Goal: Task Accomplishment & Management: Manage account settings

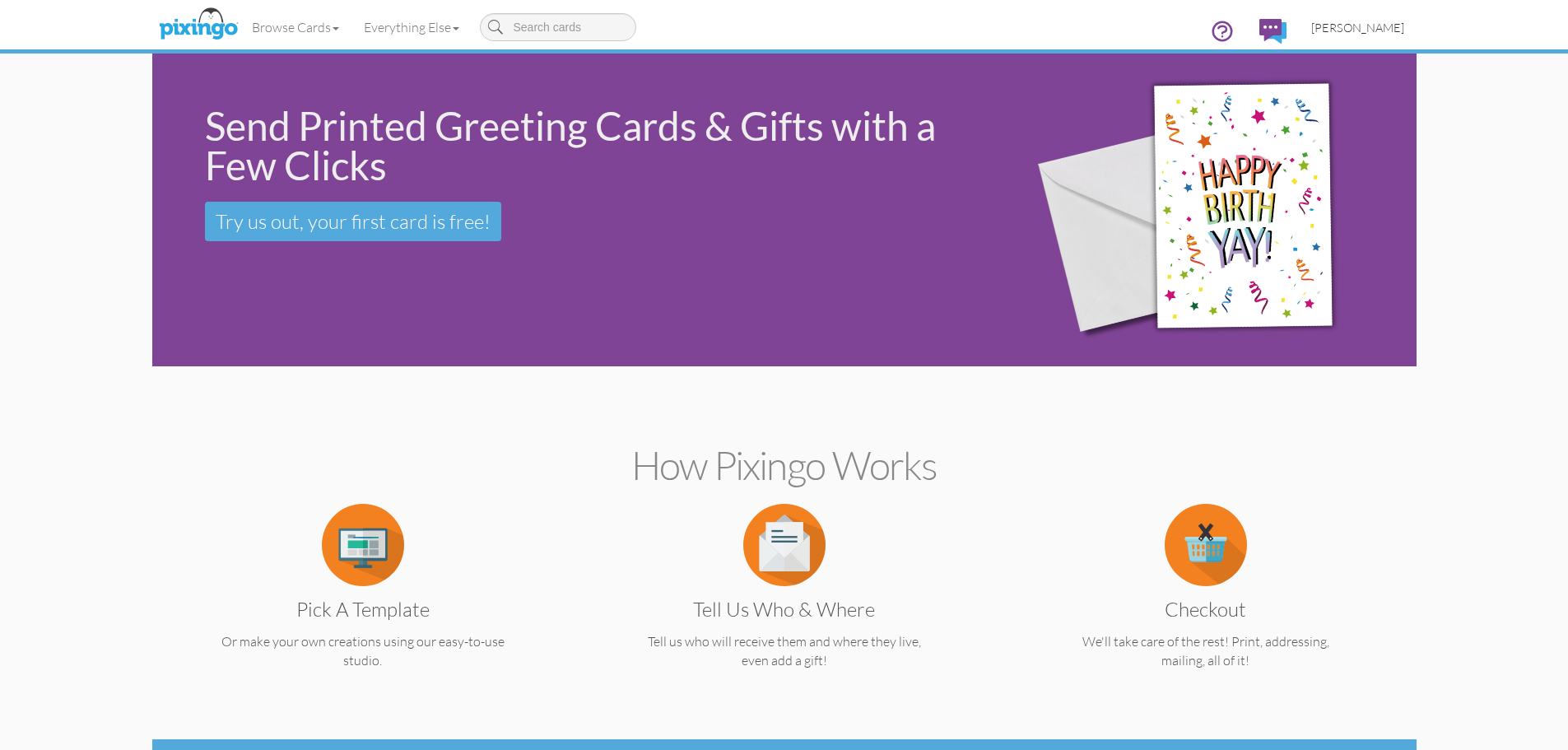
click at [1370, 33] on span "[PERSON_NAME]" at bounding box center [1357, 28] width 93 height 14
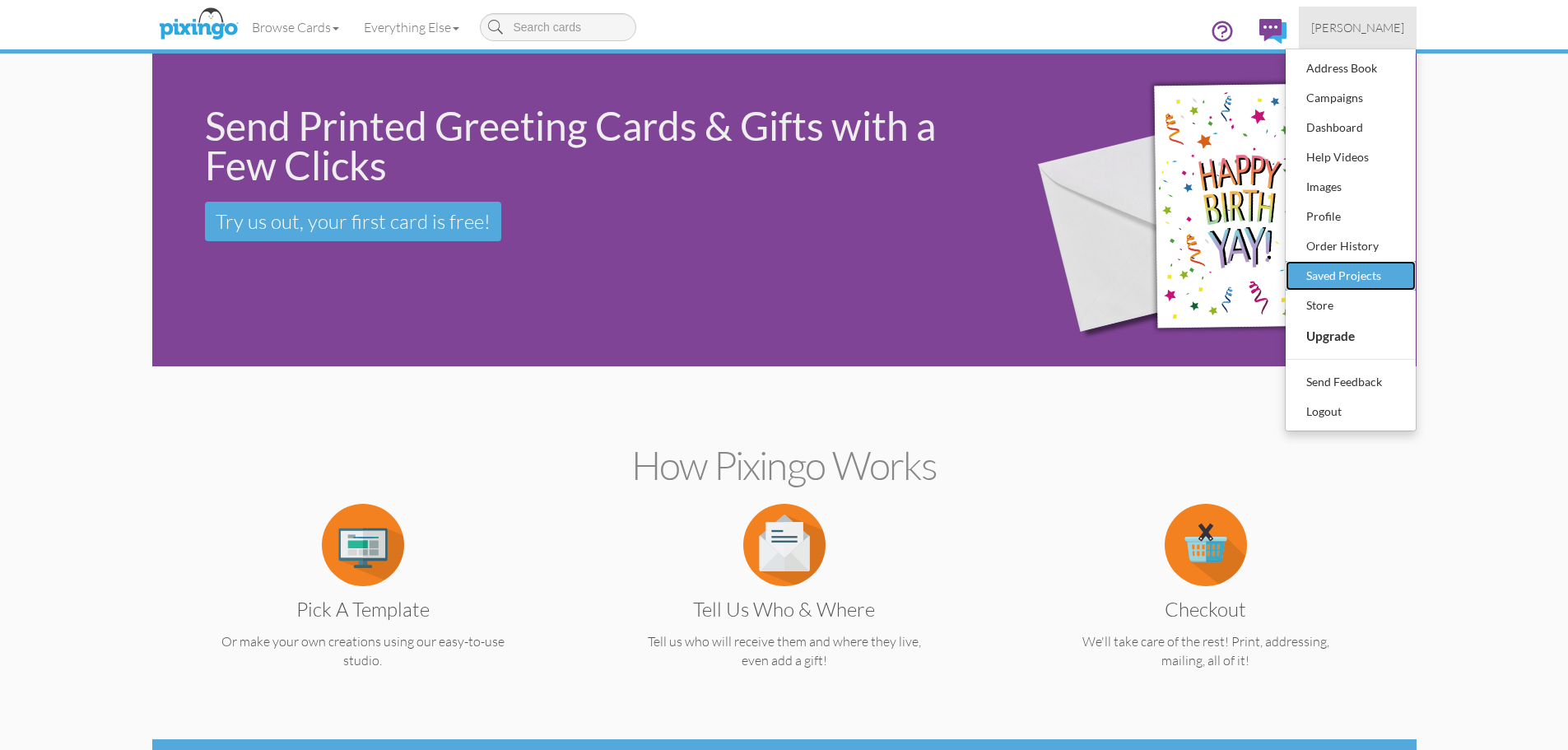
click at [1350, 277] on div "Saved Projects" at bounding box center [1351, 275] width 97 height 25
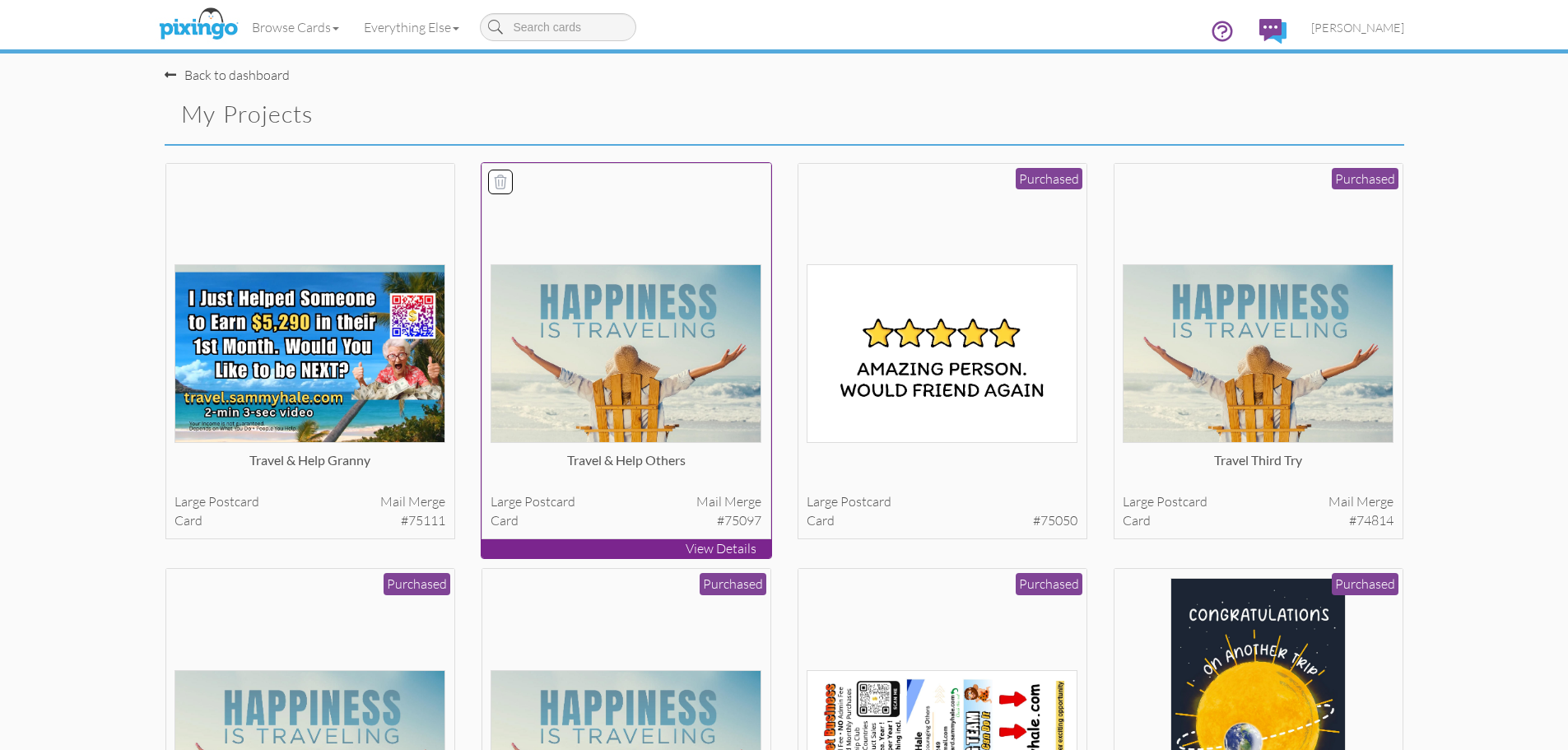
click at [588, 310] on img at bounding box center [626, 354] width 271 height 179
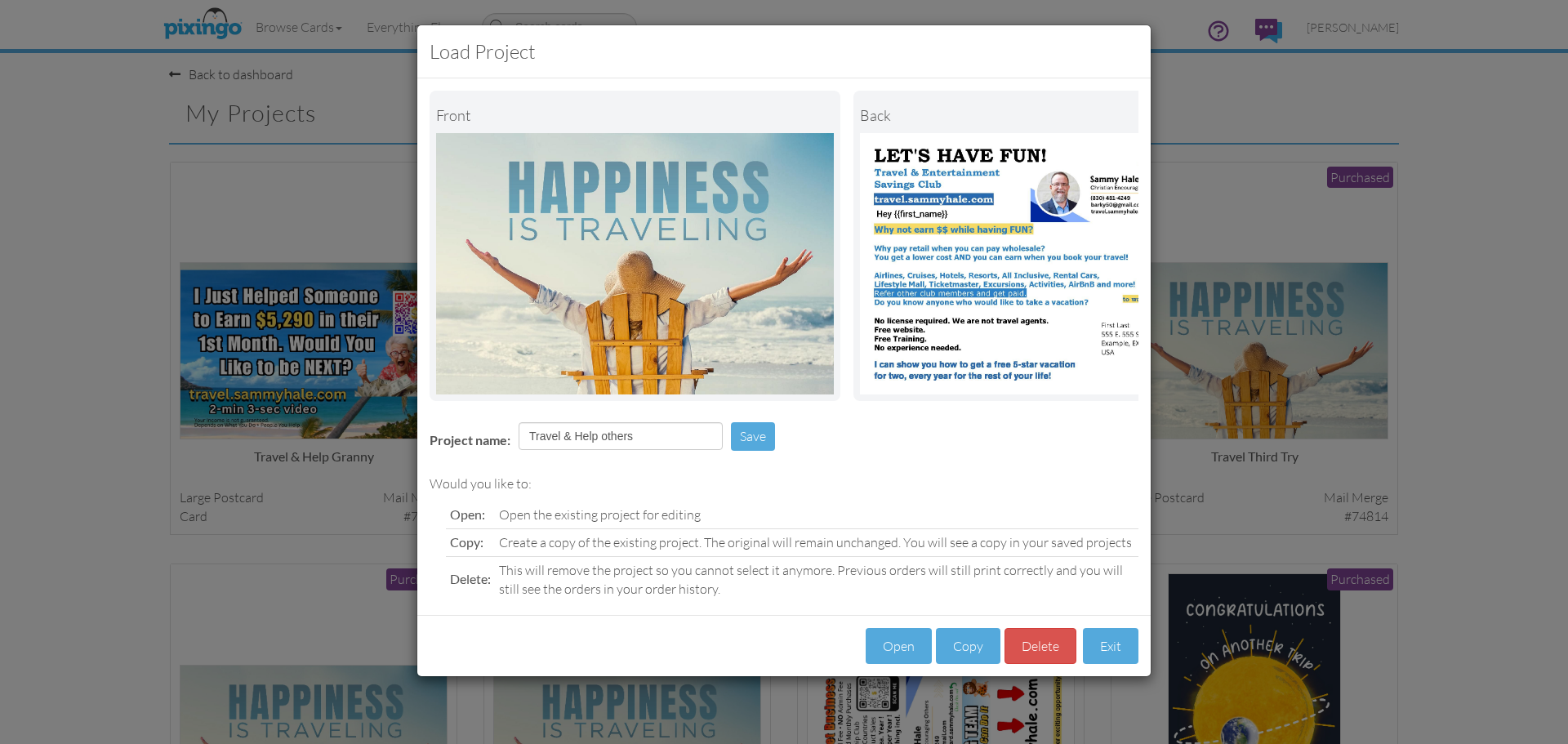
click at [1232, 552] on div "Load Project Front back Project name: Travel & Help others Save Would you like …" at bounding box center [784, 372] width 1568 height 744
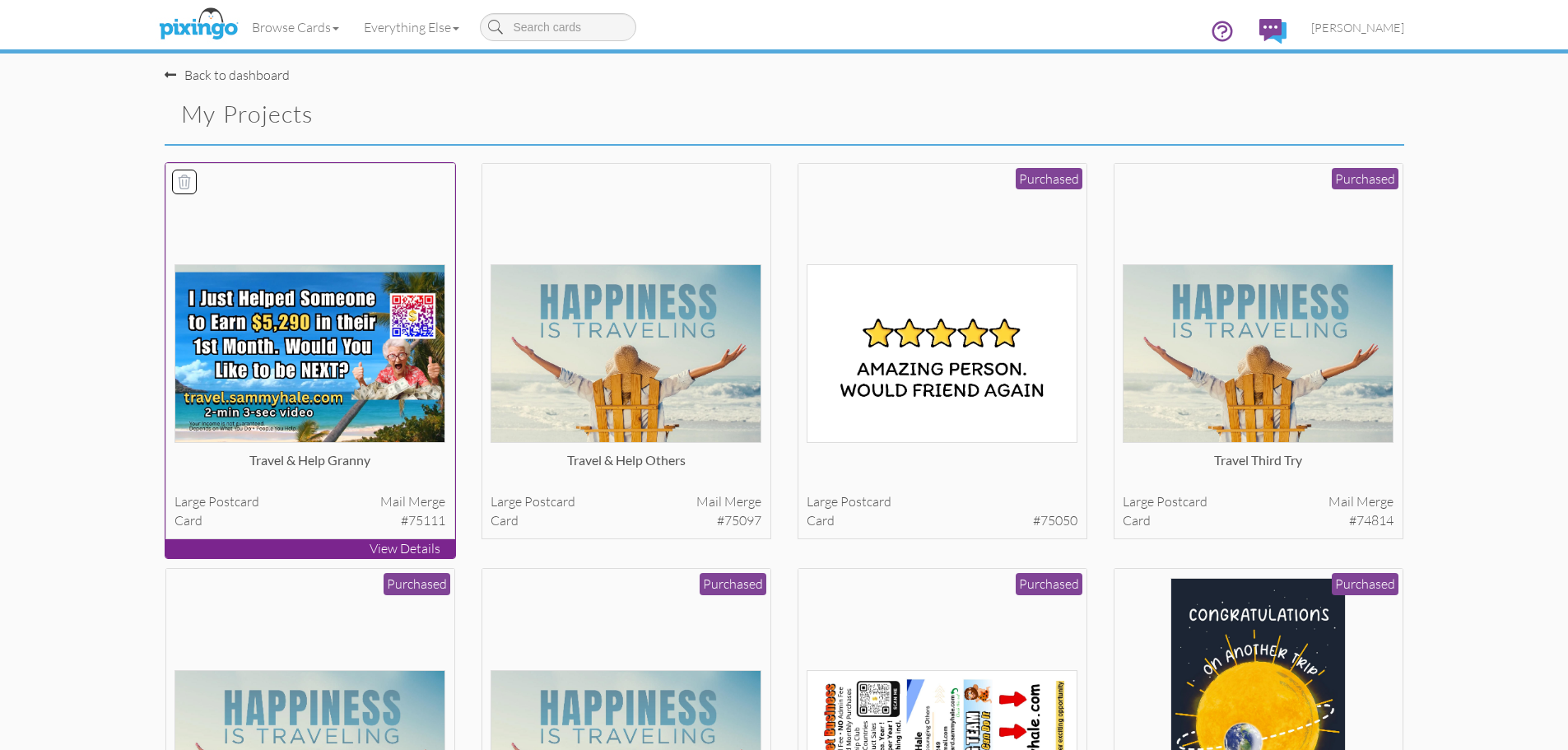
click at [362, 379] on img at bounding box center [310, 354] width 271 height 179
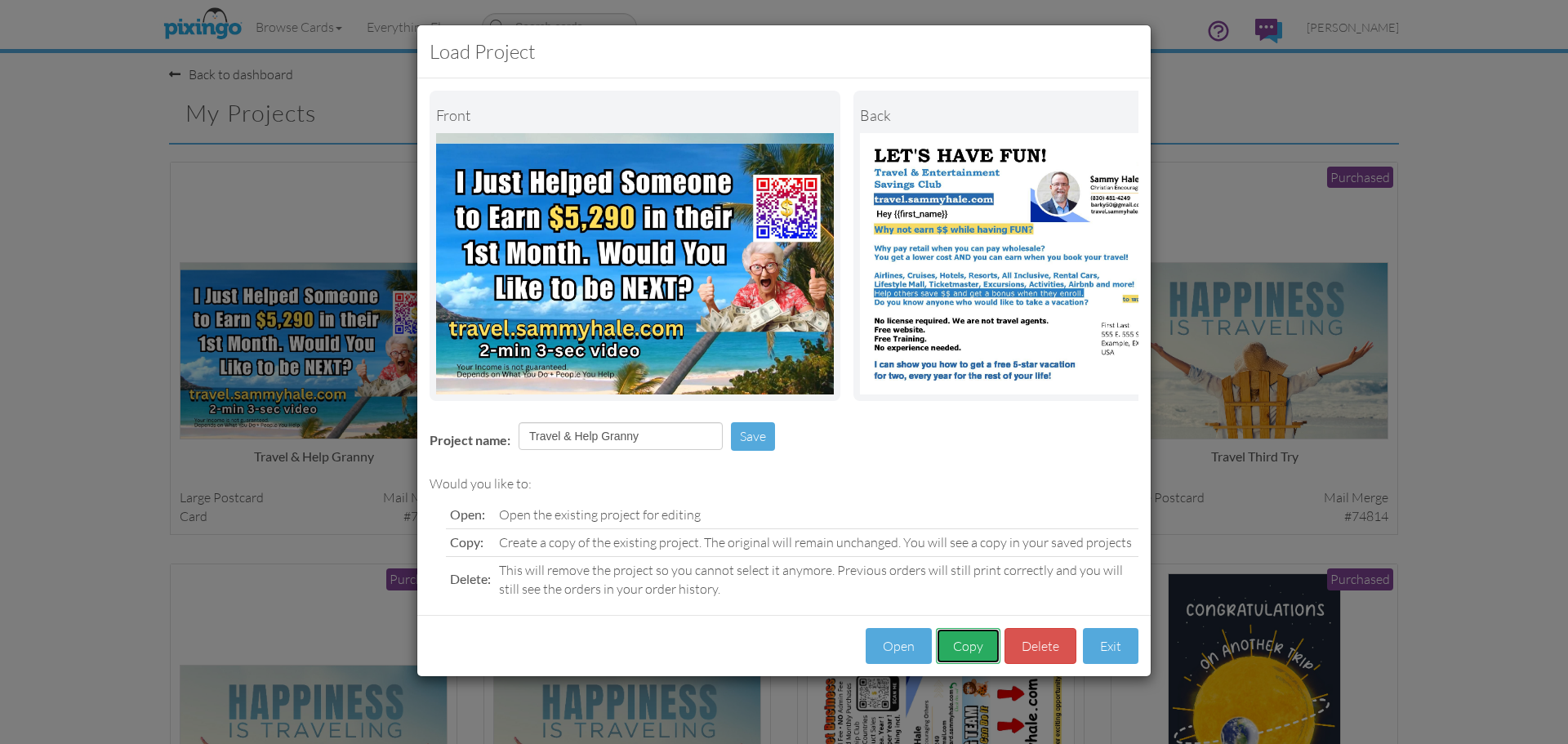
click at [960, 656] on button "Copy" at bounding box center [967, 645] width 64 height 36
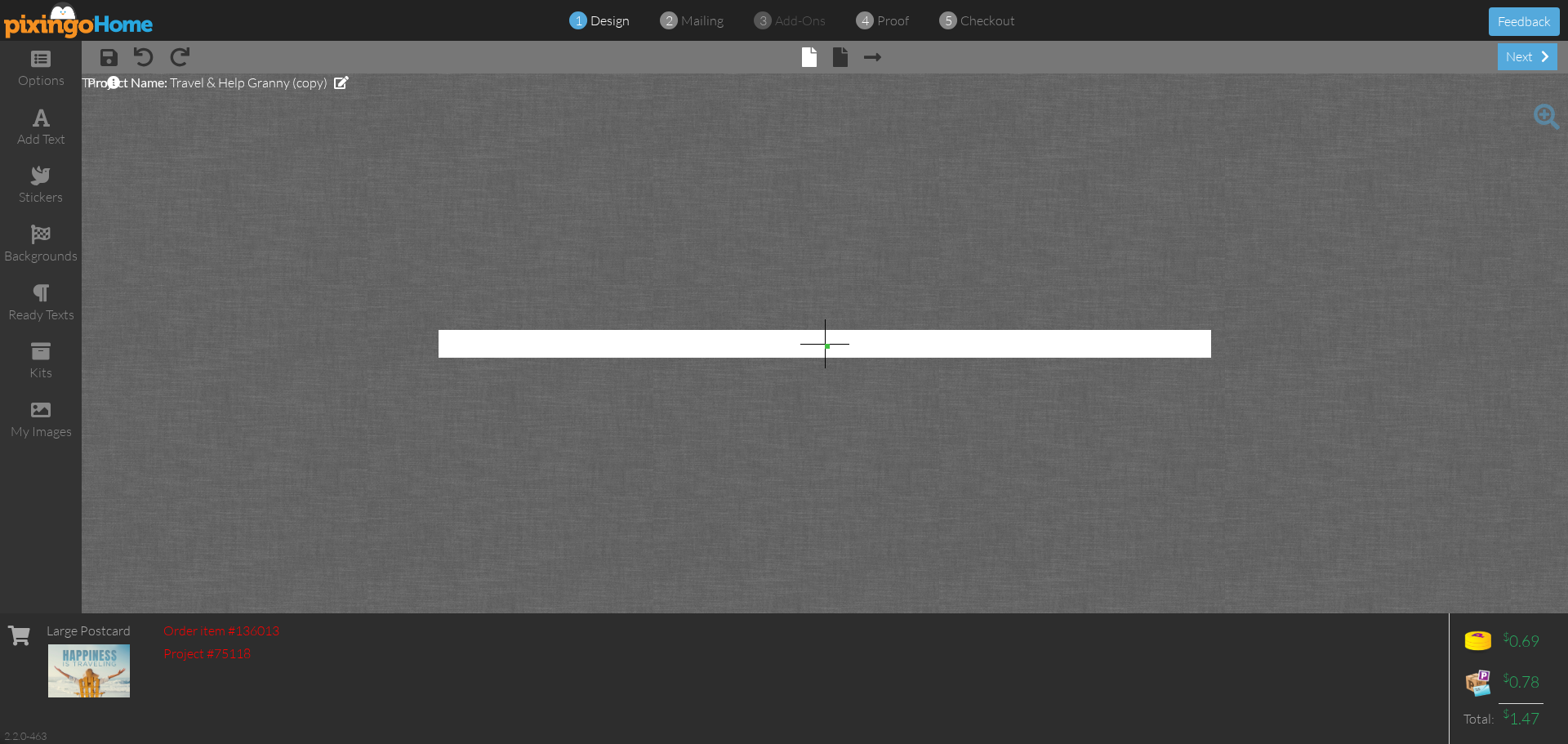
click at [394, 122] on project-studio-wrapper "X X X X X X X X X X X X X X X X X X X X X X X X X X X X X X X X X X X X X X X X…" at bounding box center [824, 344] width 1486 height 540
click at [871, 60] on span at bounding box center [872, 57] width 17 height 20
click at [770, 56] on span at bounding box center [777, 57] width 17 height 20
click at [694, 149] on project-studio-wrapper "X X X X X X X X X X X X X X X X X X X X X X X X X X X X X X X X X X X X X X X X…" at bounding box center [824, 344] width 1486 height 540
click at [112, 27] on img at bounding box center [79, 20] width 151 height 36
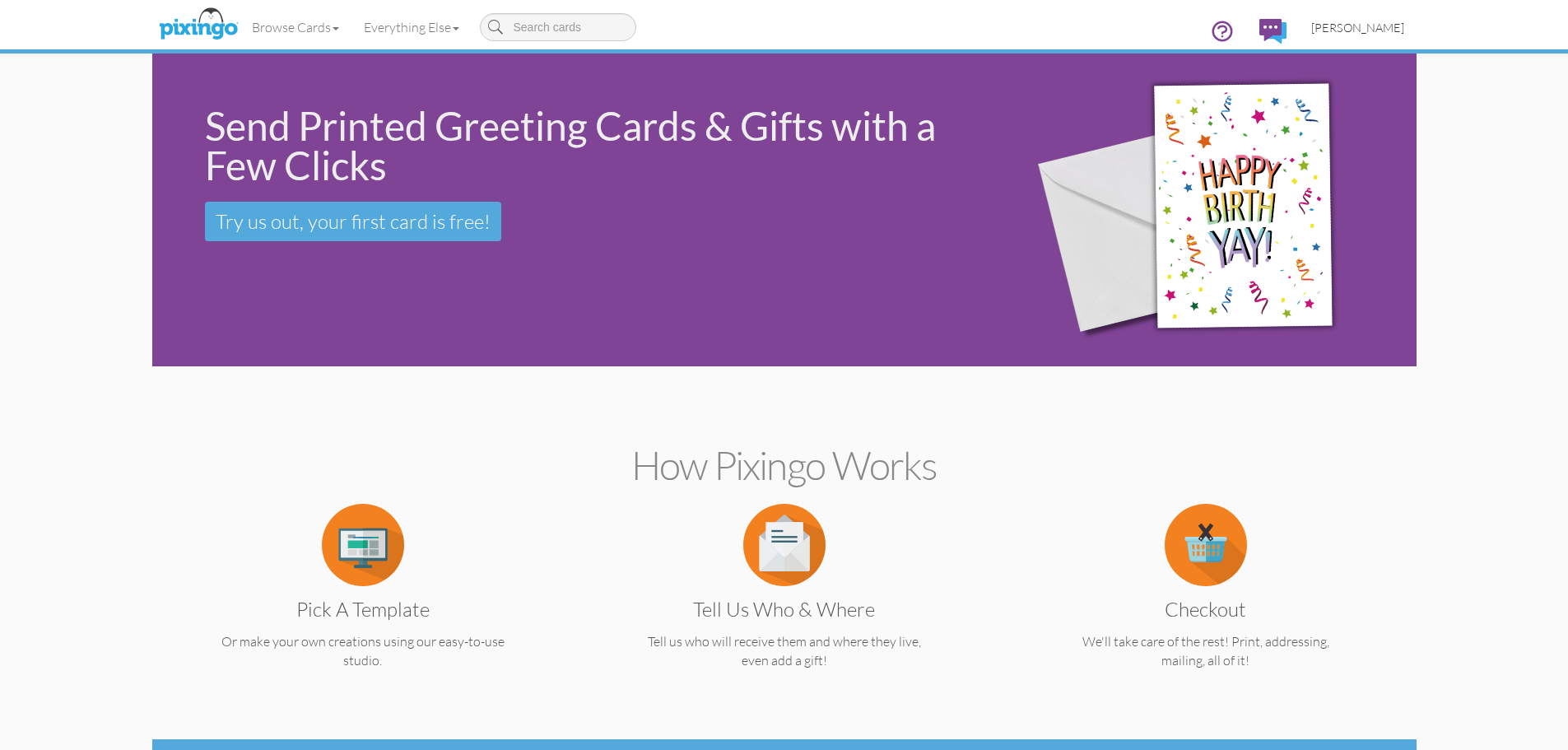
click at [1361, 31] on span "[PERSON_NAME]" at bounding box center [1357, 28] width 93 height 14
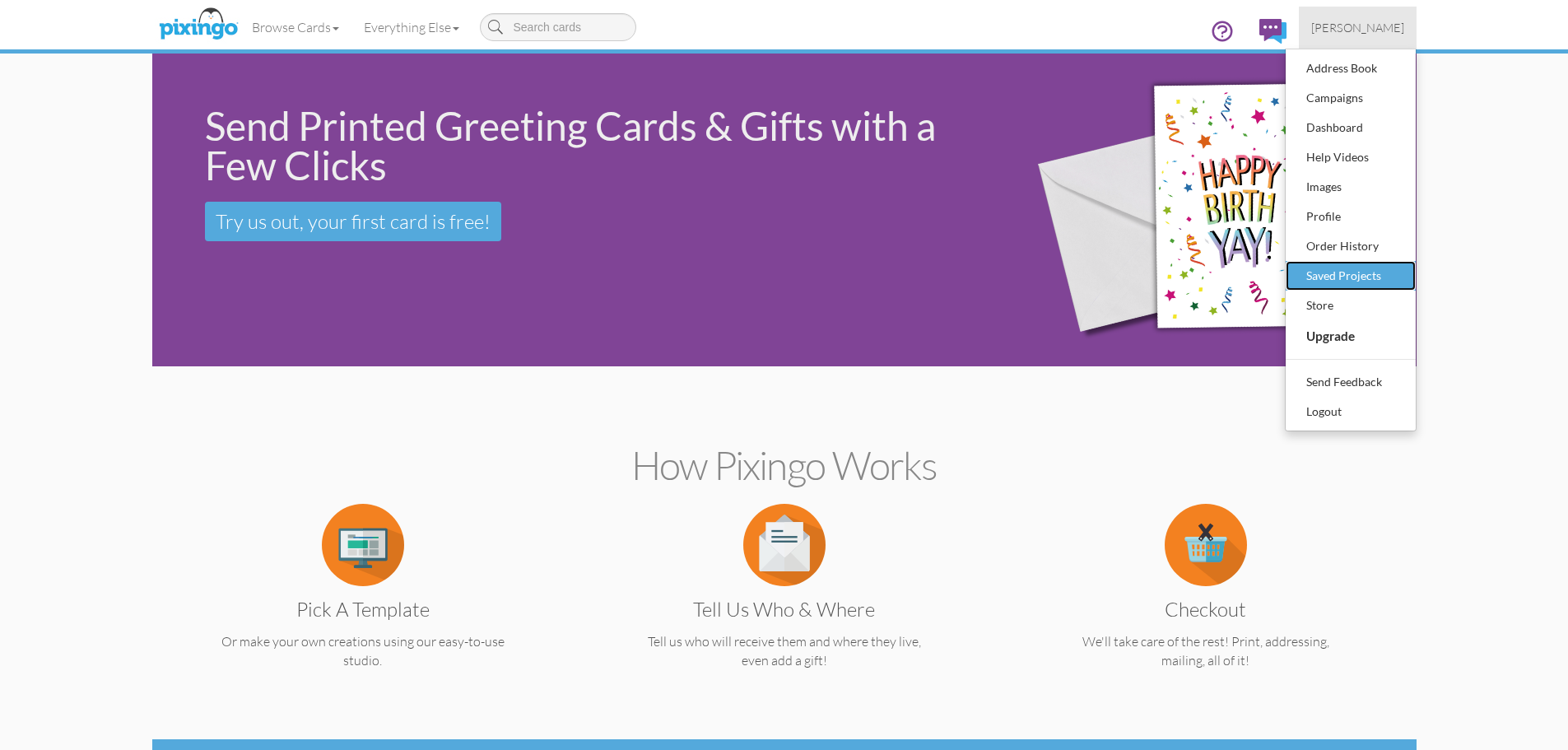
click at [1339, 278] on div "Saved Projects" at bounding box center [1351, 275] width 97 height 25
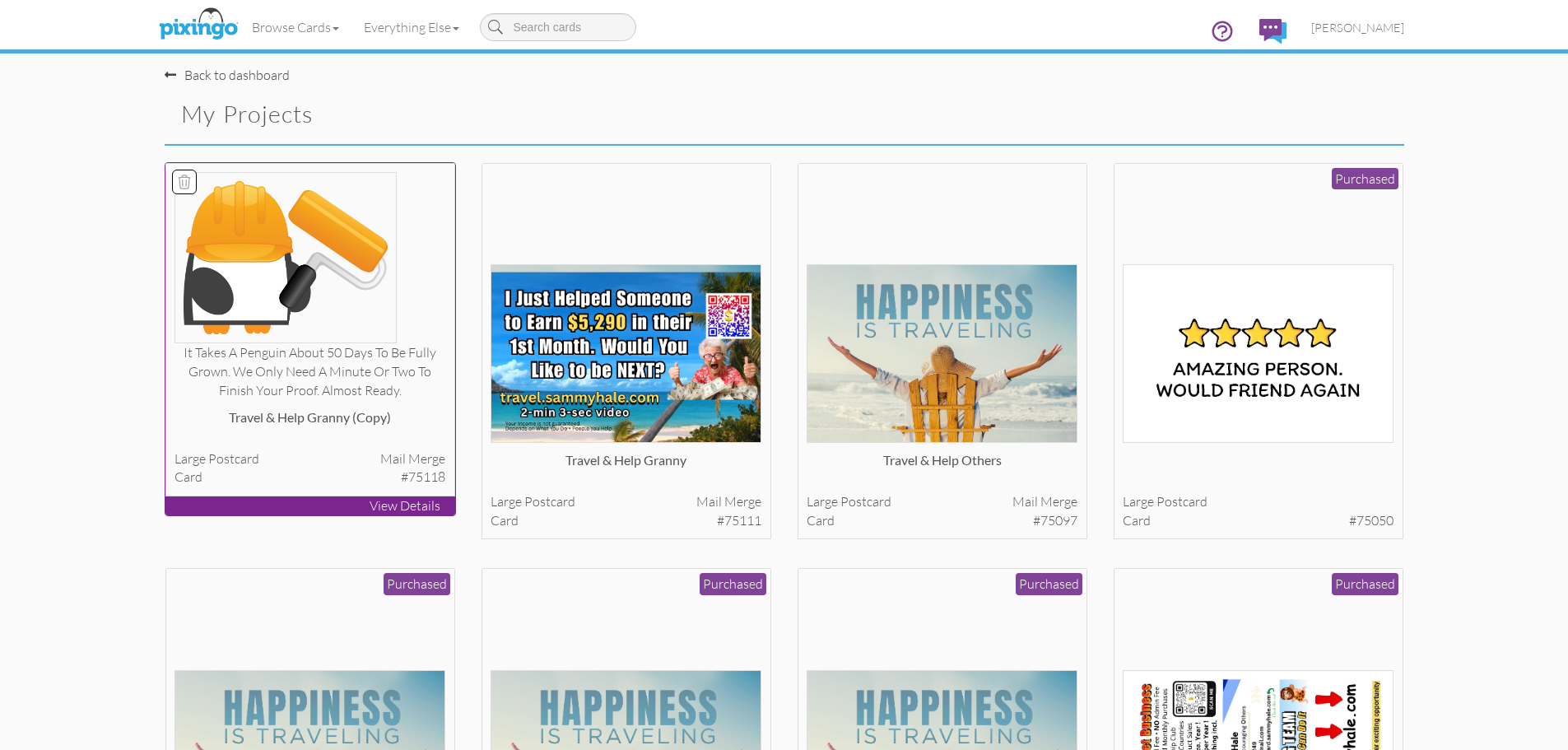
click at [176, 185] on icon at bounding box center [184, 182] width 17 height 17
click at [1282, 118] on button "Delete 1 project(s)?" at bounding box center [1334, 116] width 142 height 28
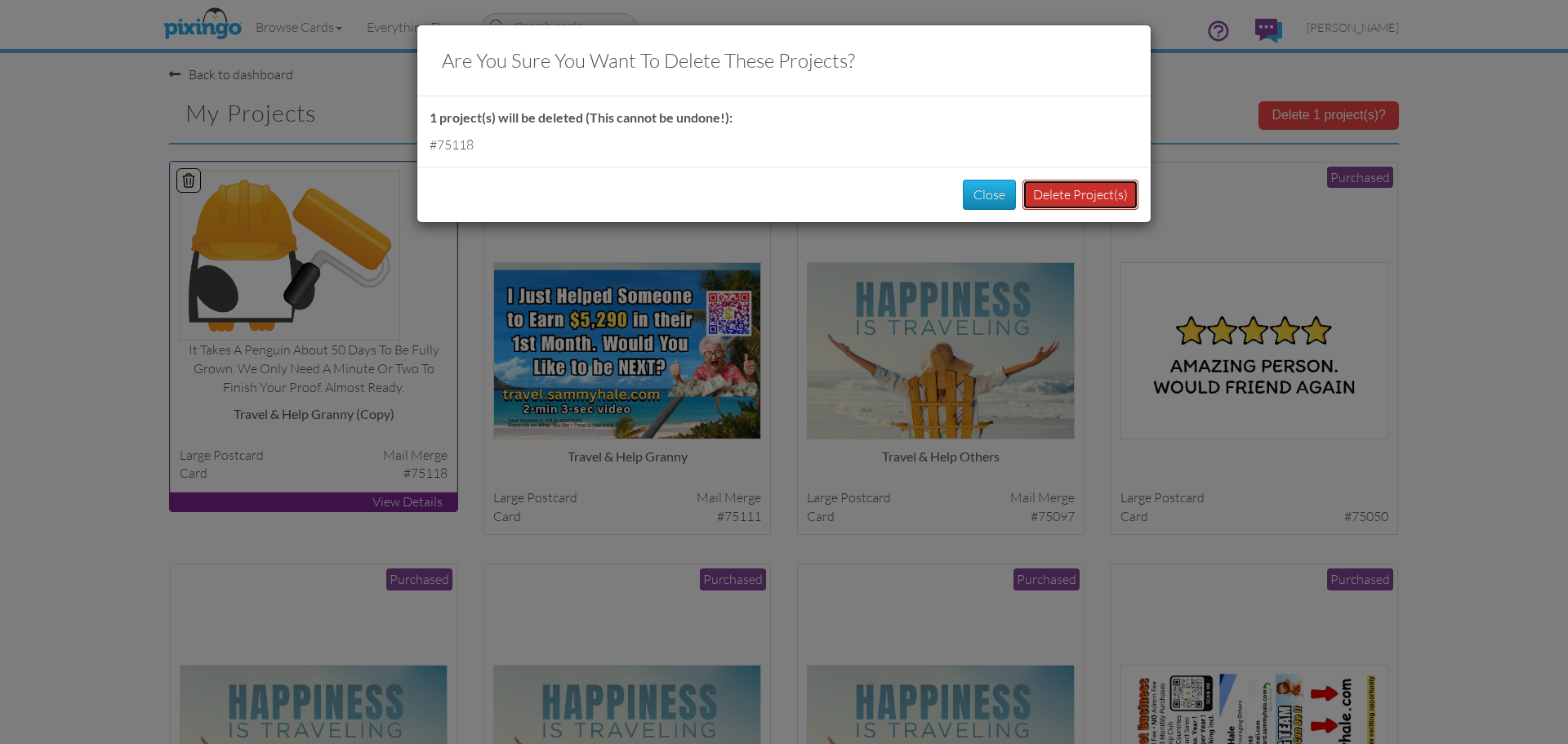
click at [1076, 193] on button "Delete Project(s)" at bounding box center [1080, 194] width 116 height 31
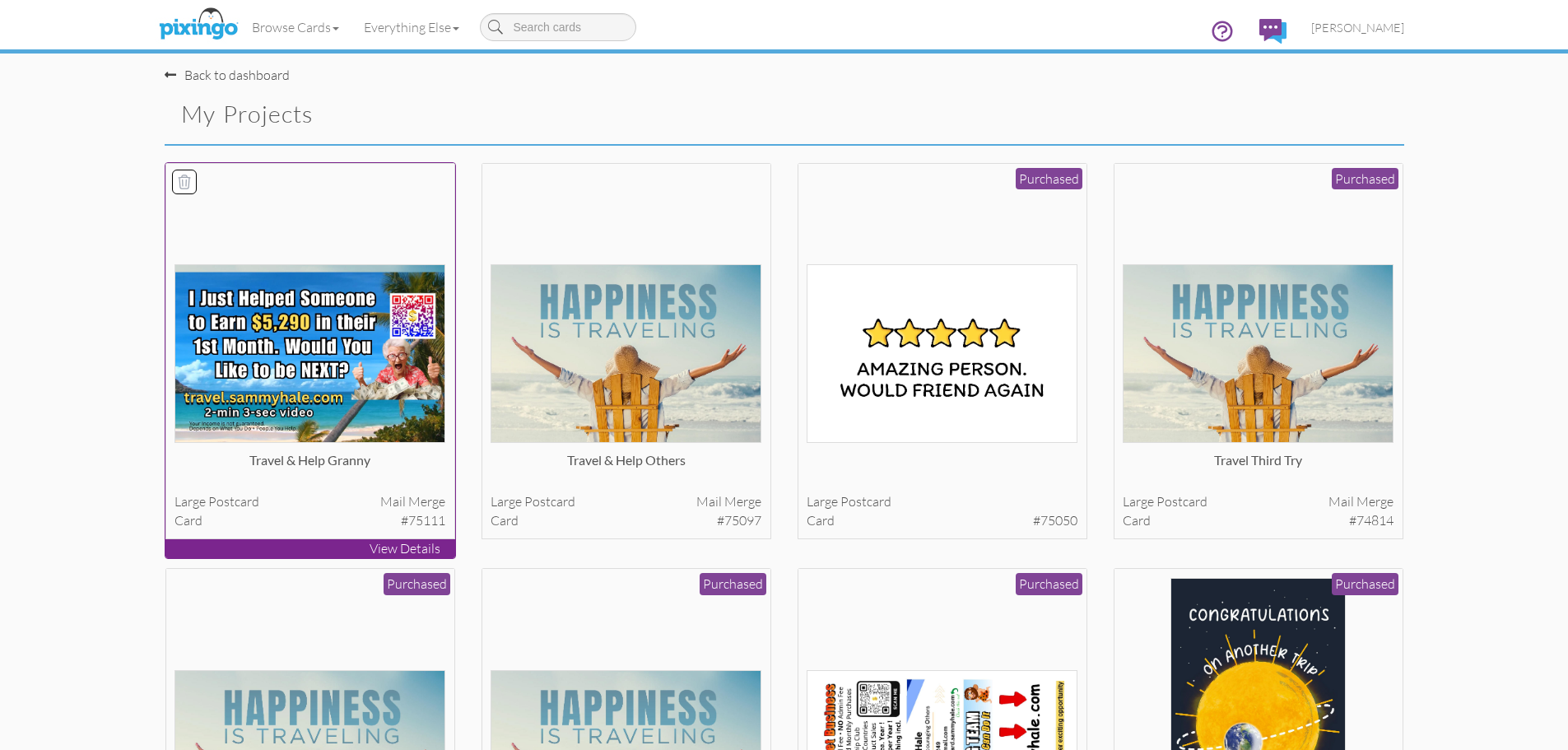
click at [316, 325] on img at bounding box center [310, 354] width 271 height 179
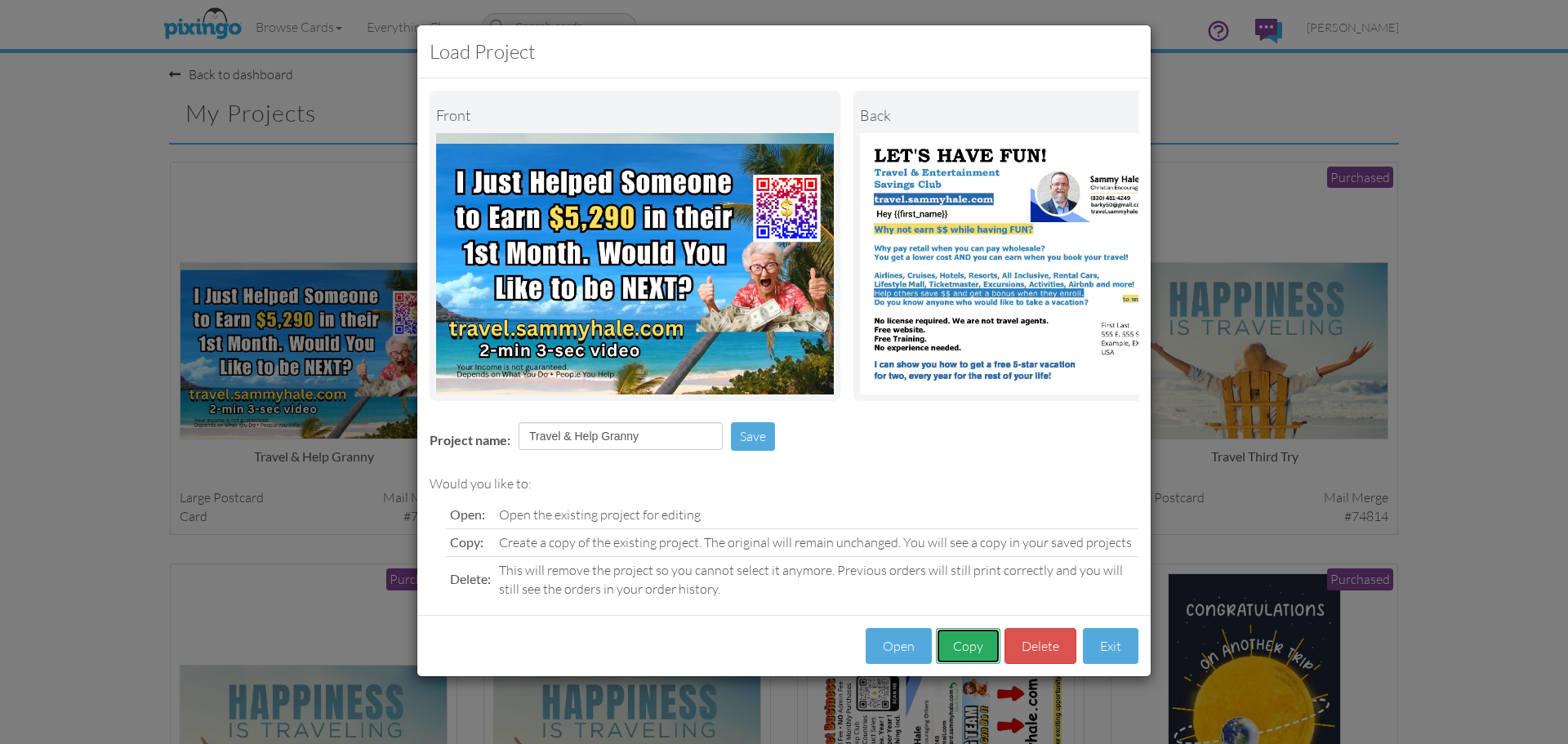
click at [974, 663] on button "Copy" at bounding box center [967, 645] width 64 height 36
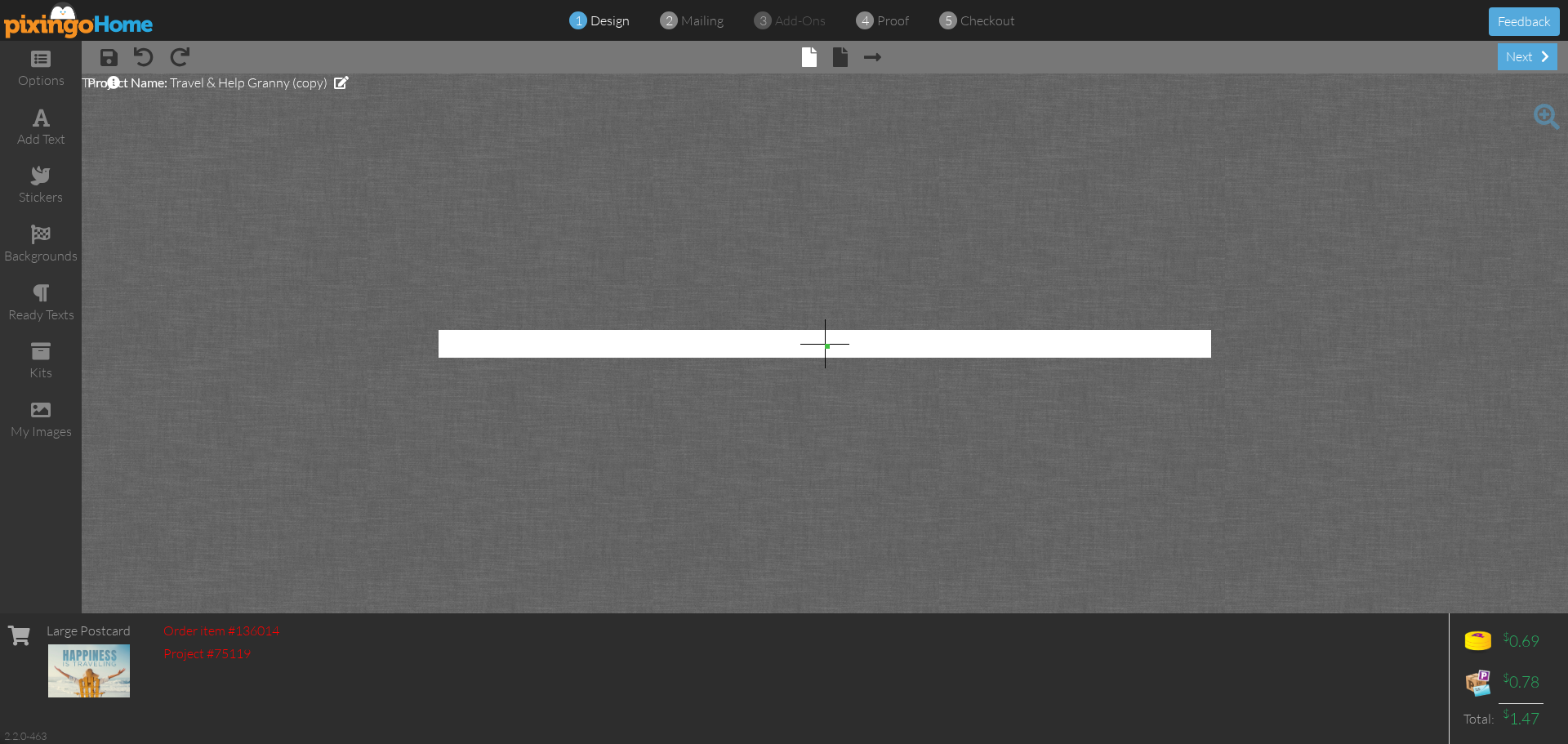
click at [1542, 115] on span at bounding box center [1546, 116] width 27 height 27
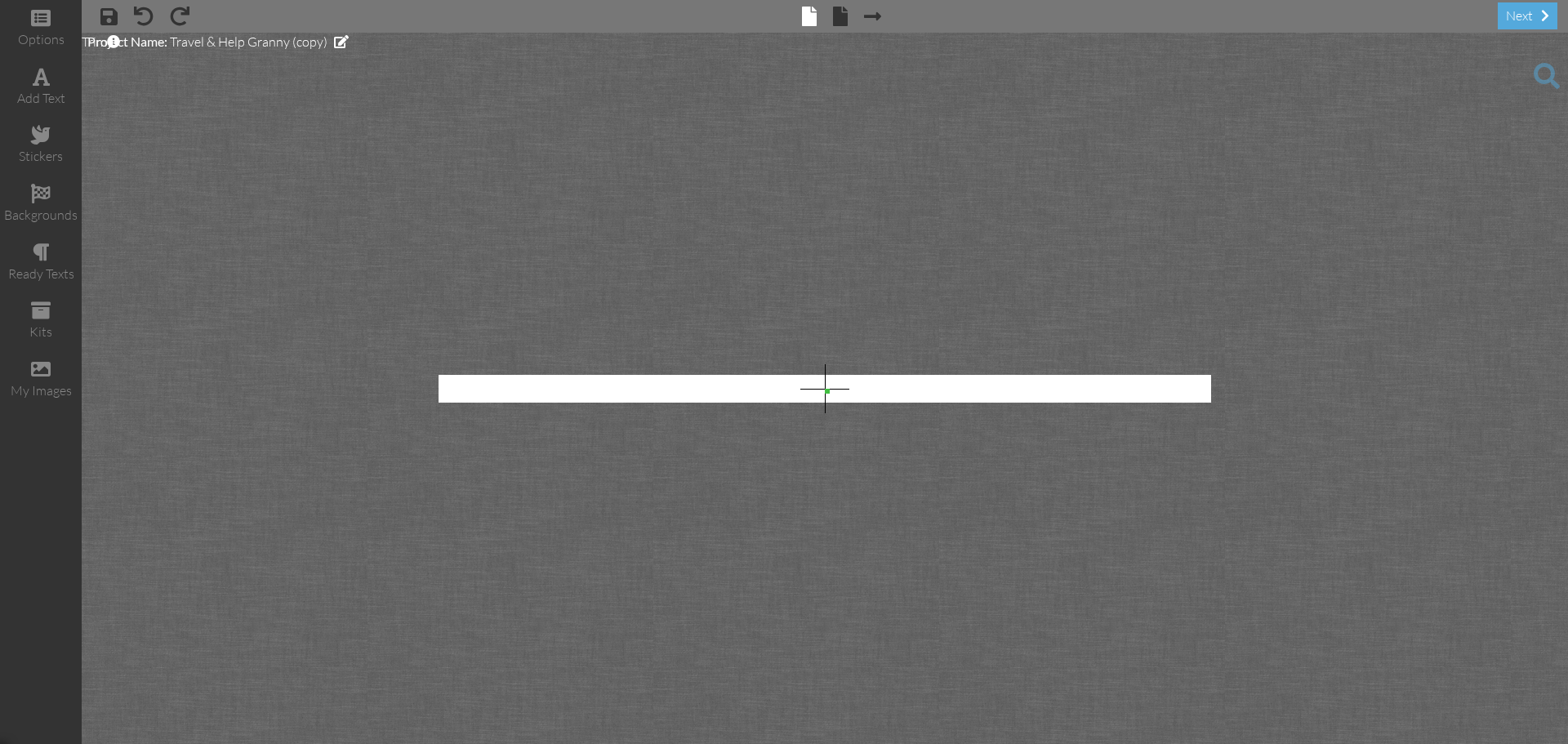
click at [1544, 70] on span at bounding box center [1546, 76] width 27 height 27
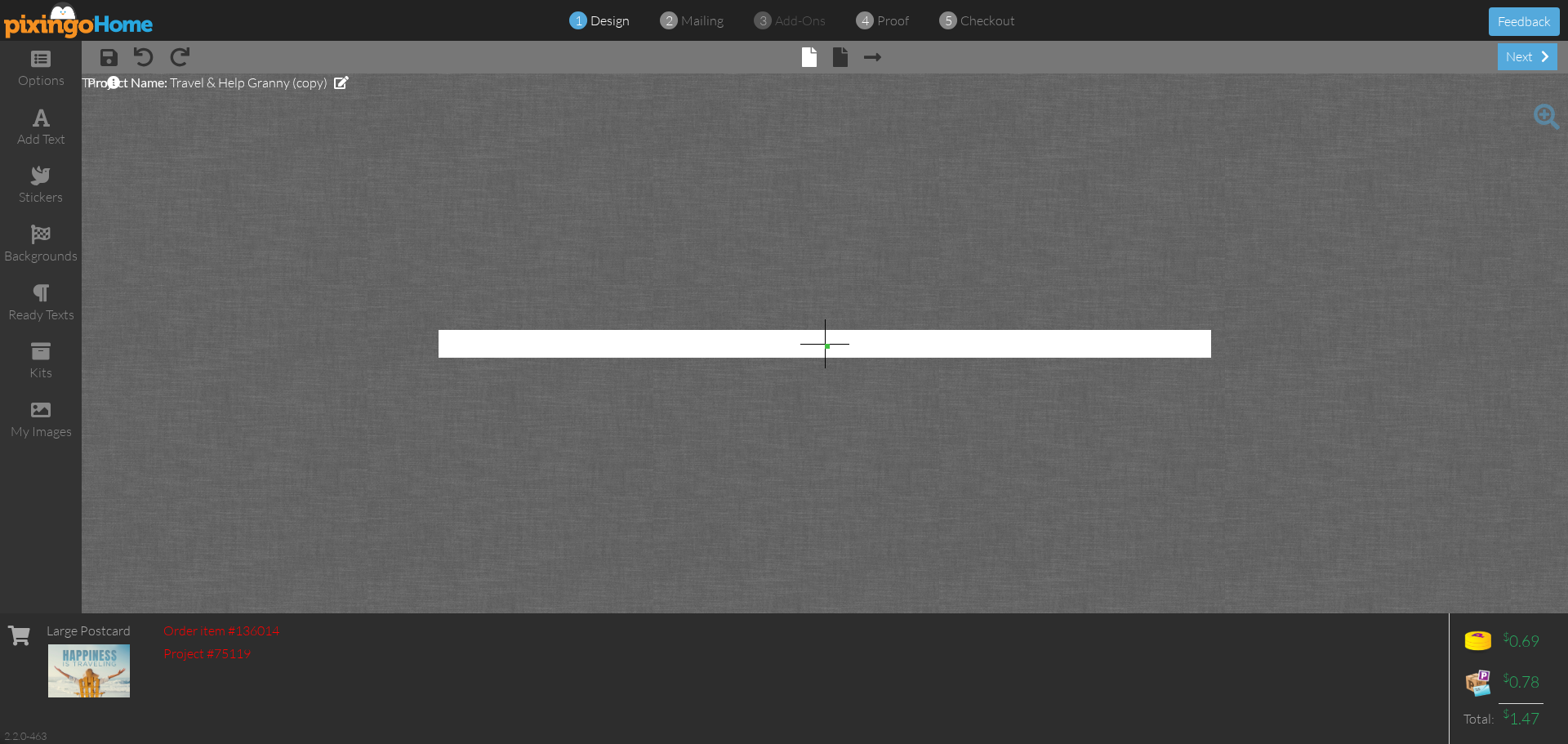
click at [46, 27] on img at bounding box center [79, 20] width 151 height 36
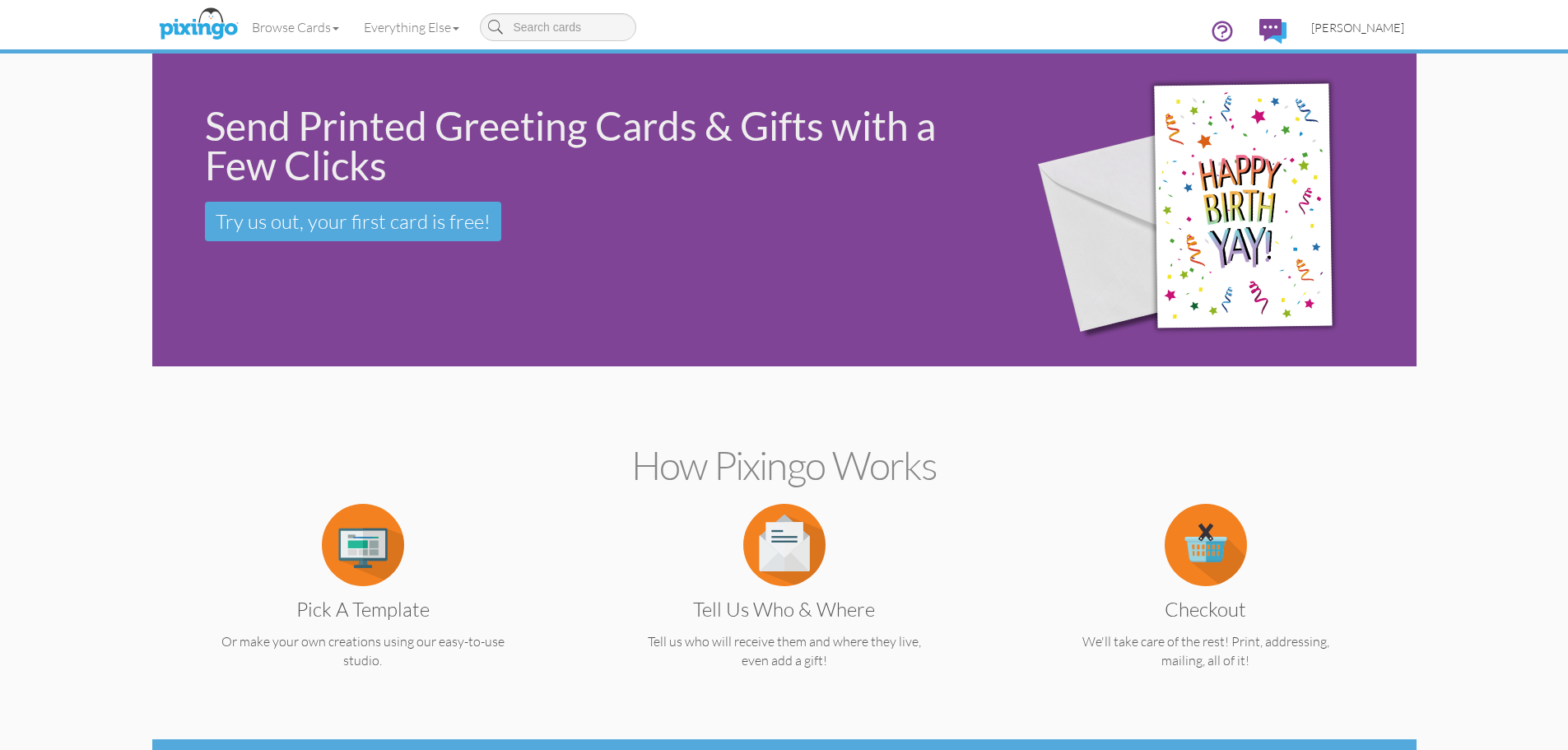
click at [1378, 30] on span "[PERSON_NAME]" at bounding box center [1357, 28] width 93 height 14
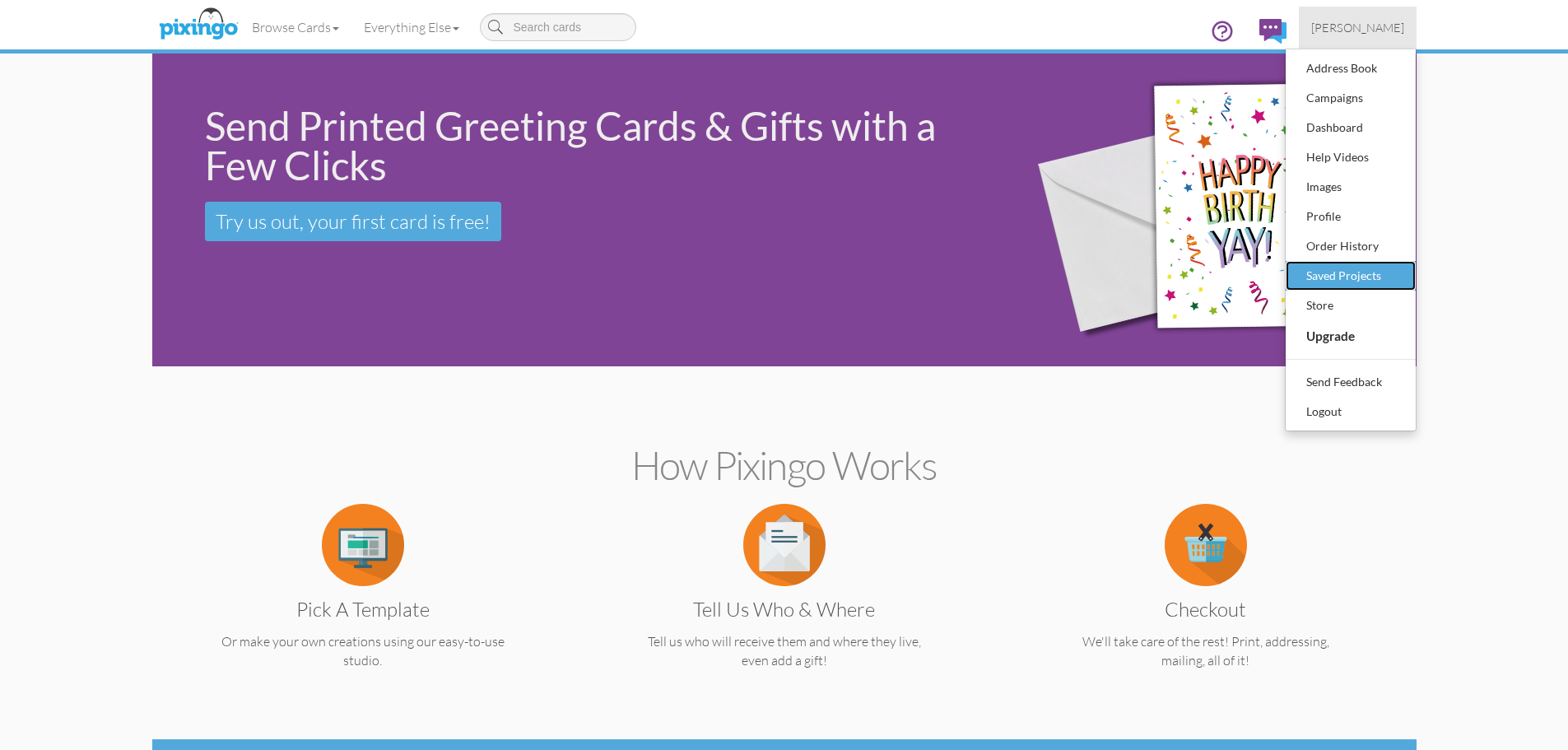
click at [1352, 275] on div "Saved Projects" at bounding box center [1351, 275] width 97 height 25
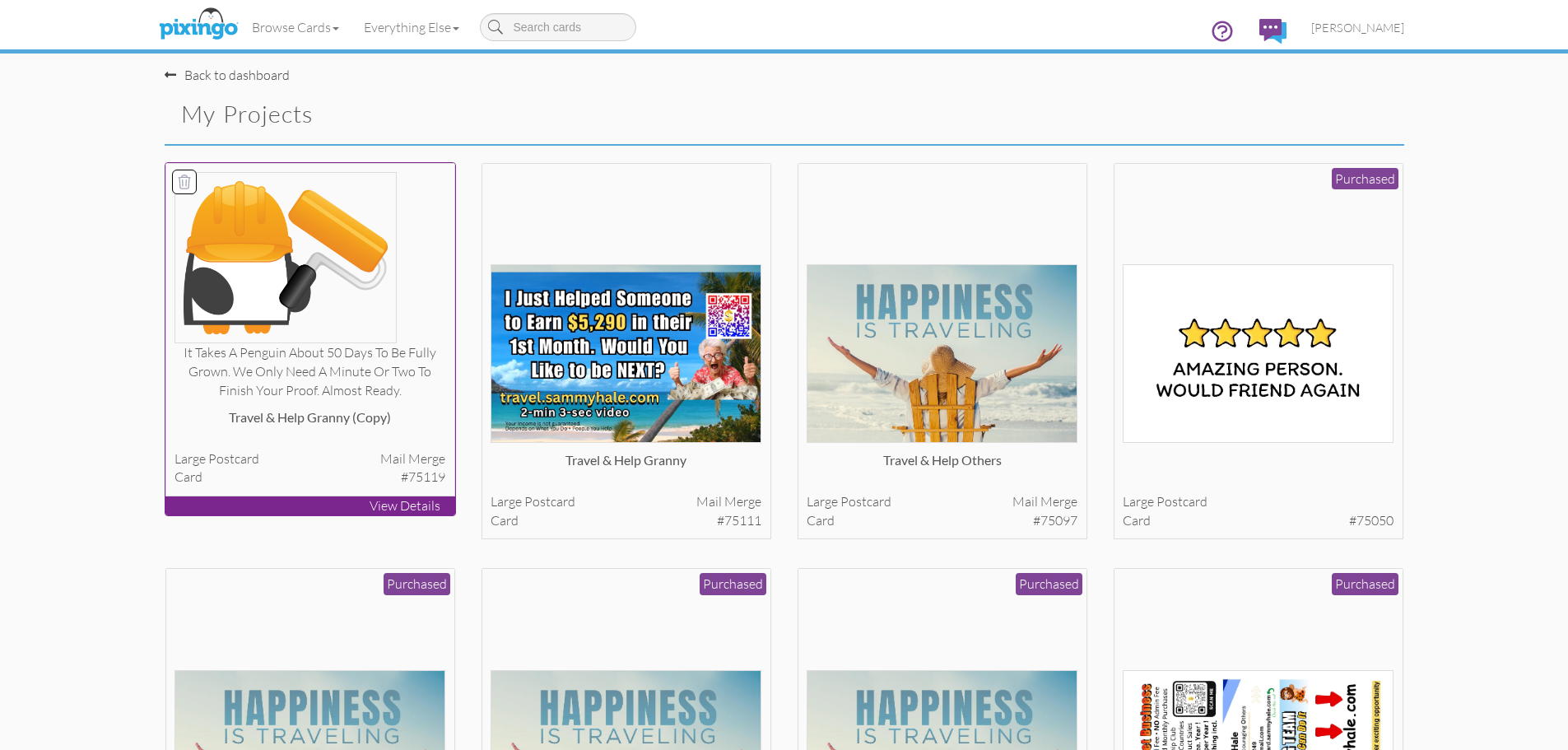
click at [187, 186] on icon at bounding box center [184, 182] width 17 height 17
click at [1294, 117] on button "Delete 1 project(s)?" at bounding box center [1334, 116] width 142 height 28
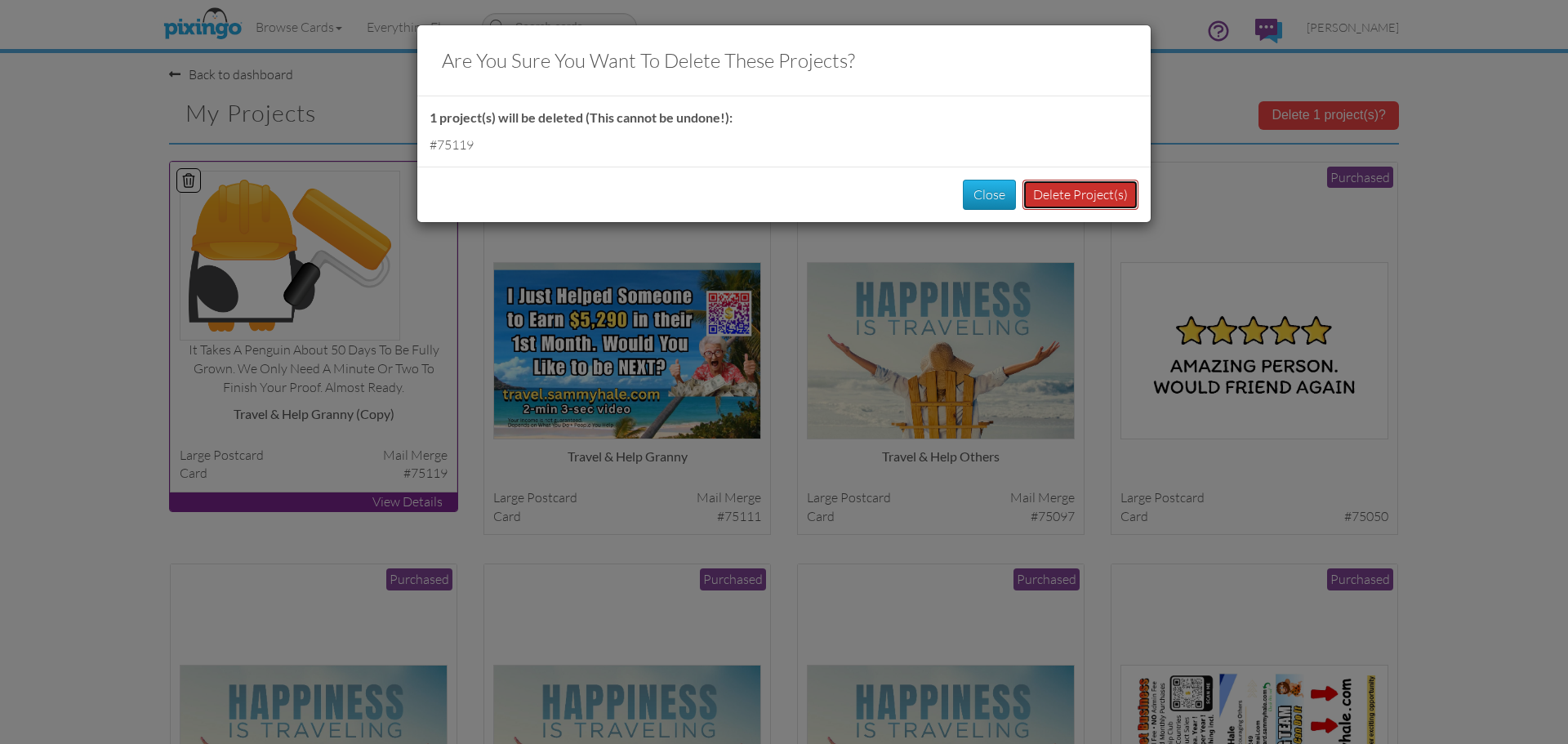
click at [1048, 190] on button "Delete Project(s)" at bounding box center [1080, 194] width 116 height 31
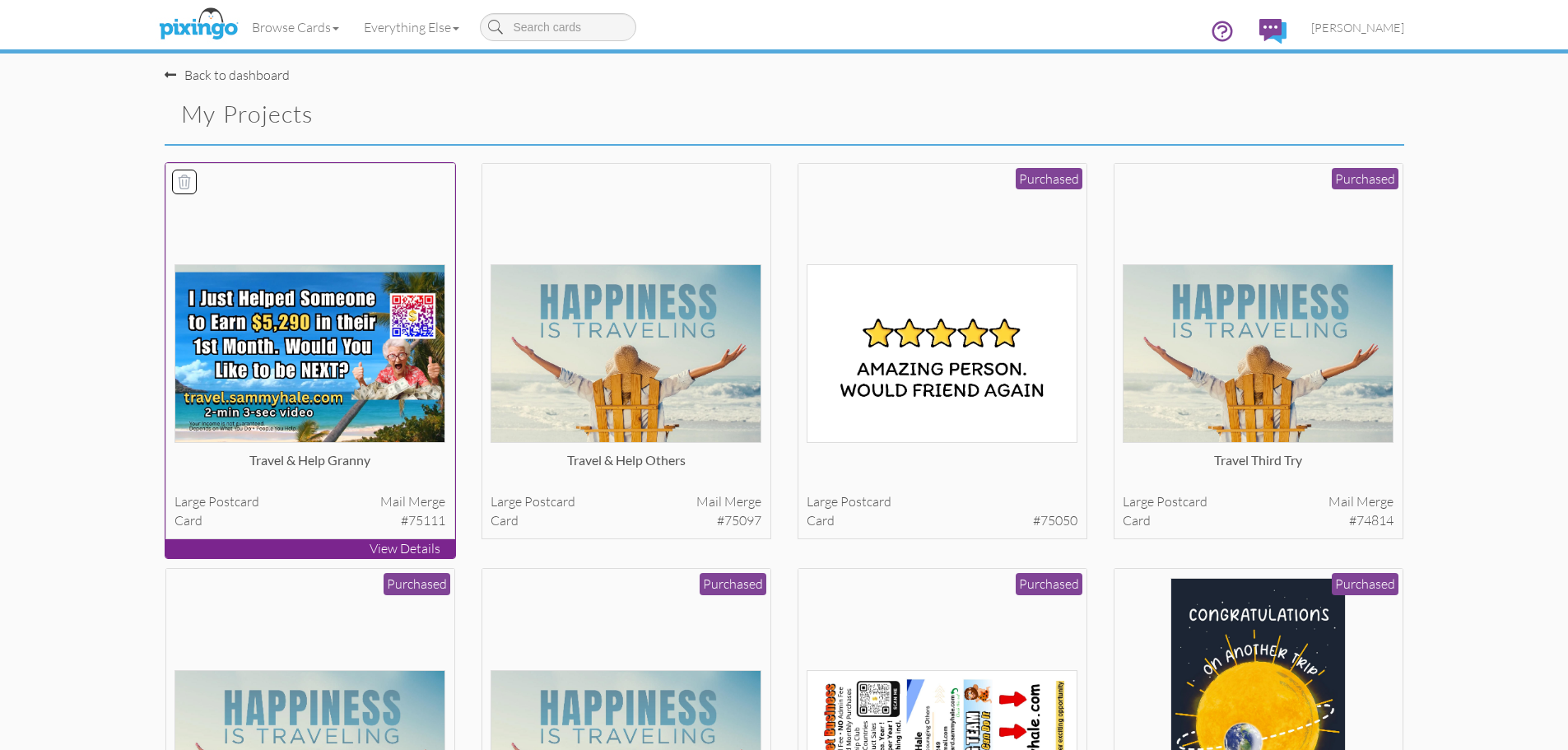
click at [419, 457] on div "Travel & Help Granny" at bounding box center [310, 467] width 271 height 33
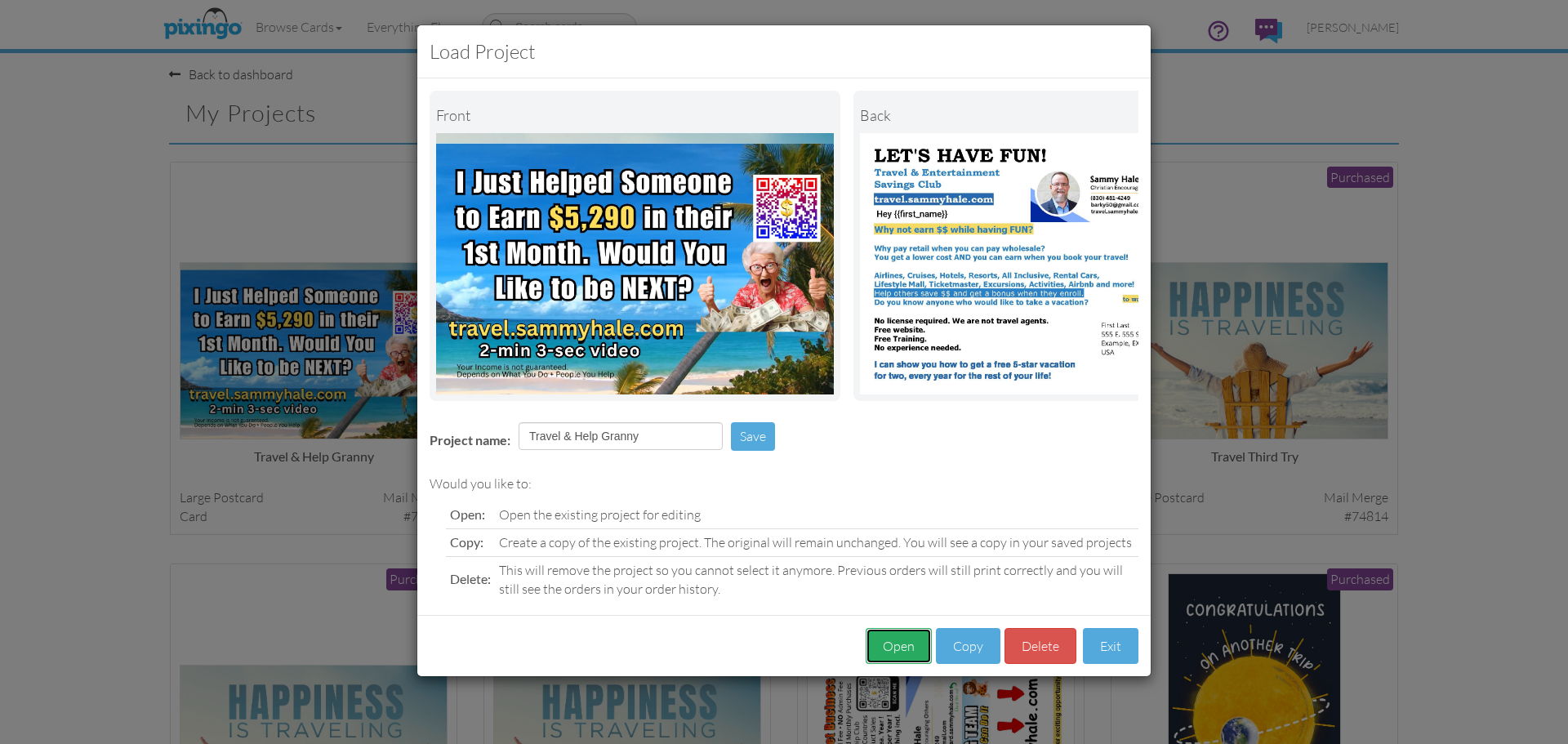
click at [894, 656] on button "Open" at bounding box center [898, 645] width 66 height 36
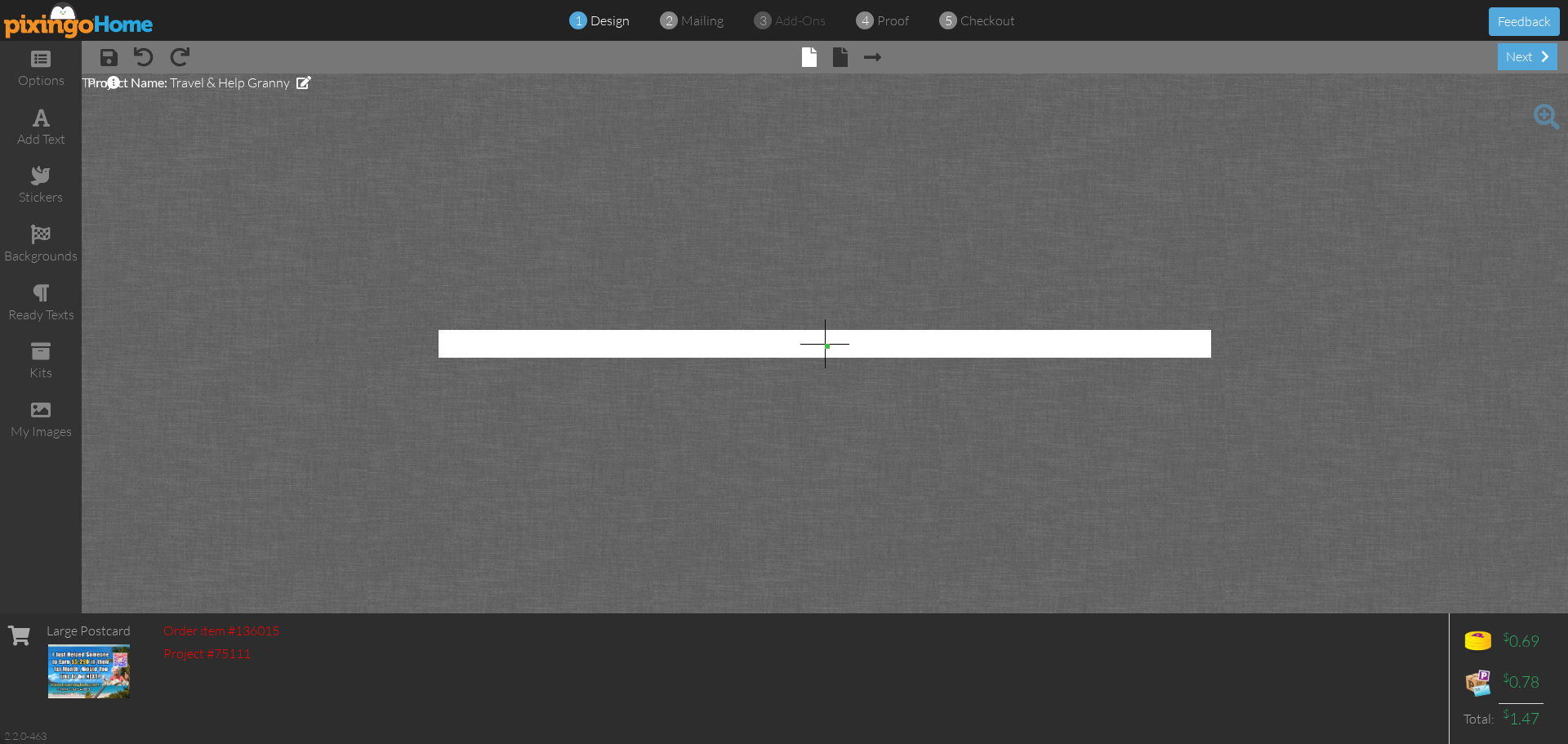
click at [115, 30] on img at bounding box center [79, 20] width 151 height 36
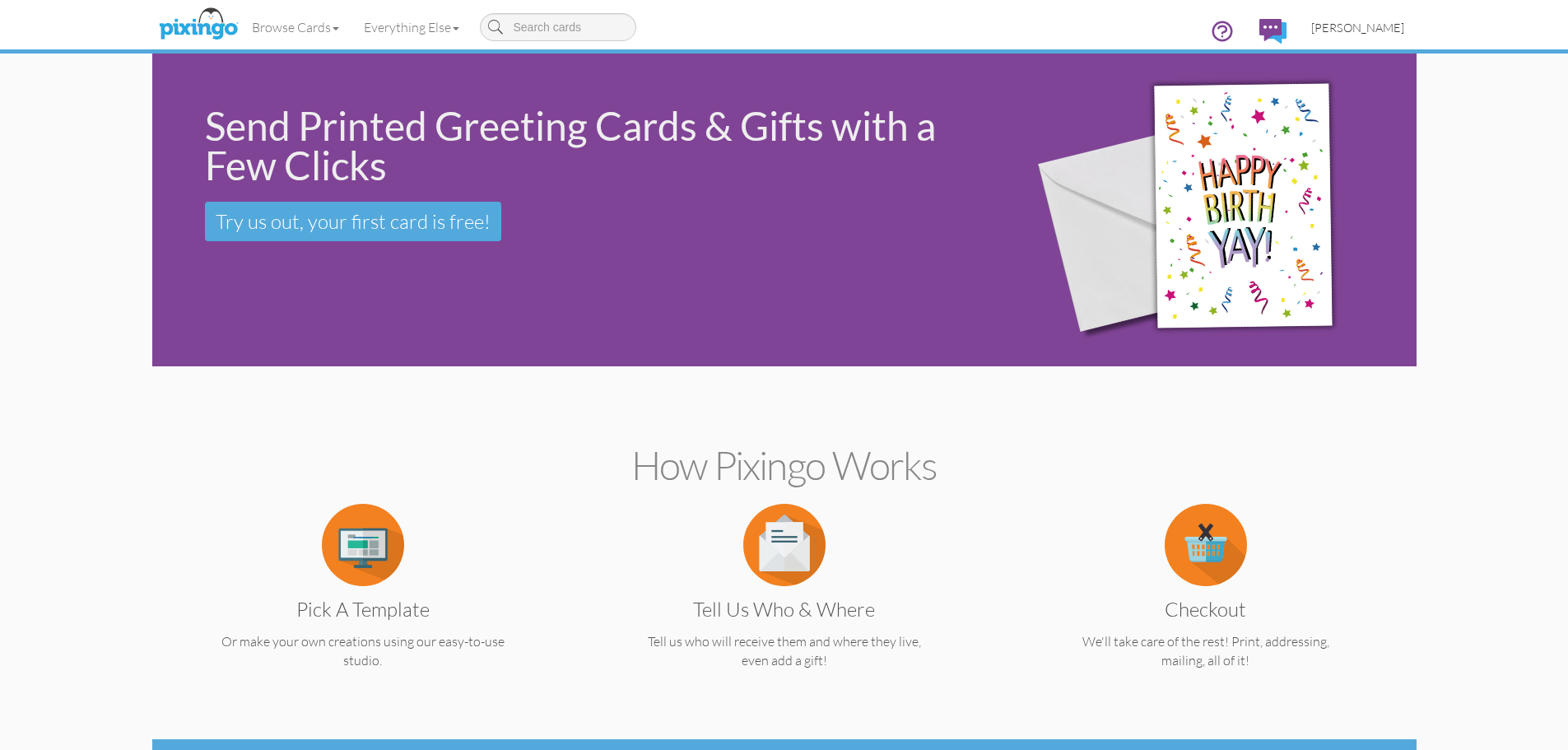
click at [1354, 31] on span "[PERSON_NAME]" at bounding box center [1357, 28] width 93 height 14
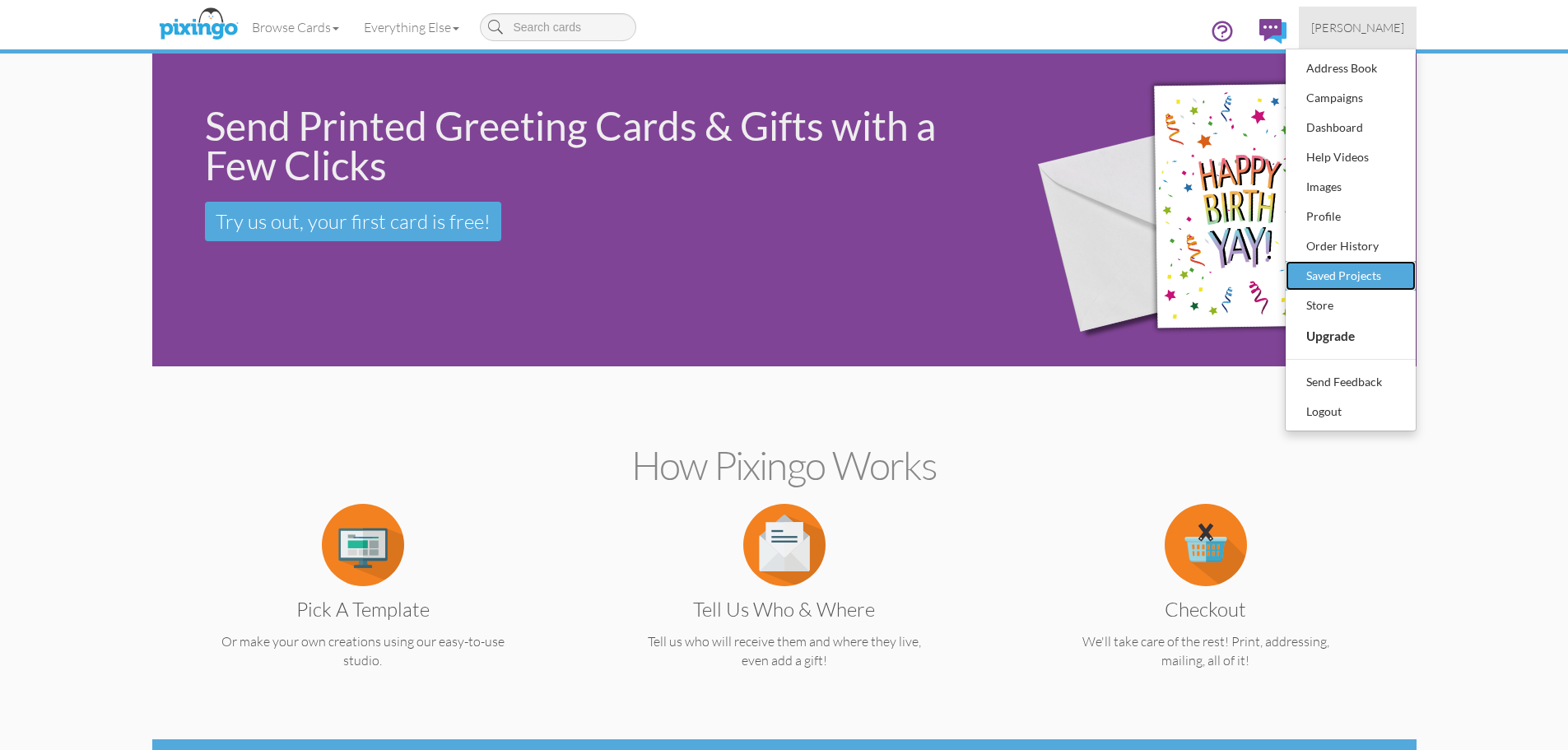
click at [1349, 269] on div "Saved Projects" at bounding box center [1351, 275] width 97 height 25
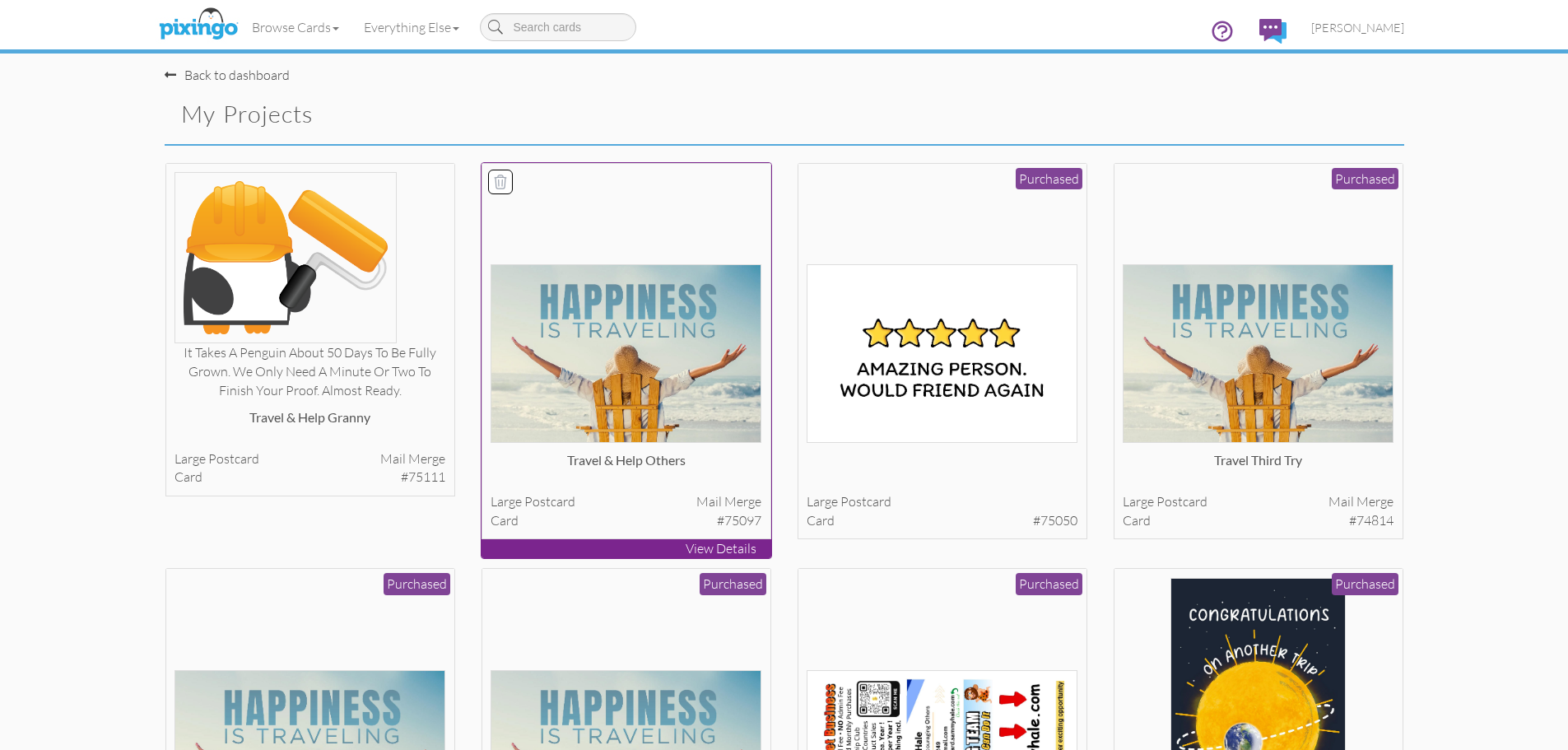
click at [663, 211] on div at bounding box center [626, 307] width 271 height 271
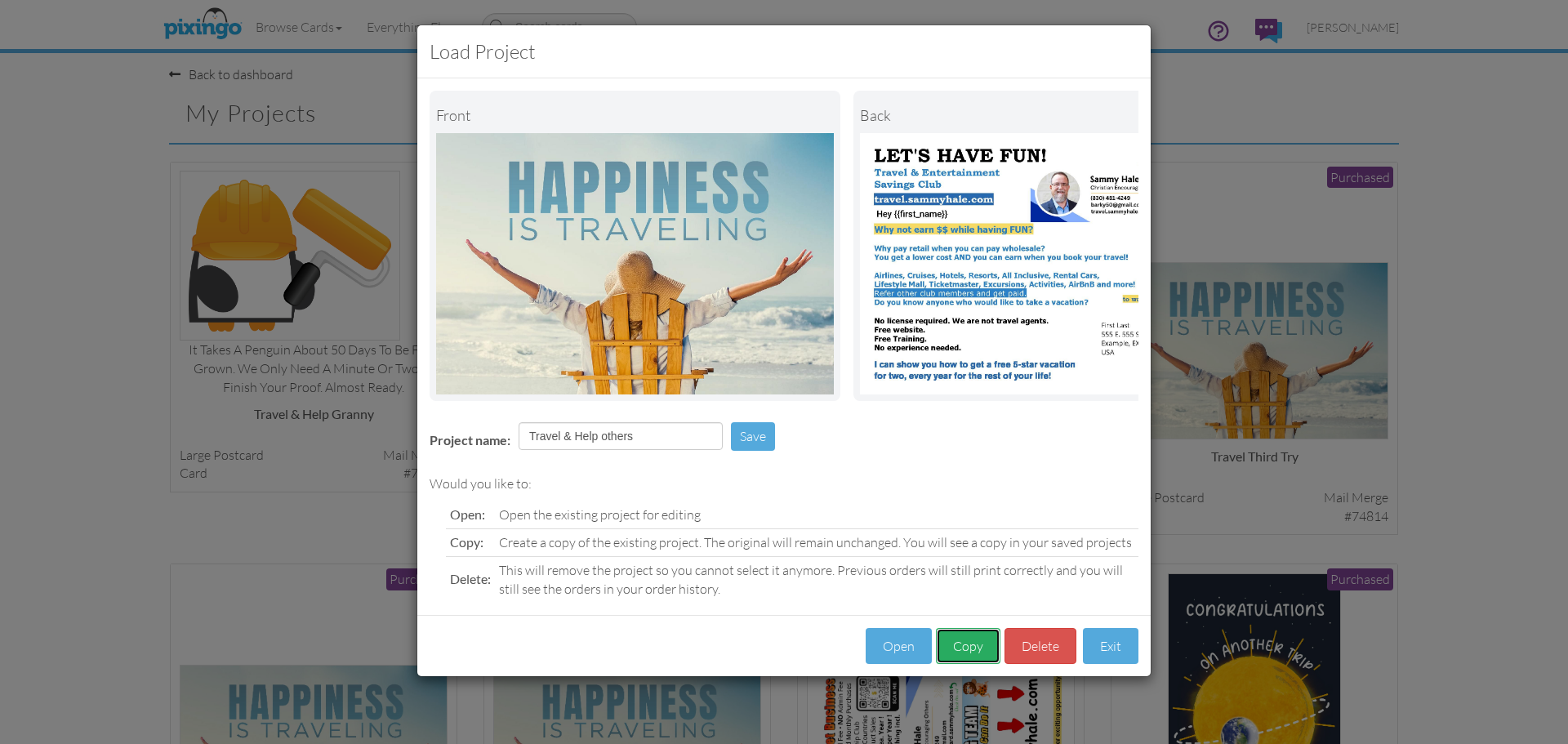
click at [970, 664] on button "Copy" at bounding box center [967, 645] width 64 height 36
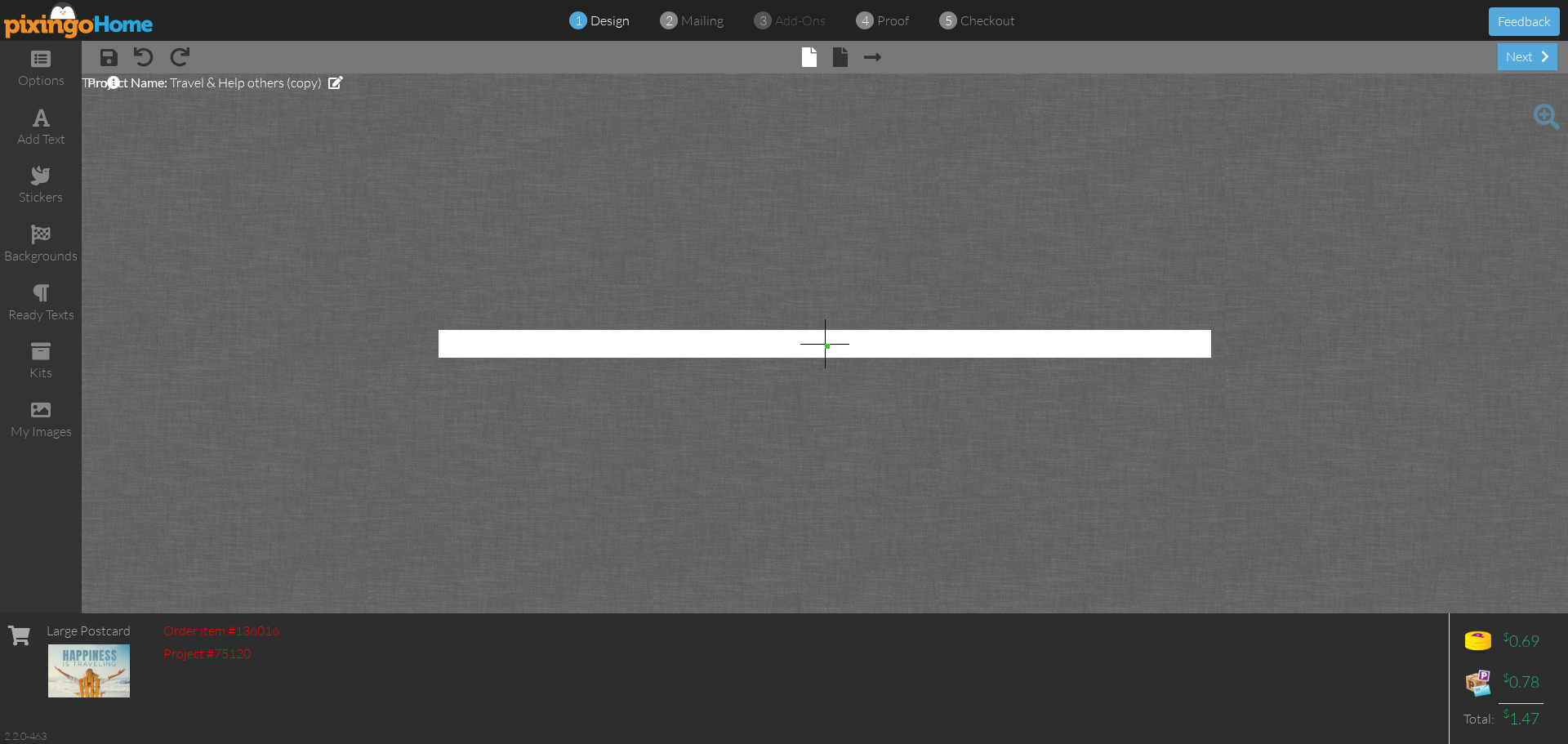
click at [102, 29] on img at bounding box center [79, 20] width 151 height 36
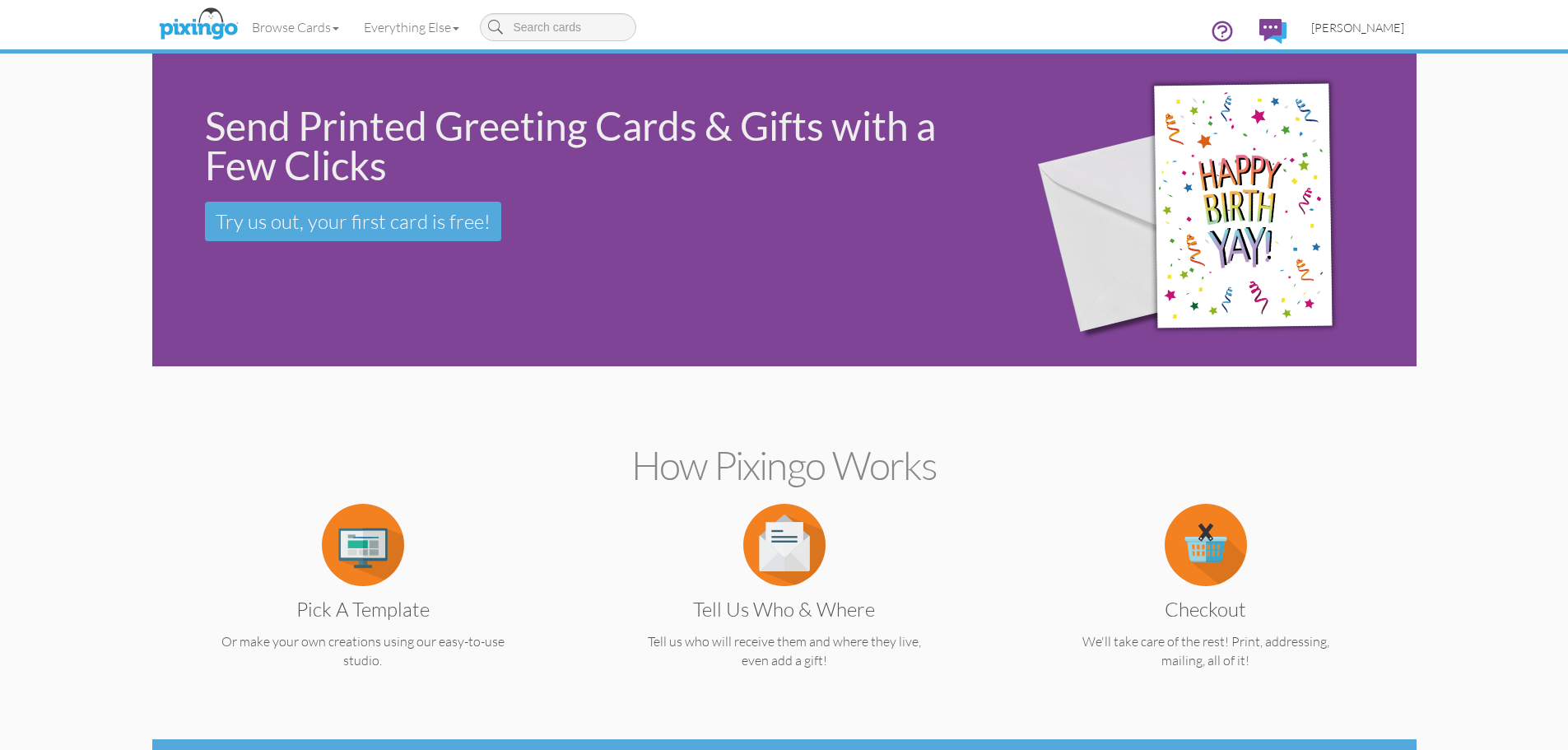
click at [1354, 27] on span "[PERSON_NAME]" at bounding box center [1357, 28] width 93 height 14
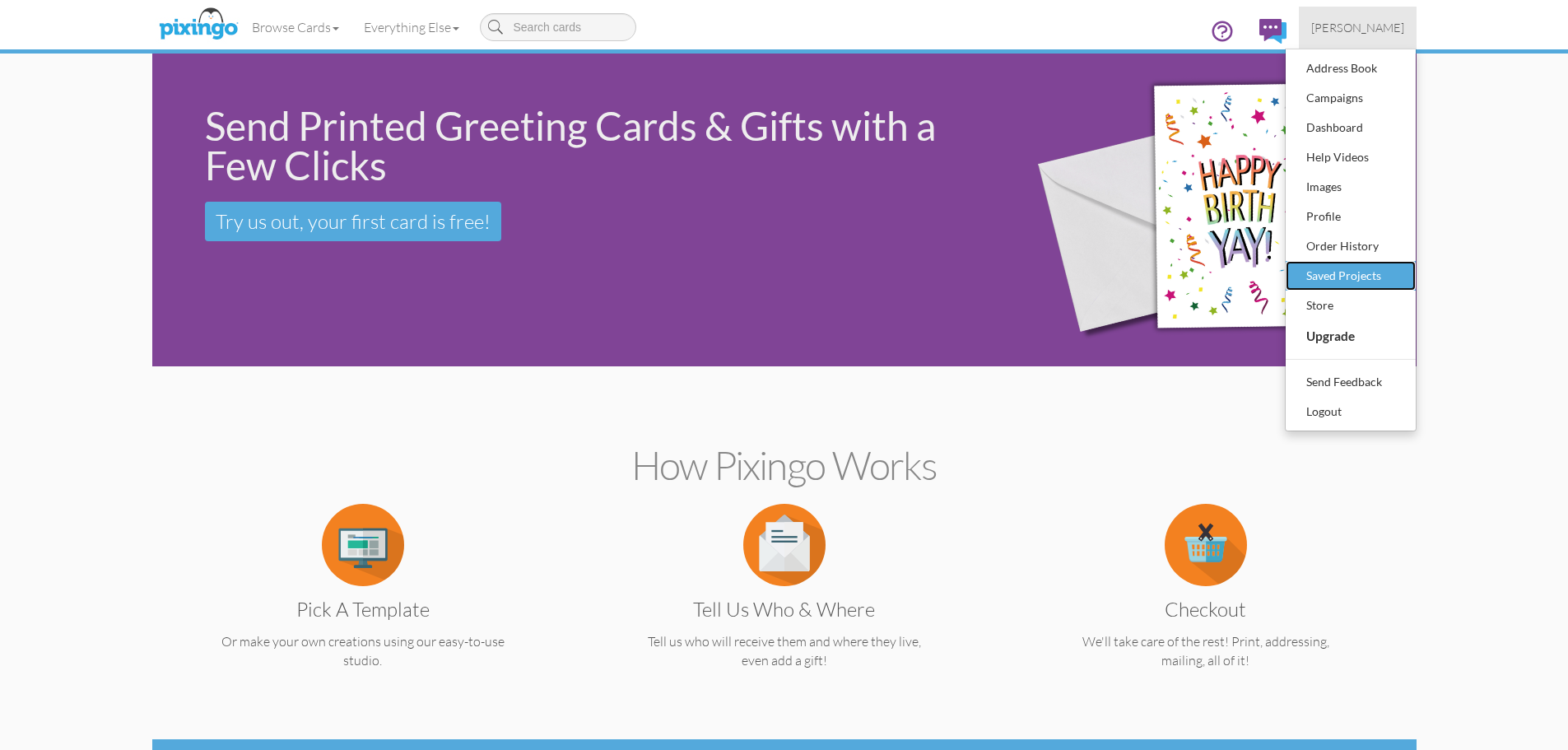
click at [1350, 277] on div "Saved Projects" at bounding box center [1351, 275] width 97 height 25
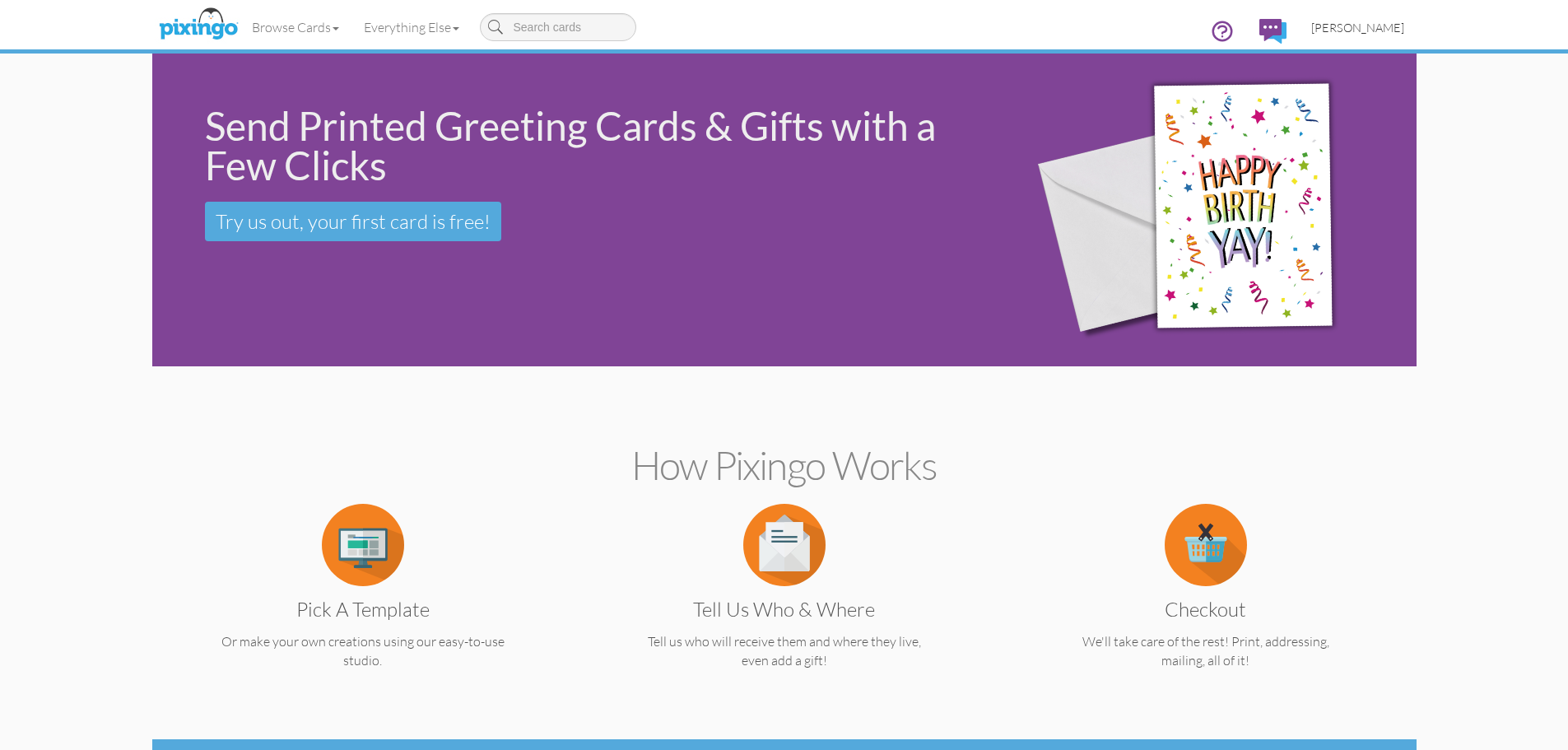
click at [1377, 30] on span "[PERSON_NAME]" at bounding box center [1357, 28] width 93 height 14
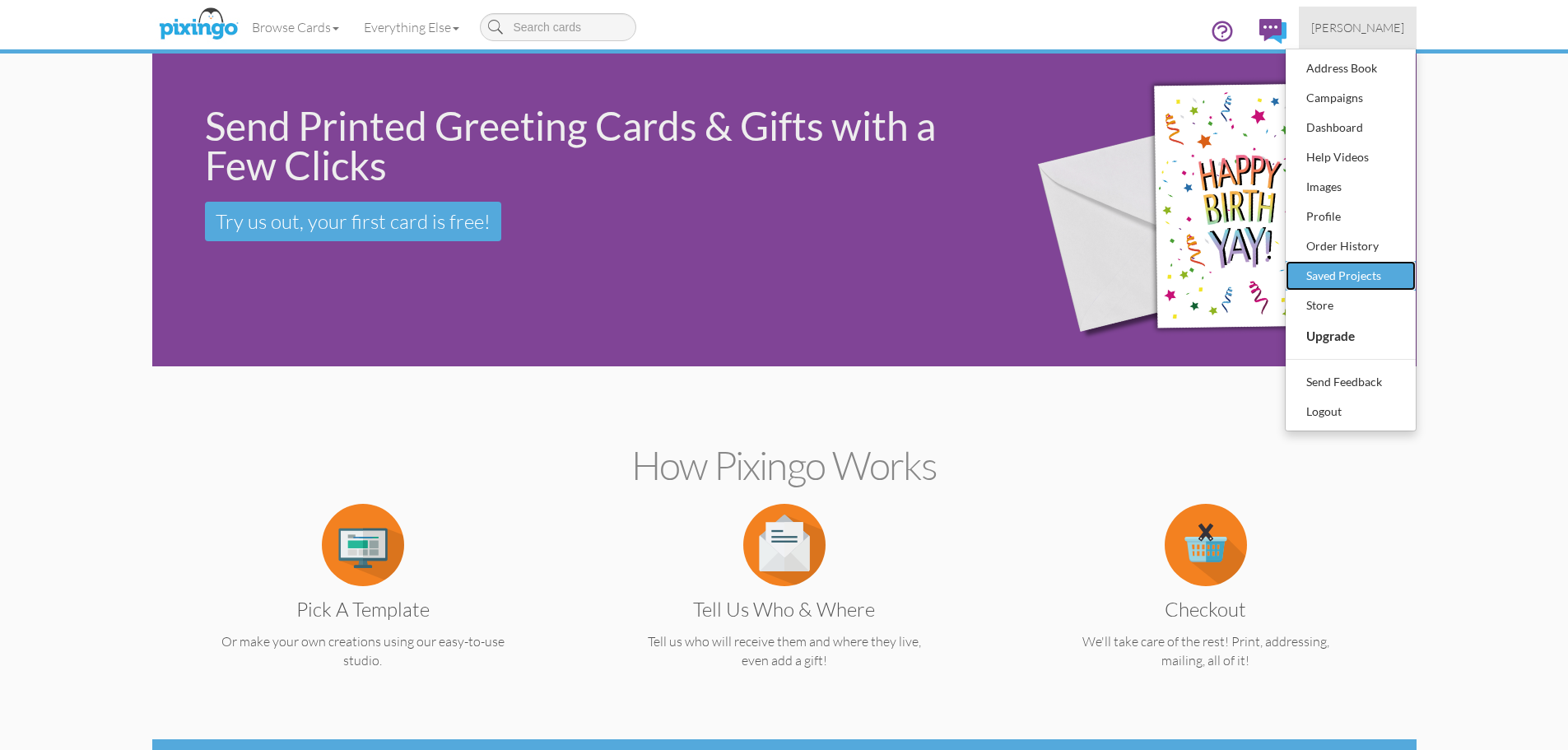
click at [1362, 275] on div "Saved Projects" at bounding box center [1351, 275] width 97 height 25
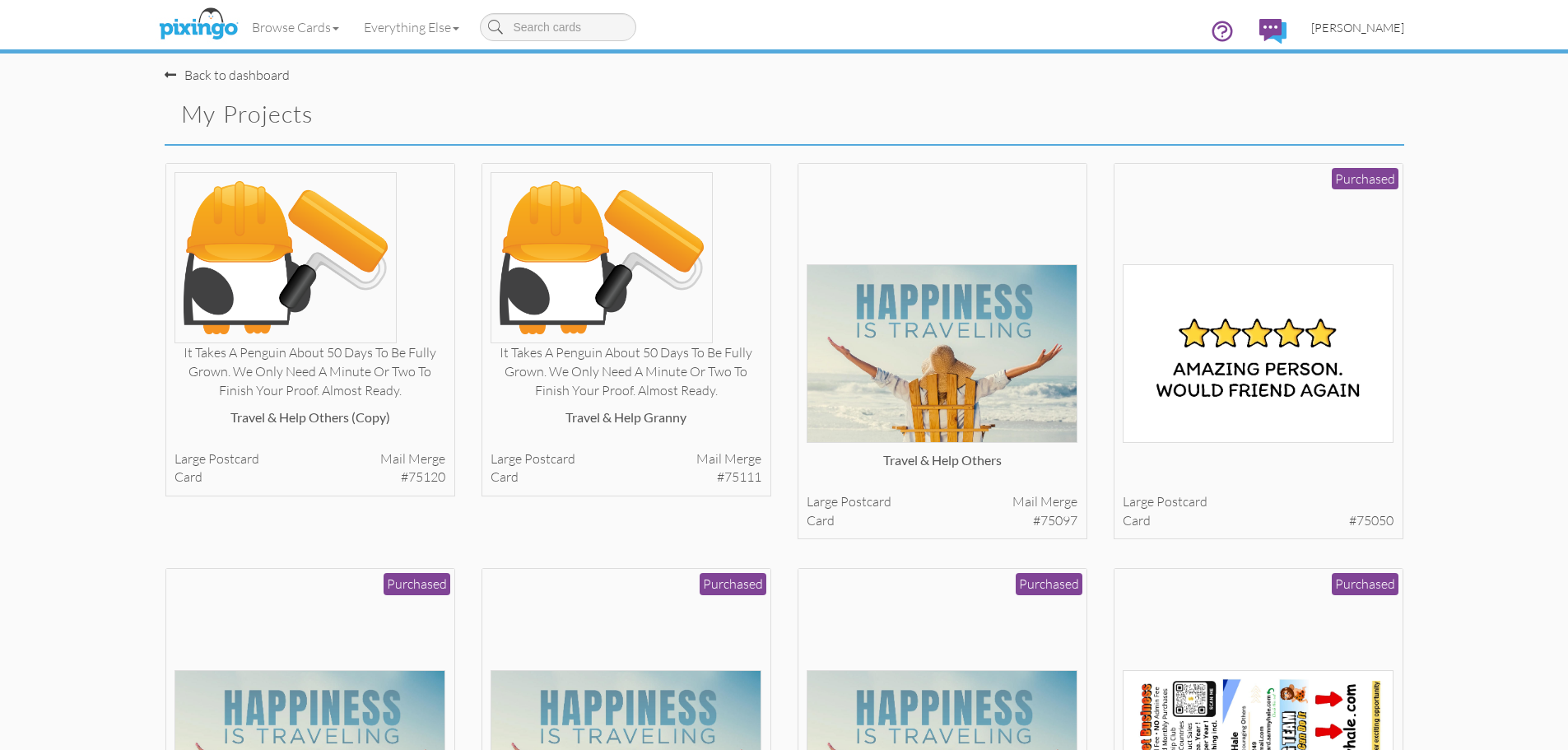
click at [1371, 32] on span "[PERSON_NAME]" at bounding box center [1357, 28] width 93 height 14
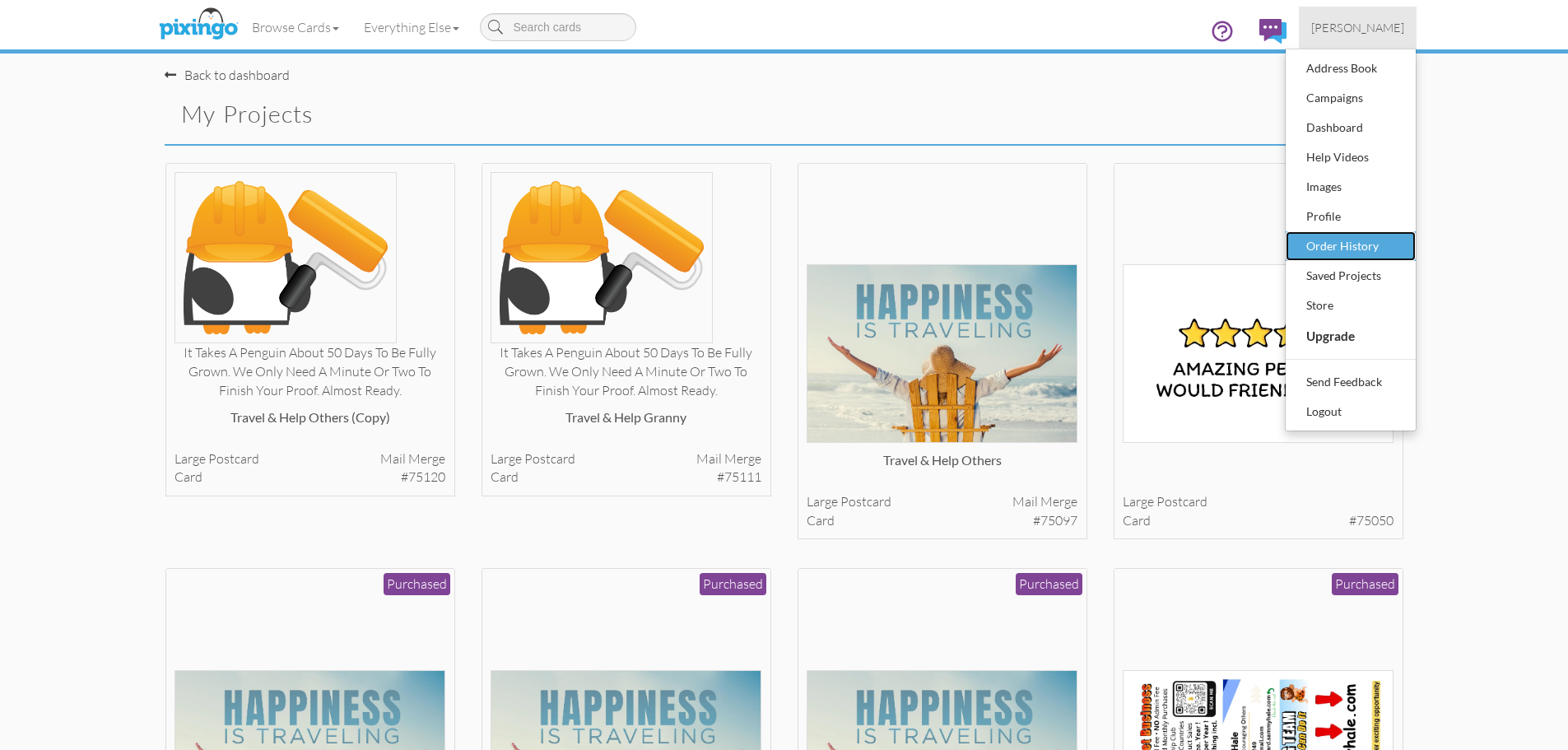
click at [1357, 246] on div "Order History" at bounding box center [1351, 245] width 97 height 25
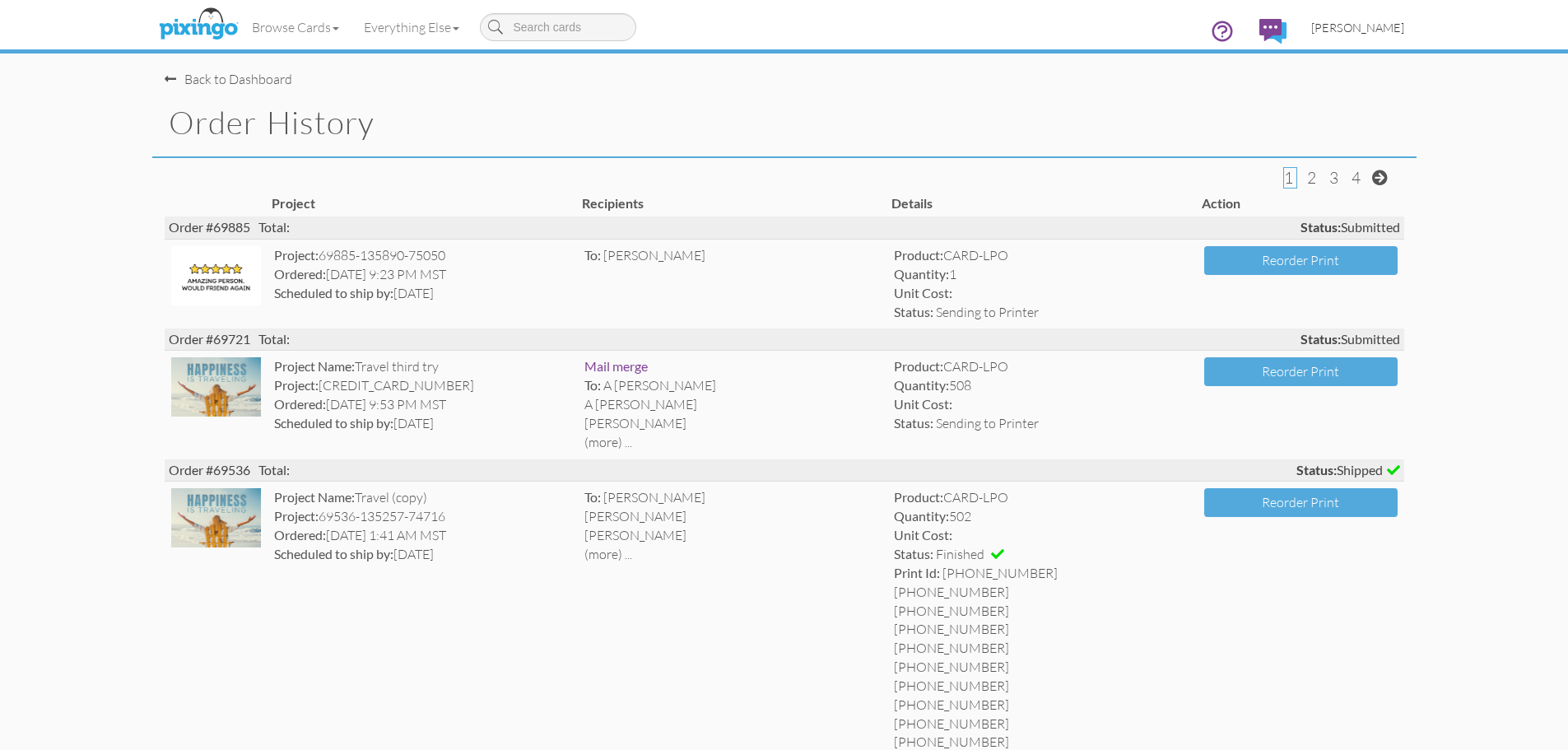
click at [1362, 30] on span "[PERSON_NAME]" at bounding box center [1357, 28] width 93 height 14
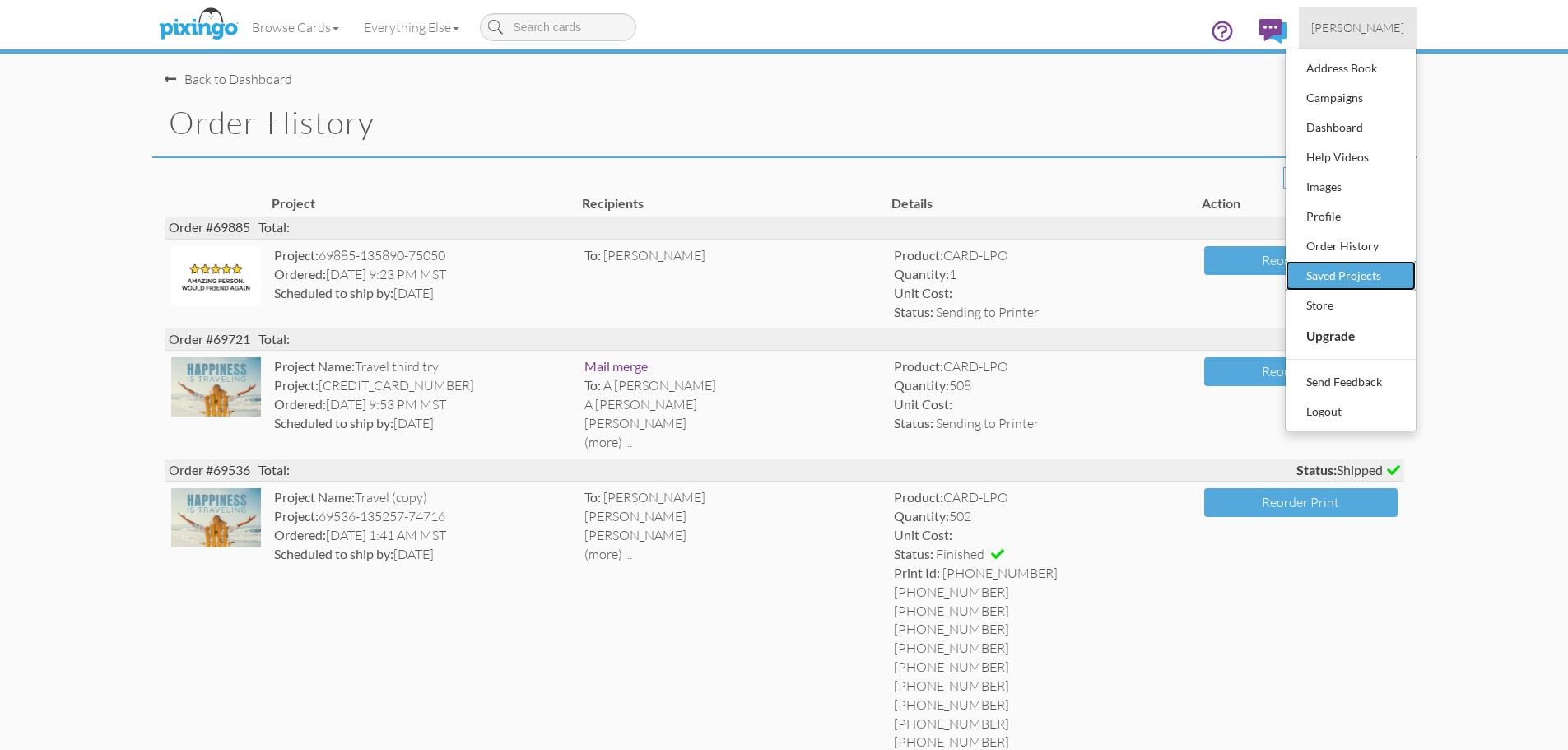
click at [1350, 272] on div "Saved Projects" at bounding box center [1351, 275] width 97 height 25
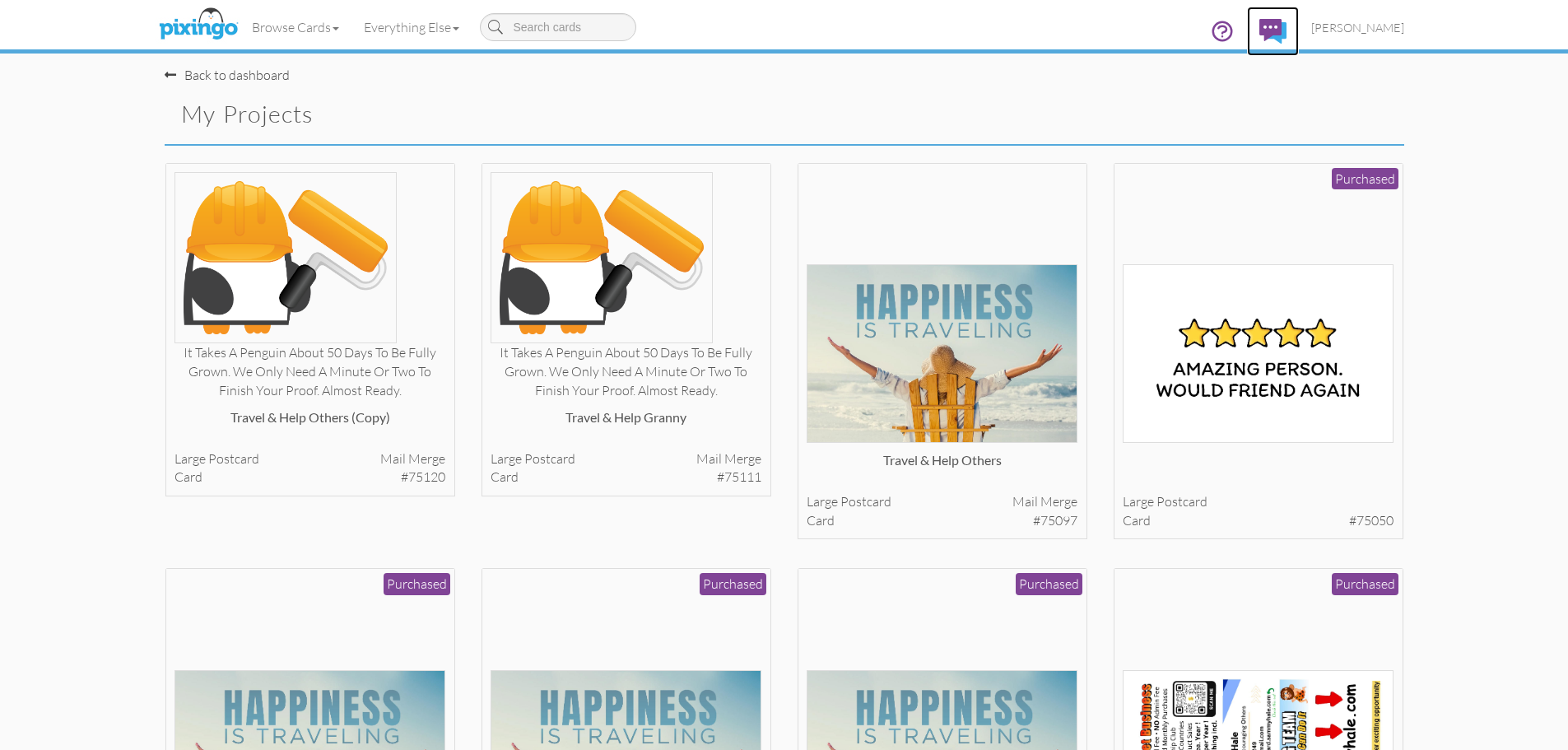
click at [1287, 31] on img at bounding box center [1272, 31] width 27 height 25
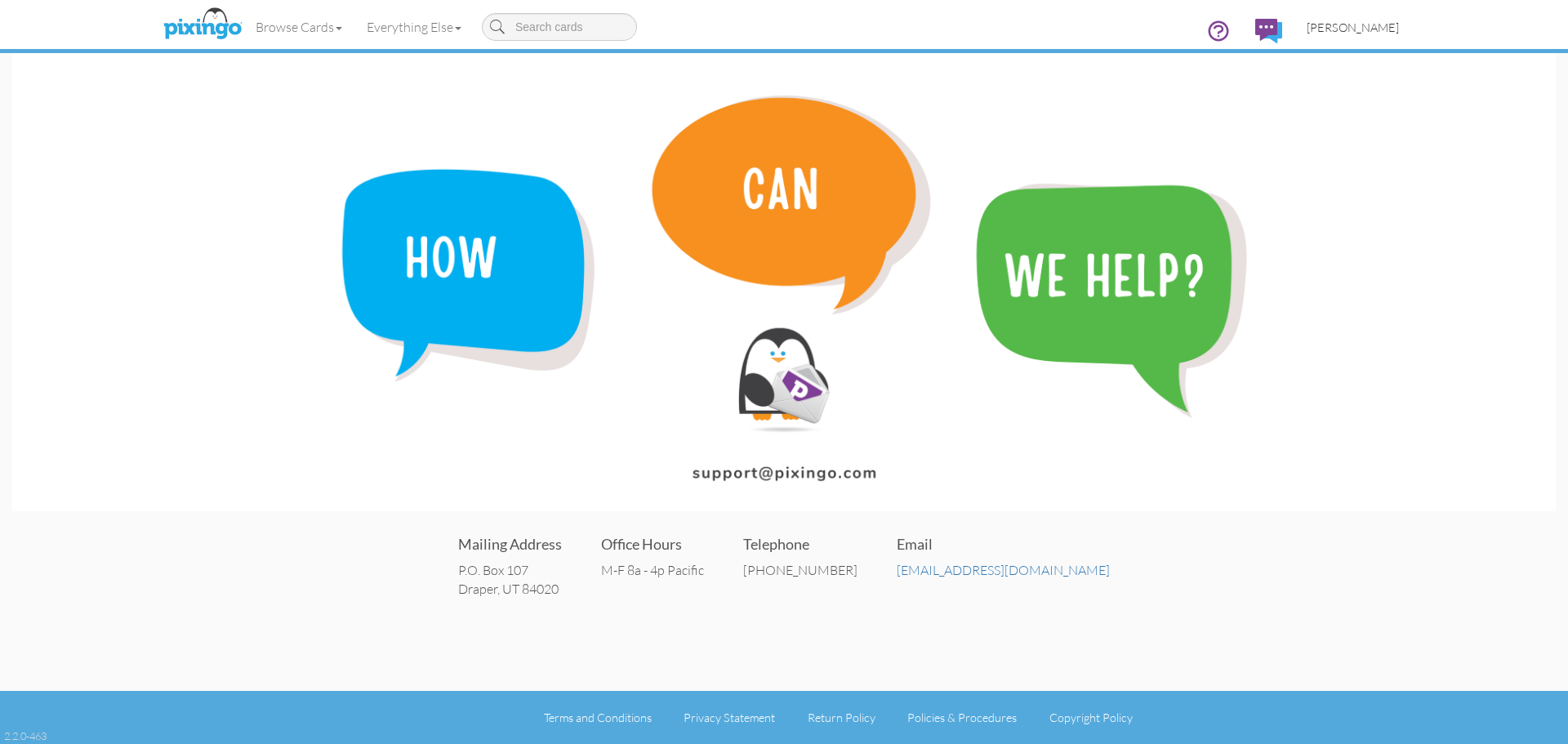
click at [1382, 33] on span "[PERSON_NAME]" at bounding box center [1352, 28] width 93 height 14
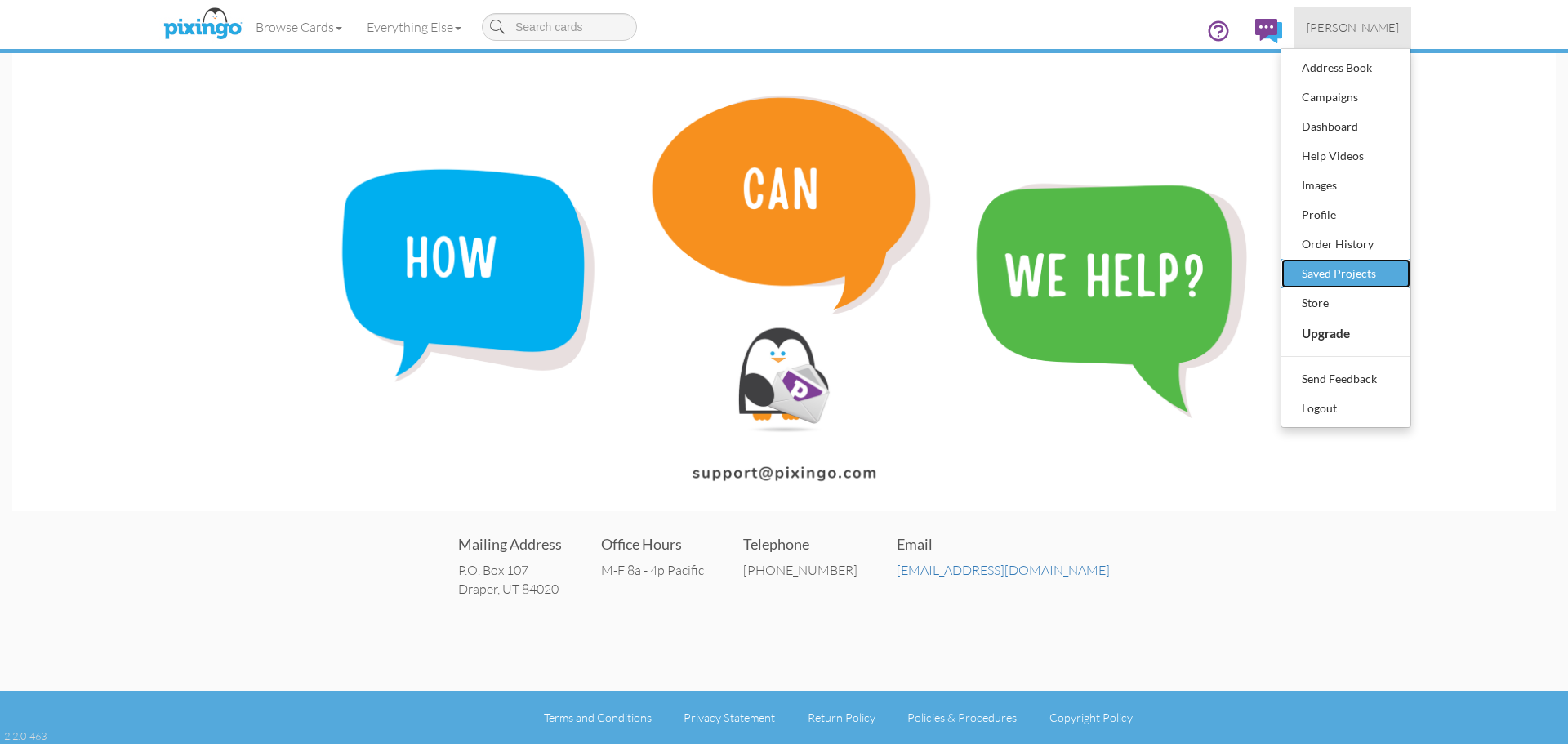
click at [1363, 270] on div "Saved Projects" at bounding box center [1345, 273] width 97 height 25
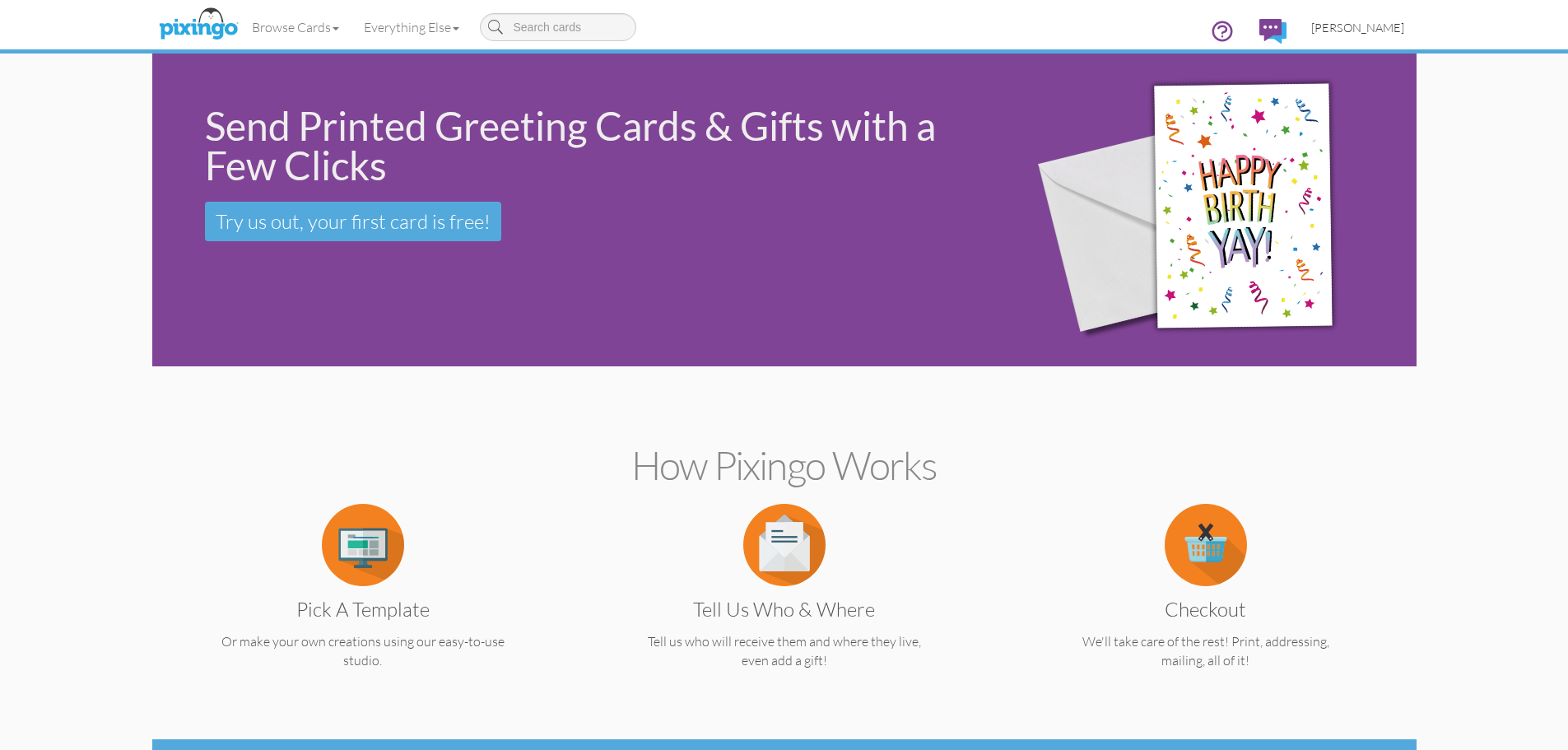
click at [1368, 27] on span "[PERSON_NAME]" at bounding box center [1357, 28] width 93 height 14
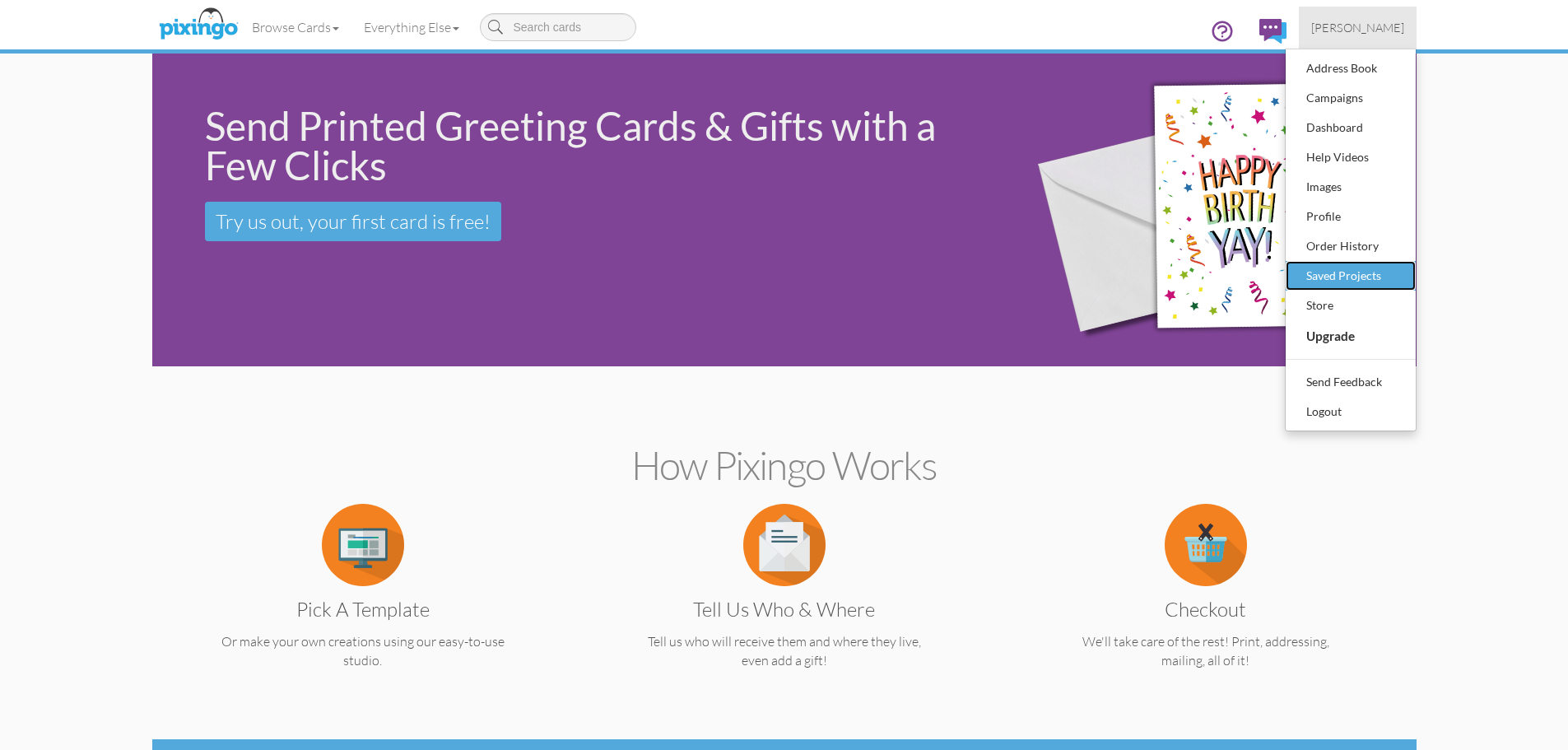
click at [1350, 274] on div "Saved Projects" at bounding box center [1351, 275] width 97 height 25
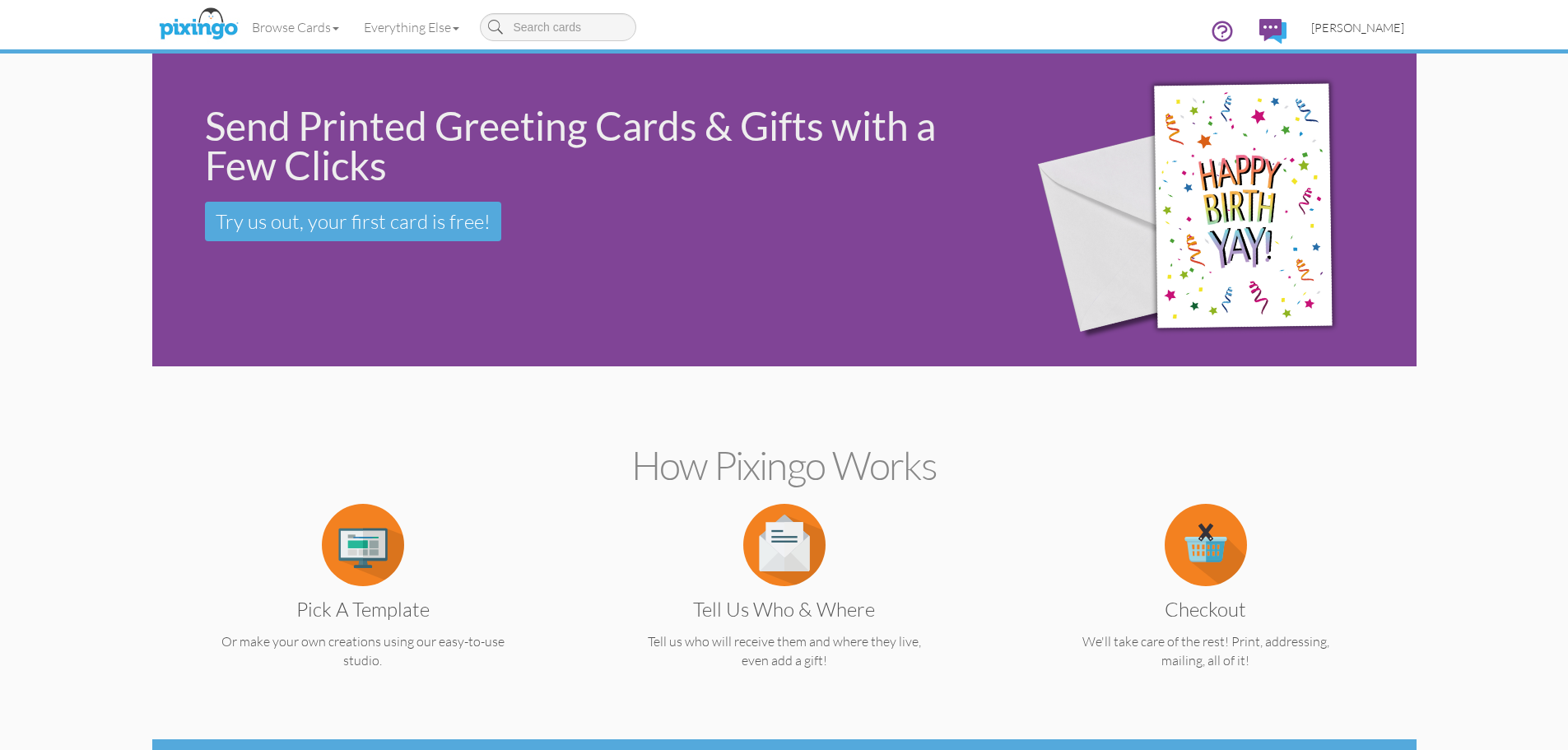
click at [1378, 24] on span "[PERSON_NAME]" at bounding box center [1357, 28] width 93 height 14
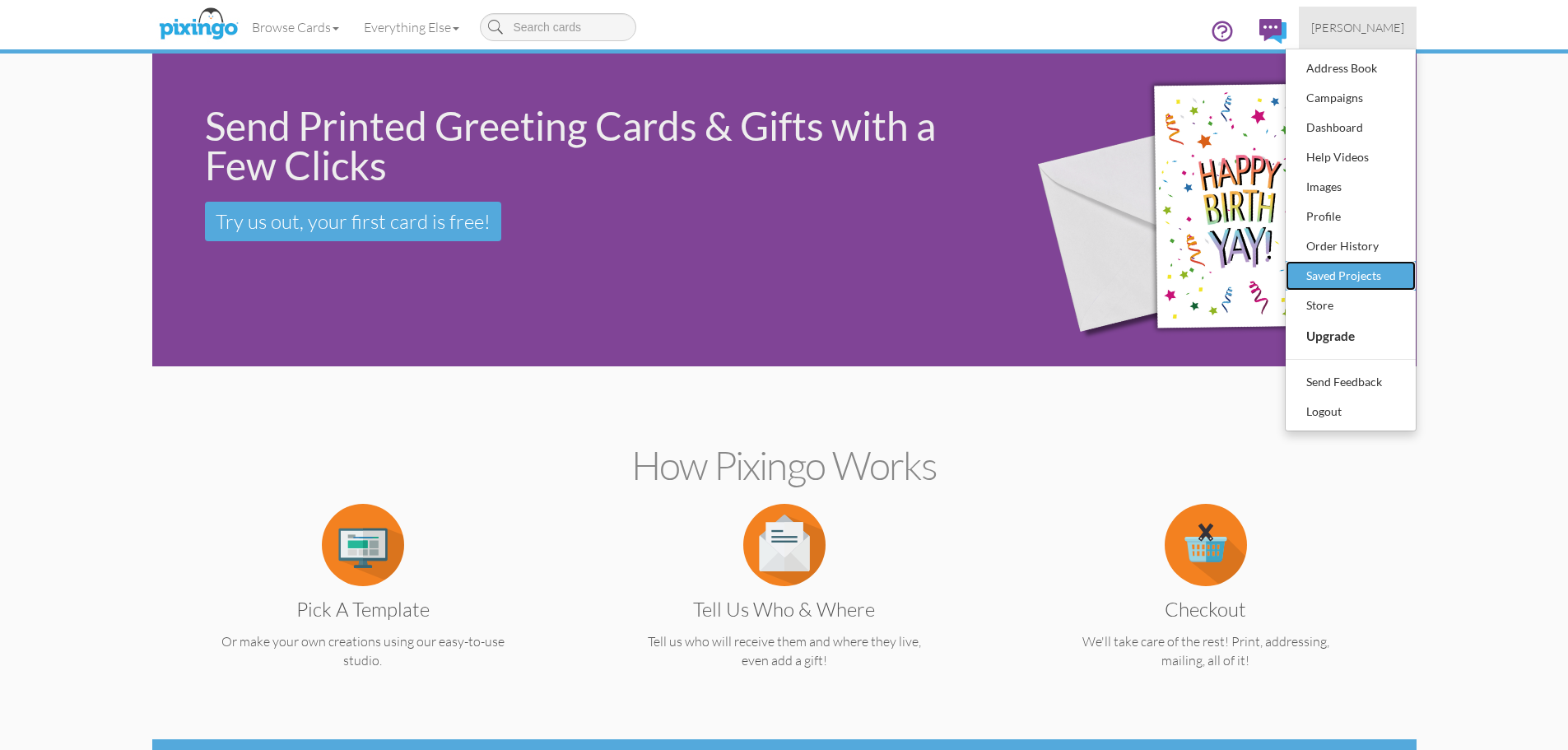
click at [1378, 269] on div "Saved Projects" at bounding box center [1351, 275] width 97 height 25
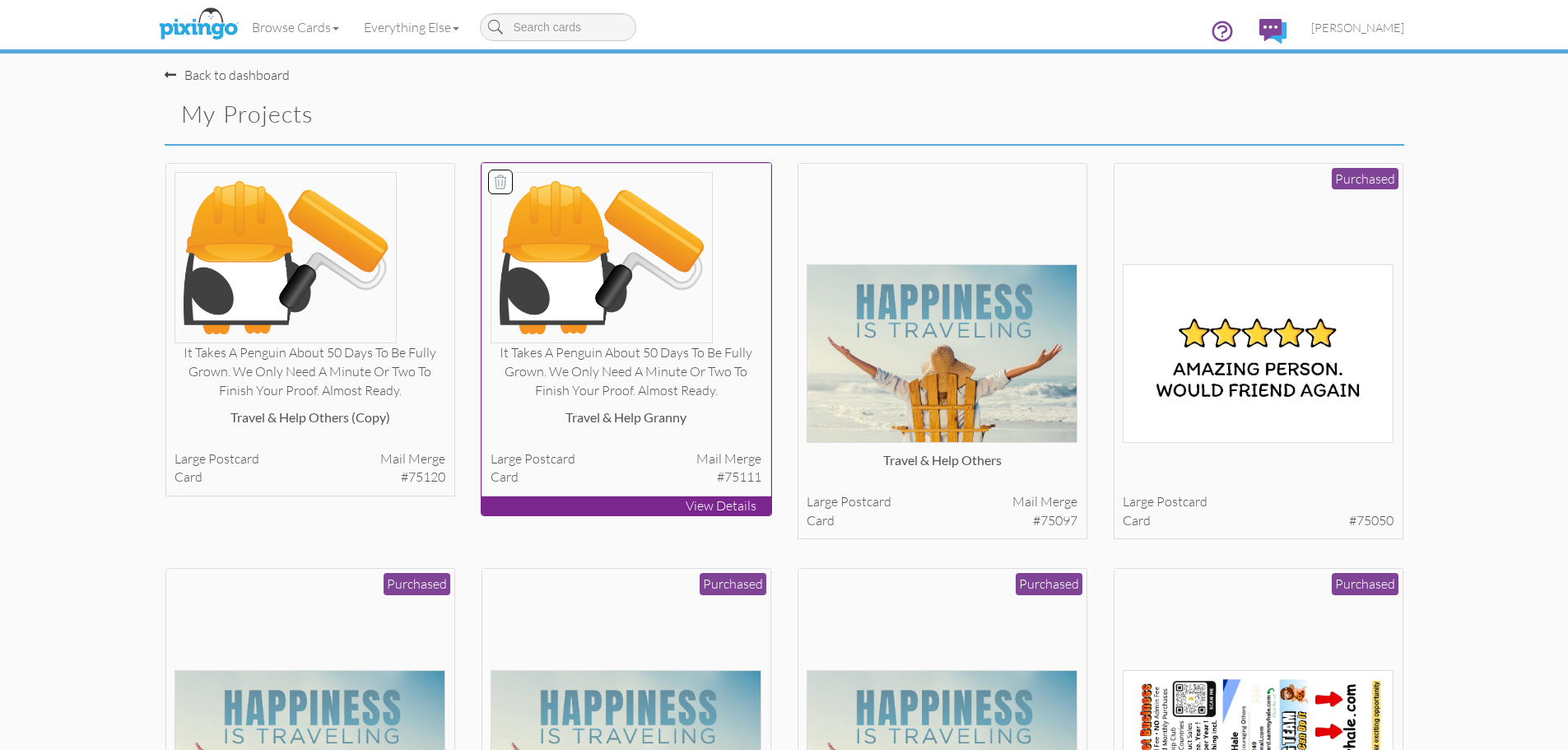
click at [633, 383] on div "It takes a penguin about 50 days to be fully grown. We only need a minute or tw…" at bounding box center [626, 372] width 271 height 57
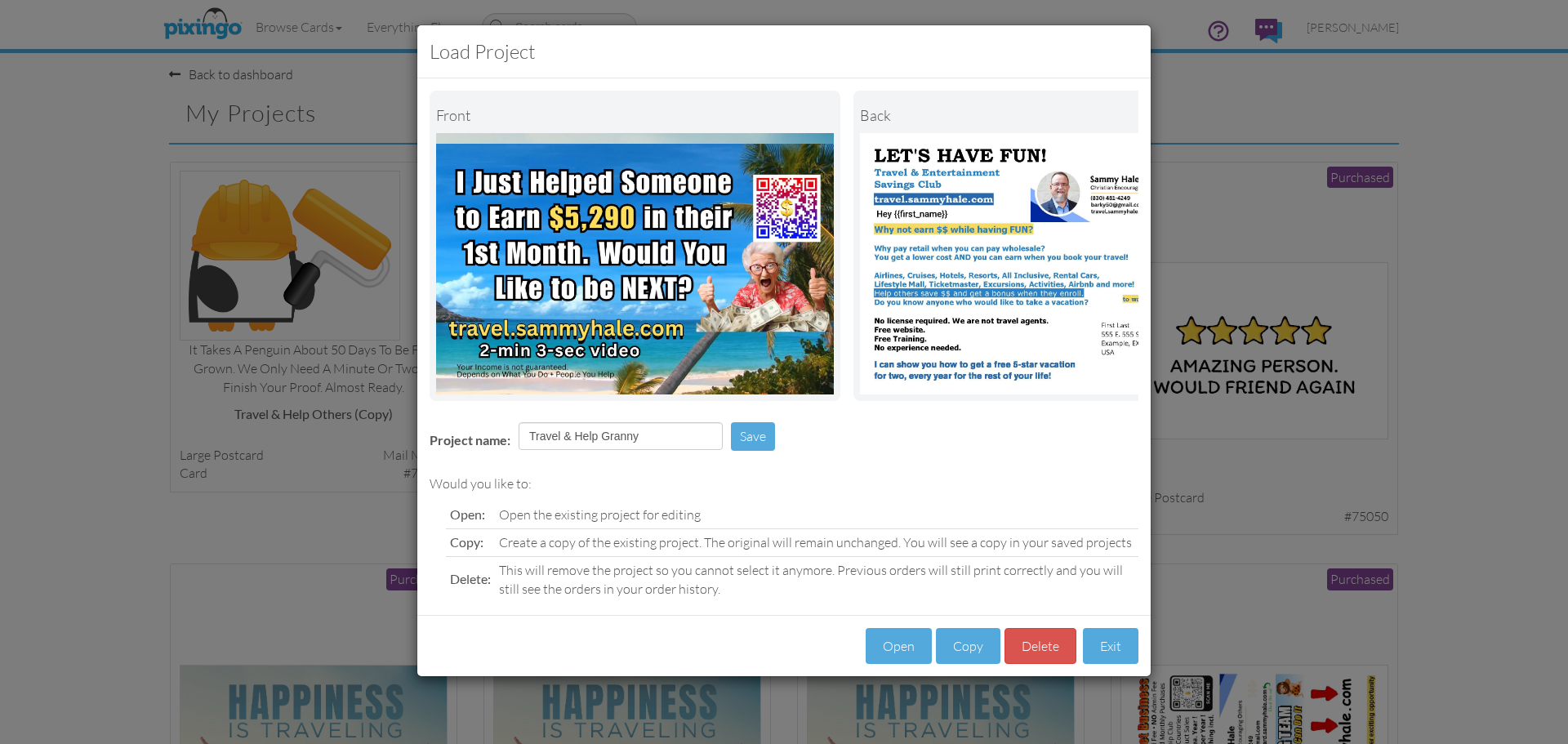
click at [1244, 108] on div "Load Project Front back Project name: Travel & Help Granny Save Would you like …" at bounding box center [784, 372] width 1568 height 744
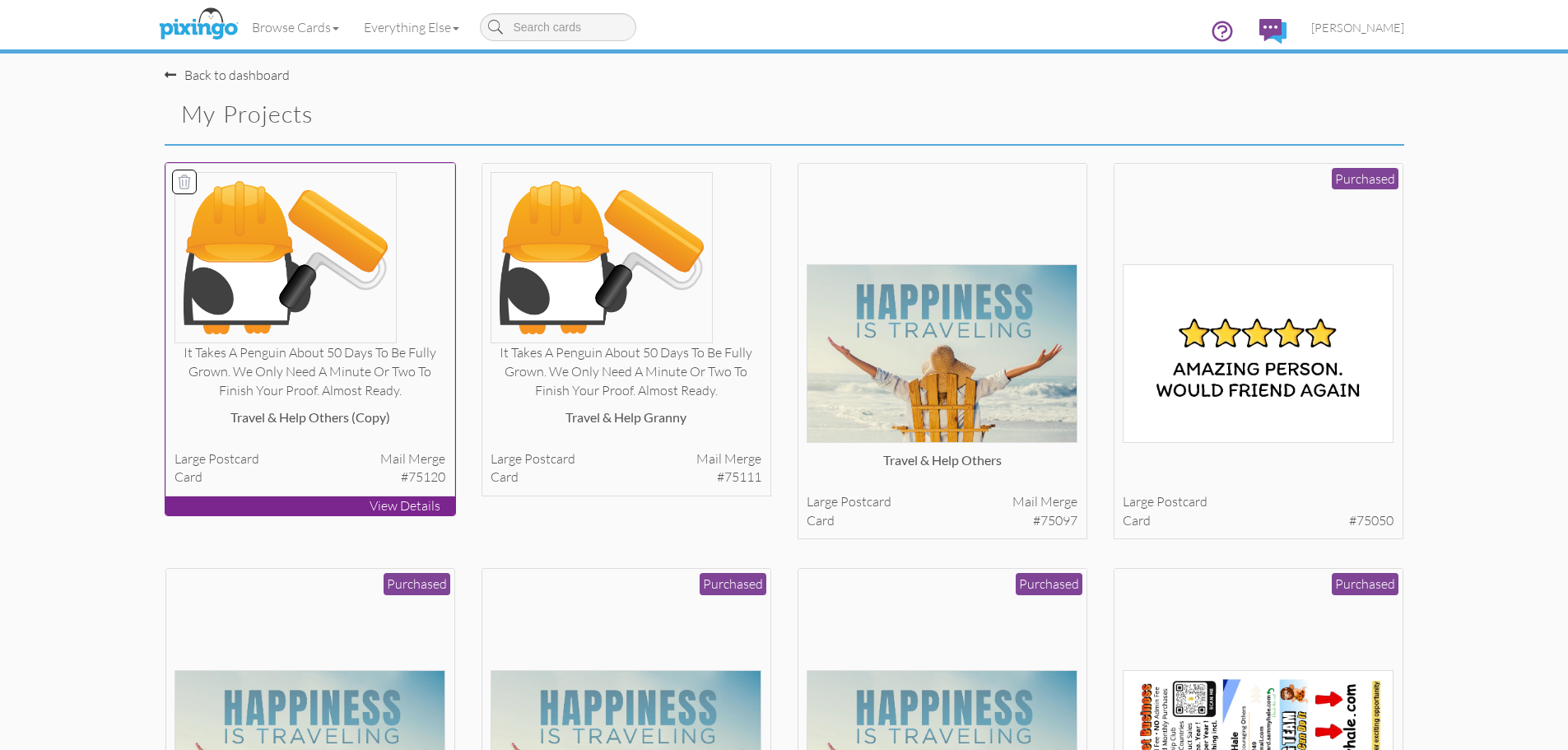
click at [436, 428] on div "Travel & Help others (copy)" at bounding box center [310, 424] width 271 height 33
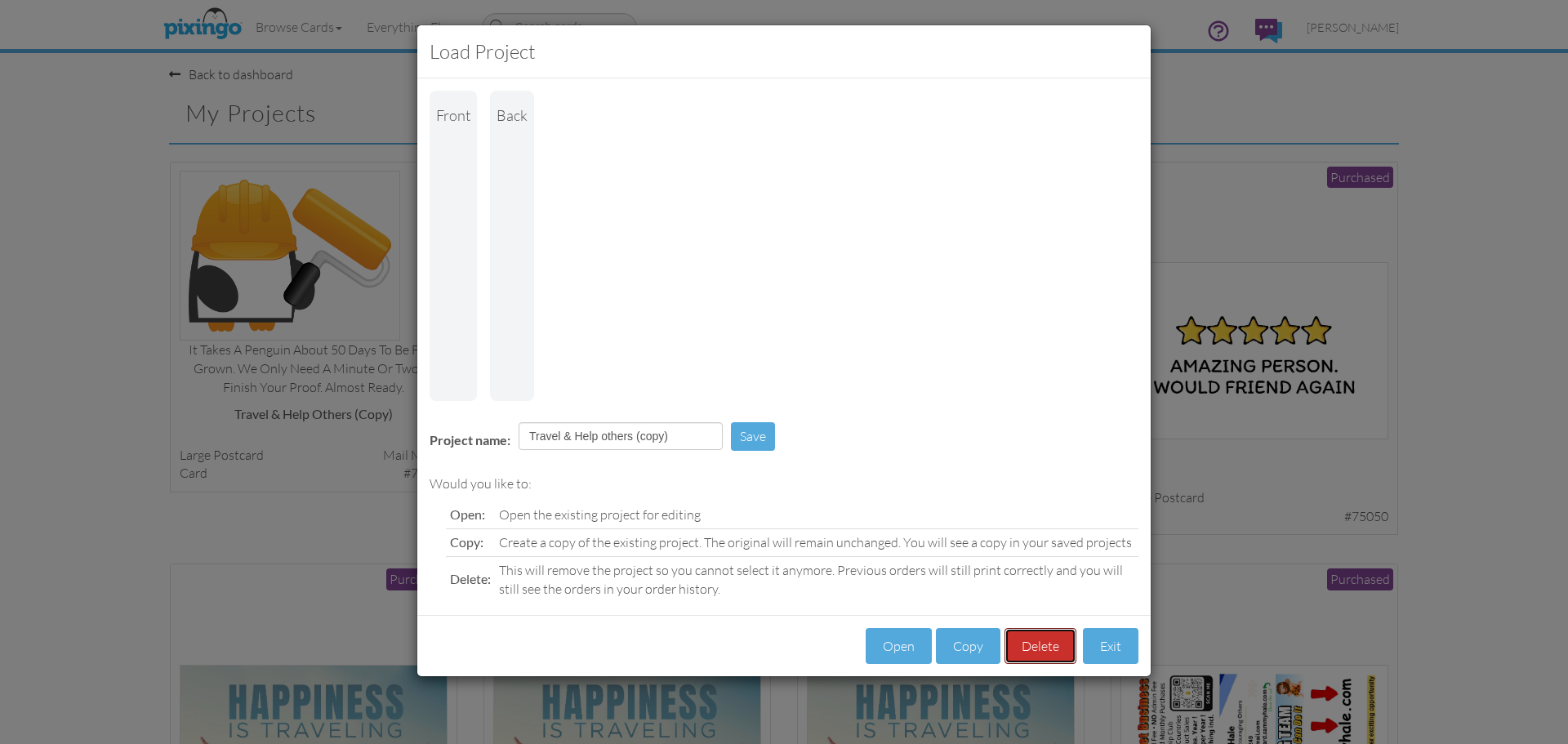
click at [1031, 628] on button "Delete" at bounding box center [1040, 645] width 72 height 36
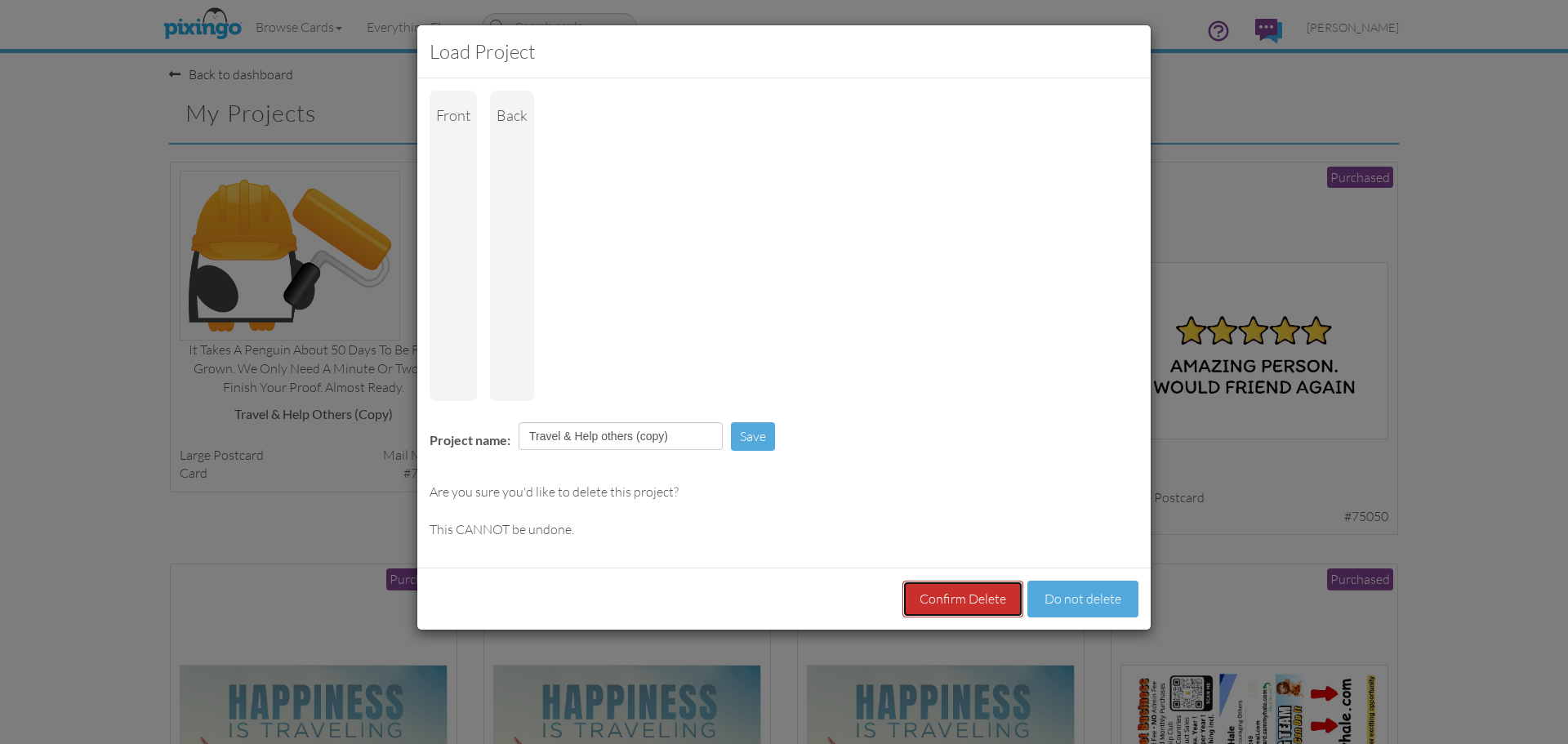
click at [975, 580] on button "Confirm Delete" at bounding box center [962, 598] width 121 height 36
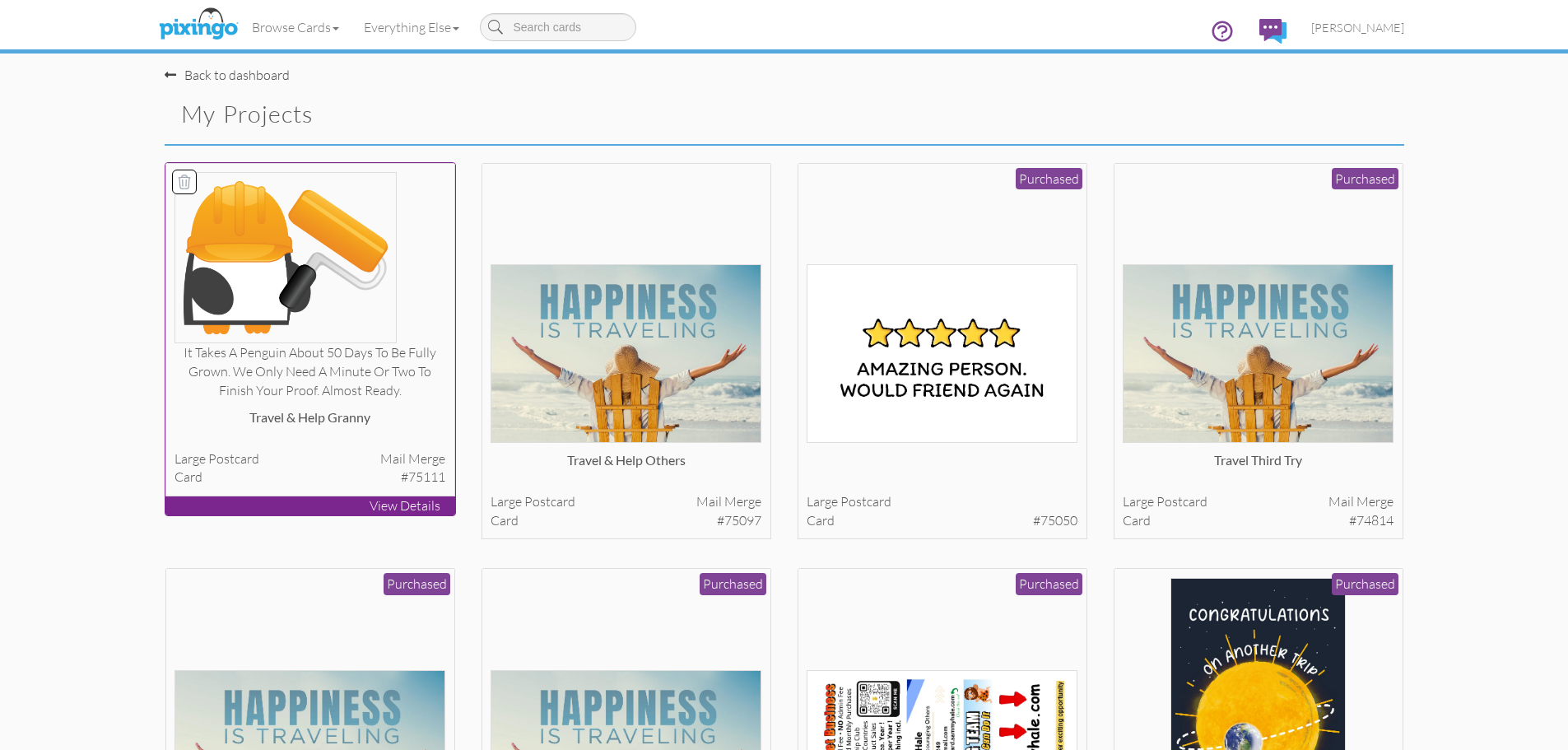
click at [437, 292] on div at bounding box center [310, 257] width 271 height 171
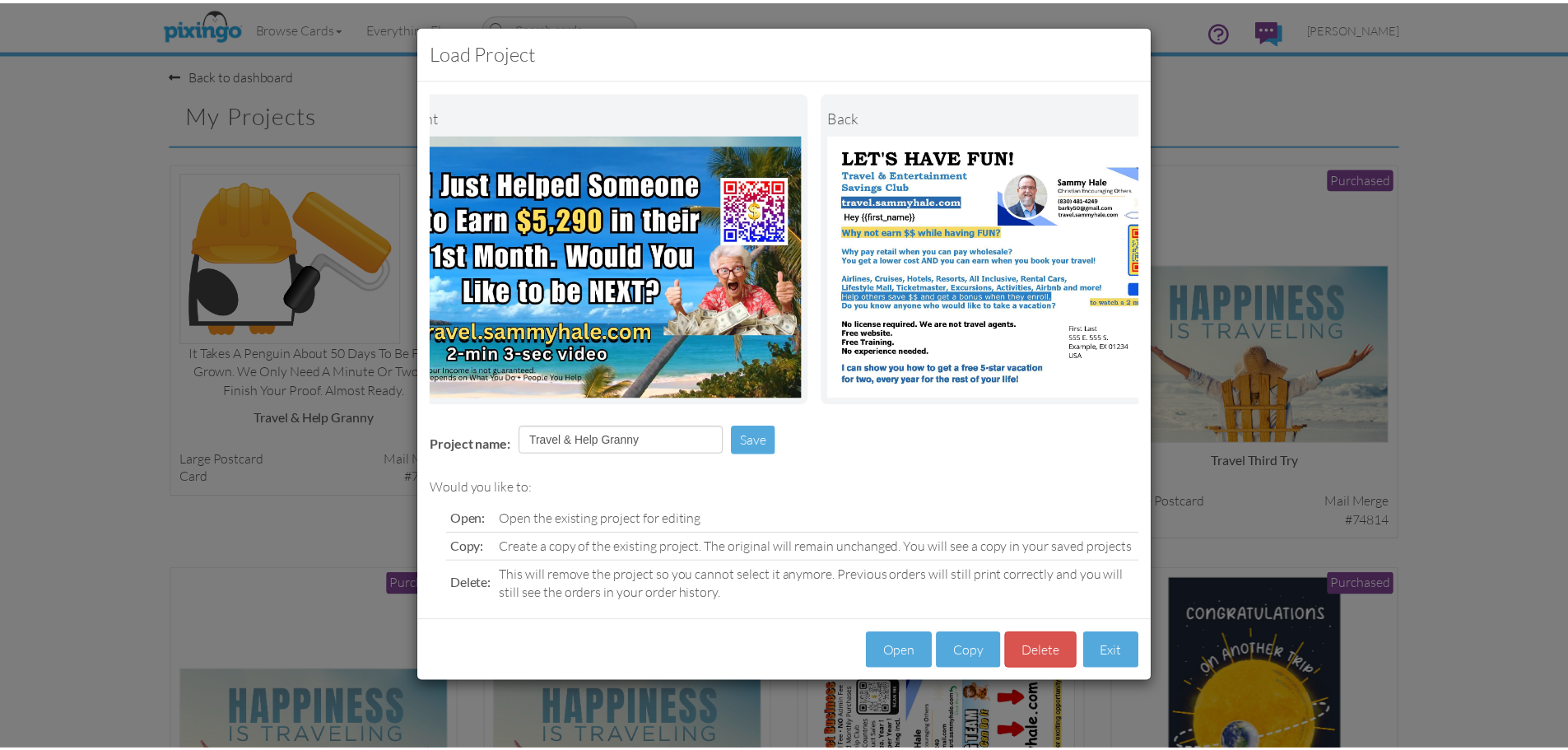
scroll to position [0, 127]
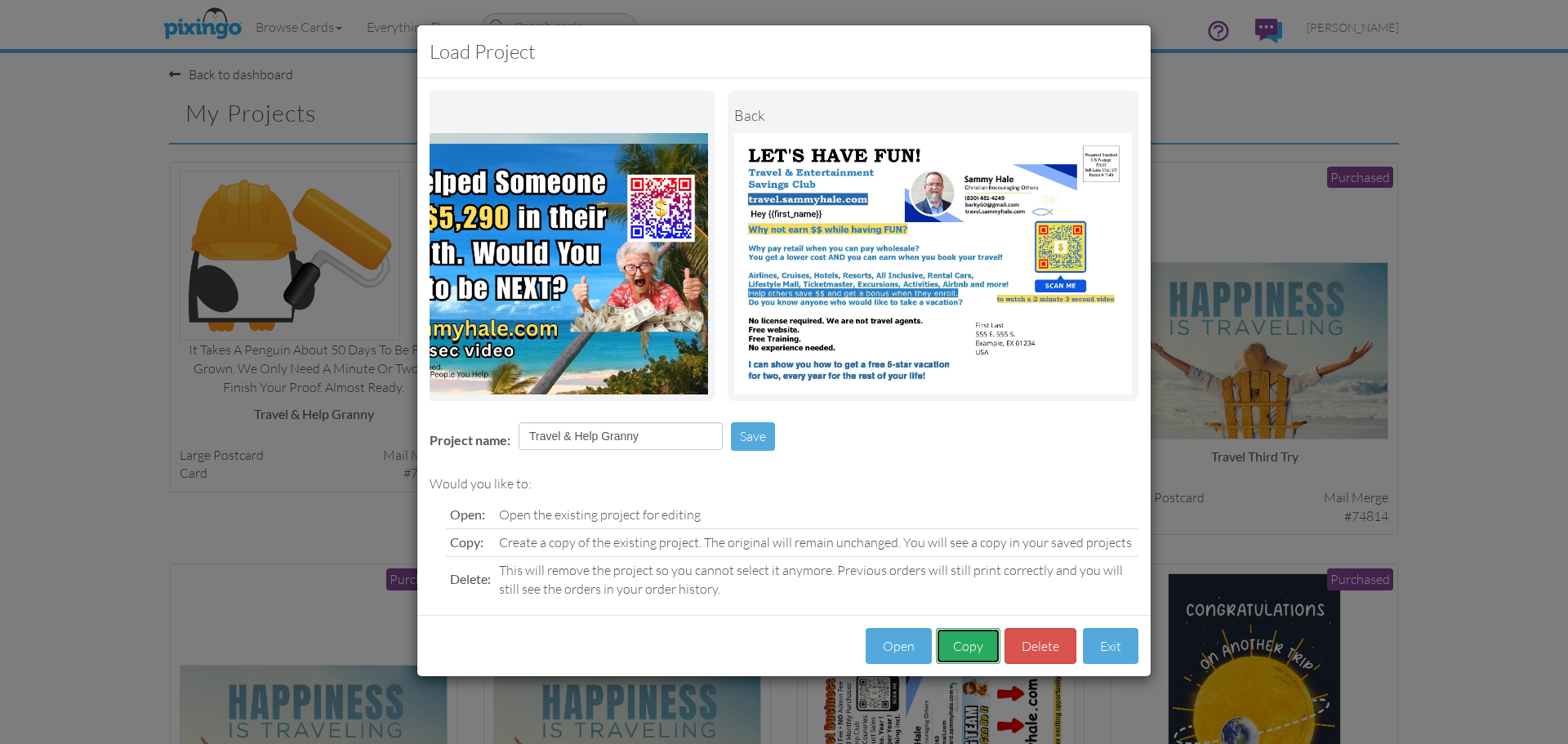
click at [972, 665] on button "Copy" at bounding box center [967, 645] width 64 height 36
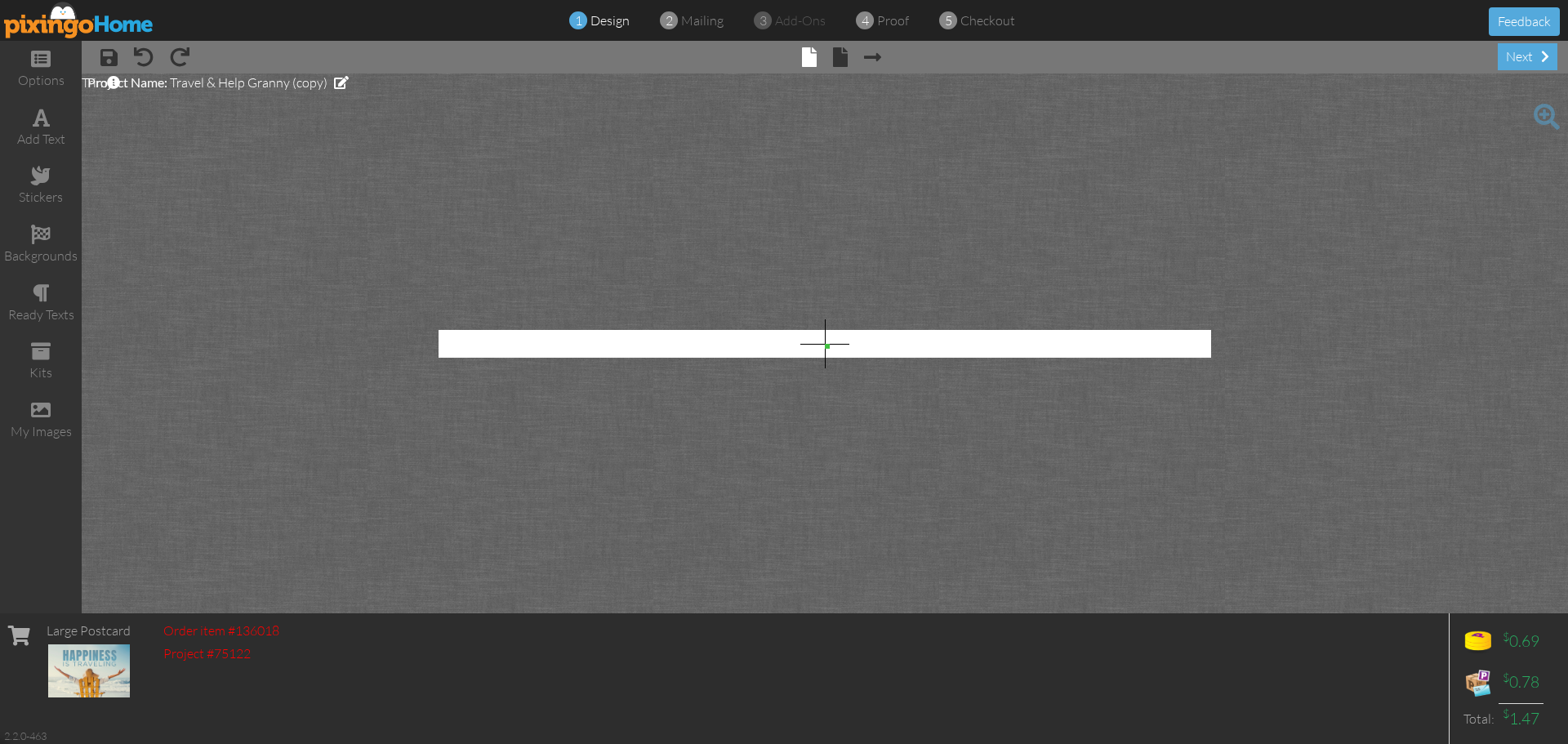
click at [86, 23] on img at bounding box center [79, 20] width 151 height 36
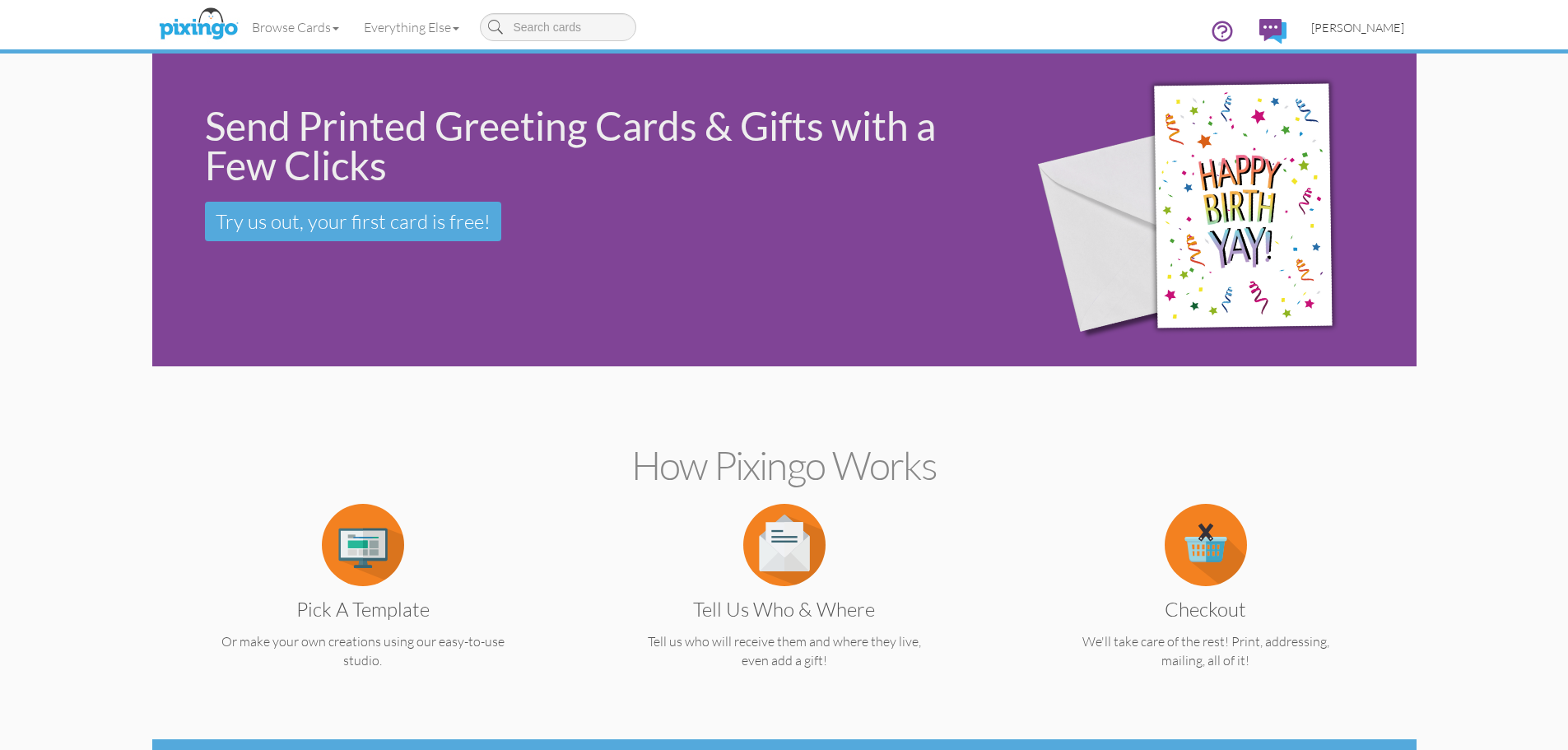
click at [1369, 31] on span "[PERSON_NAME]" at bounding box center [1357, 28] width 93 height 14
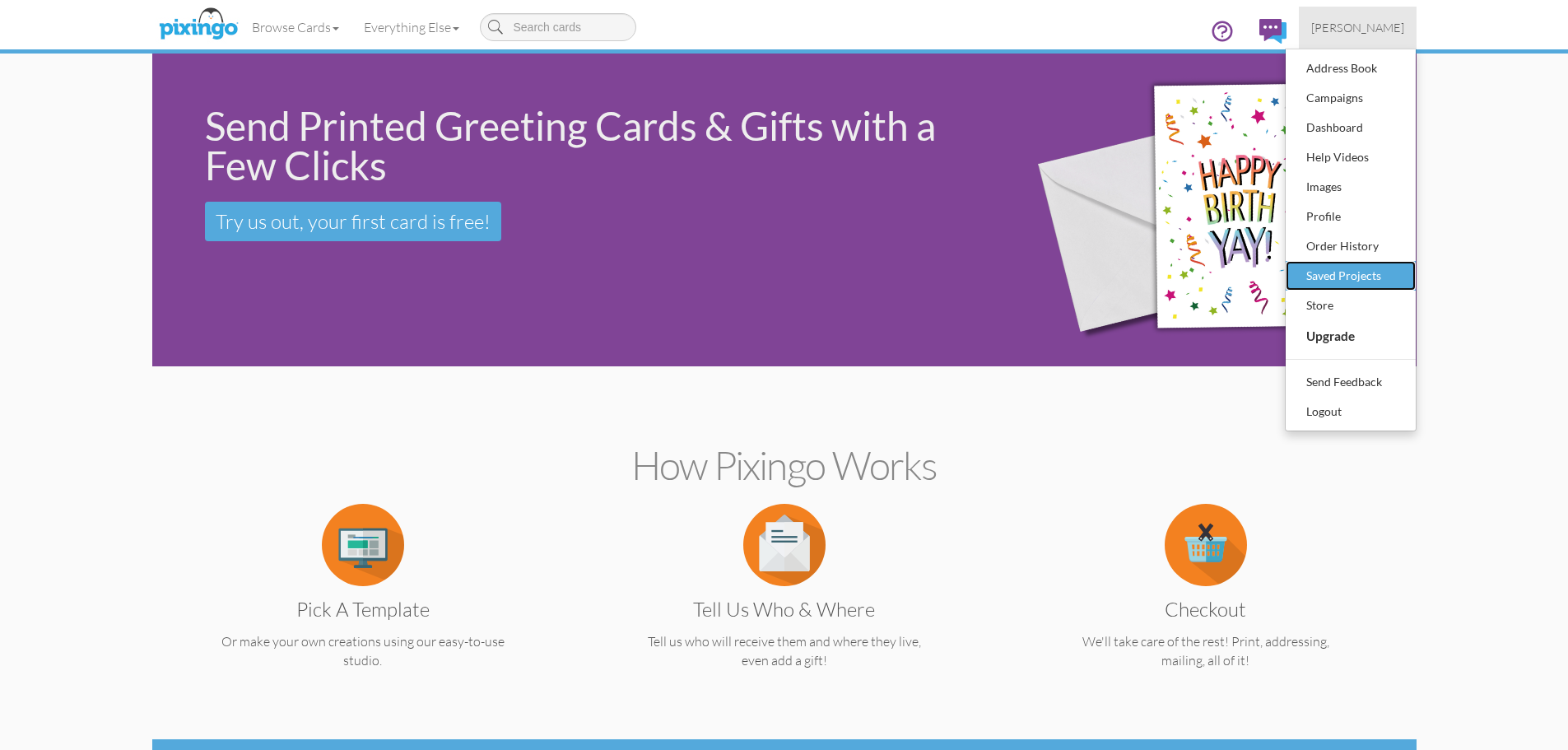
click at [1354, 278] on div "Saved Projects" at bounding box center [1351, 275] width 97 height 25
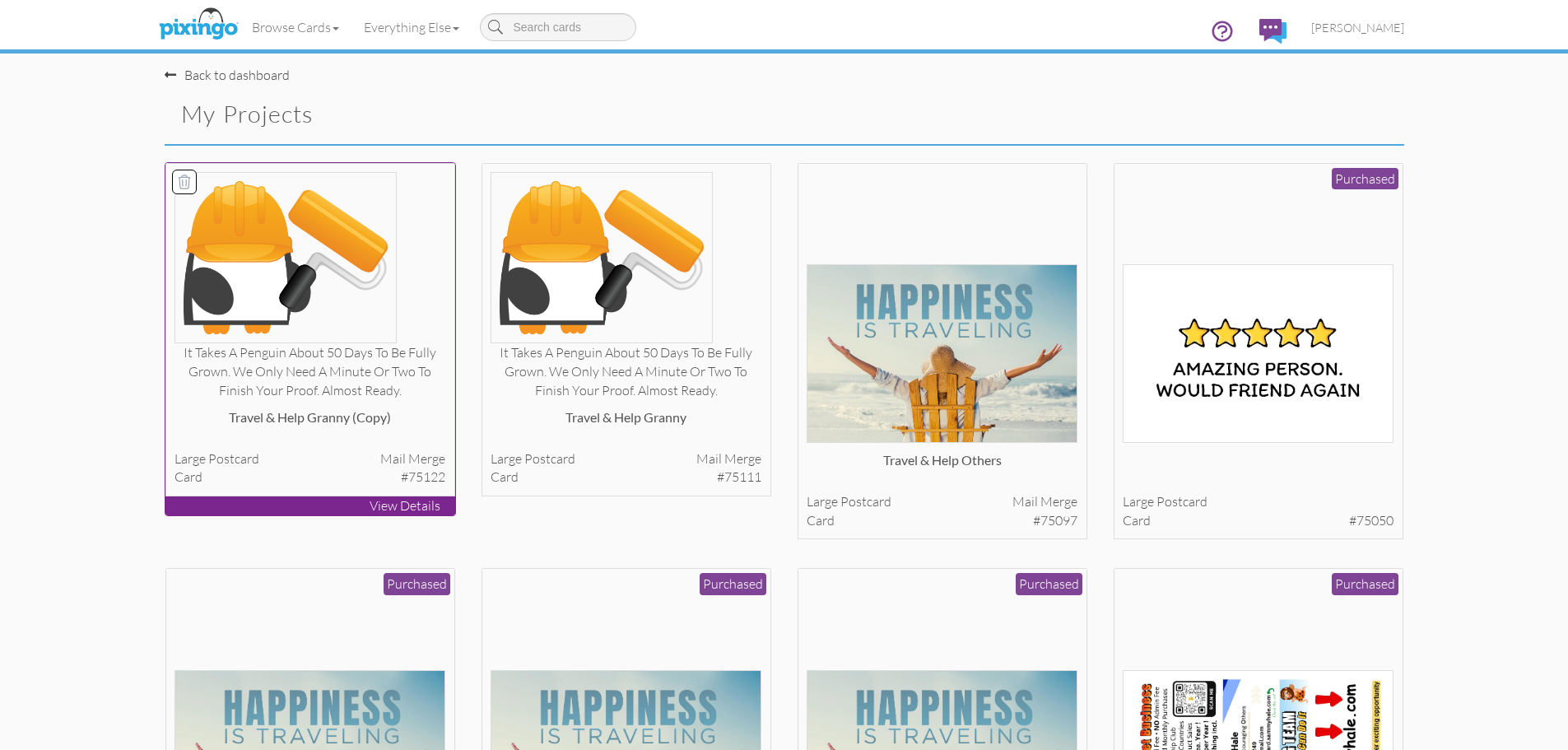
click at [410, 319] on div at bounding box center [310, 257] width 271 height 171
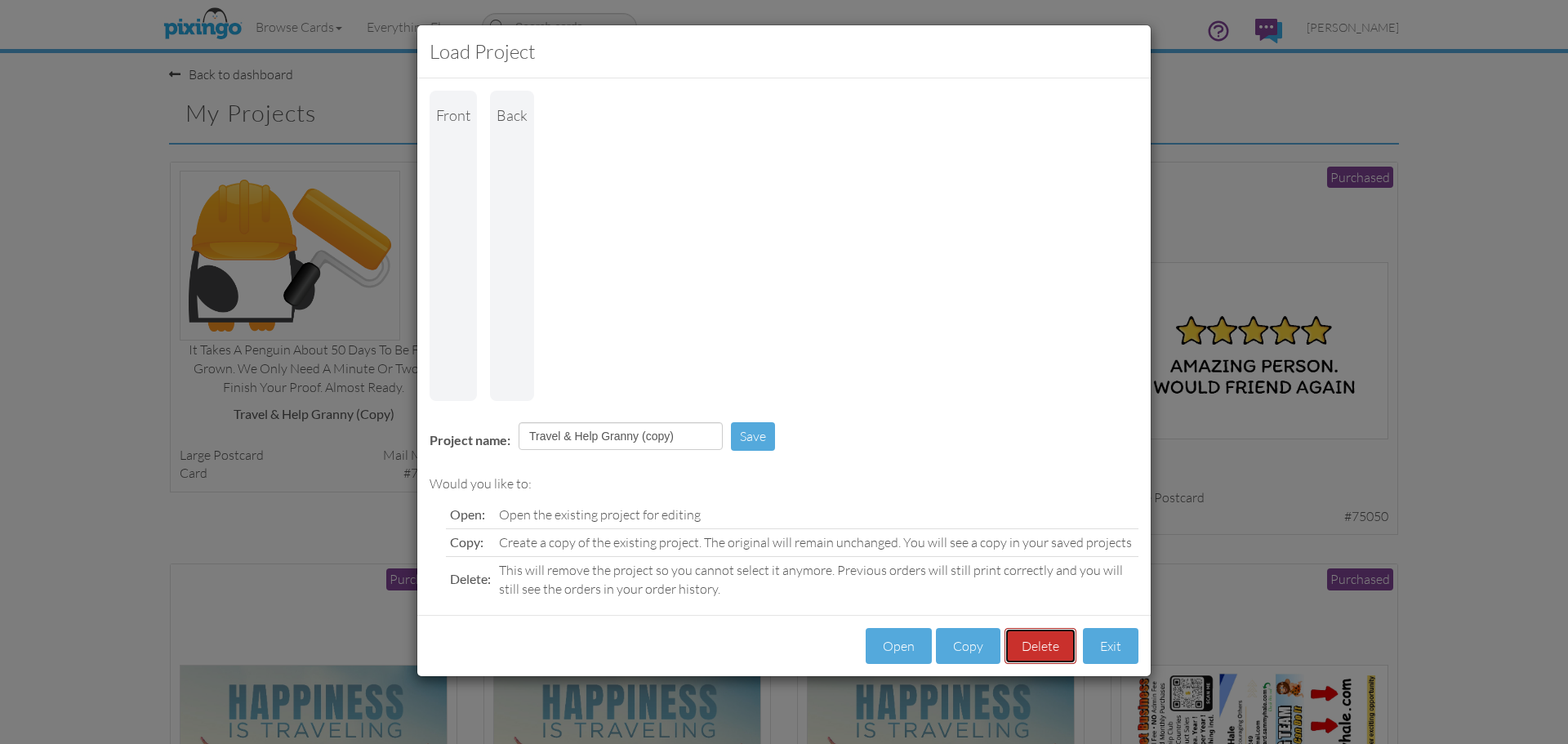
click at [1039, 628] on button "Delete" at bounding box center [1040, 645] width 72 height 36
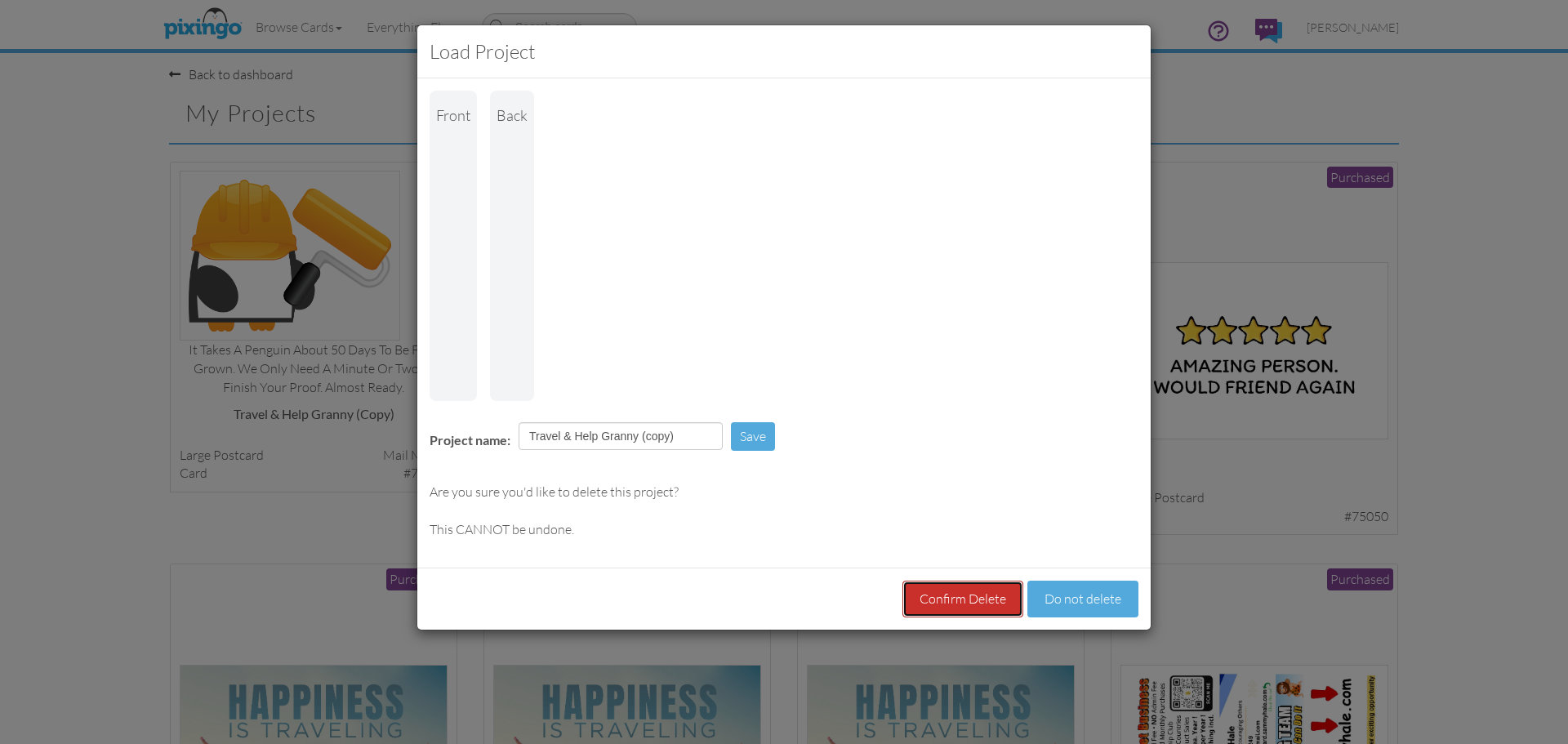
click at [960, 580] on button "Confirm Delete" at bounding box center [962, 598] width 121 height 36
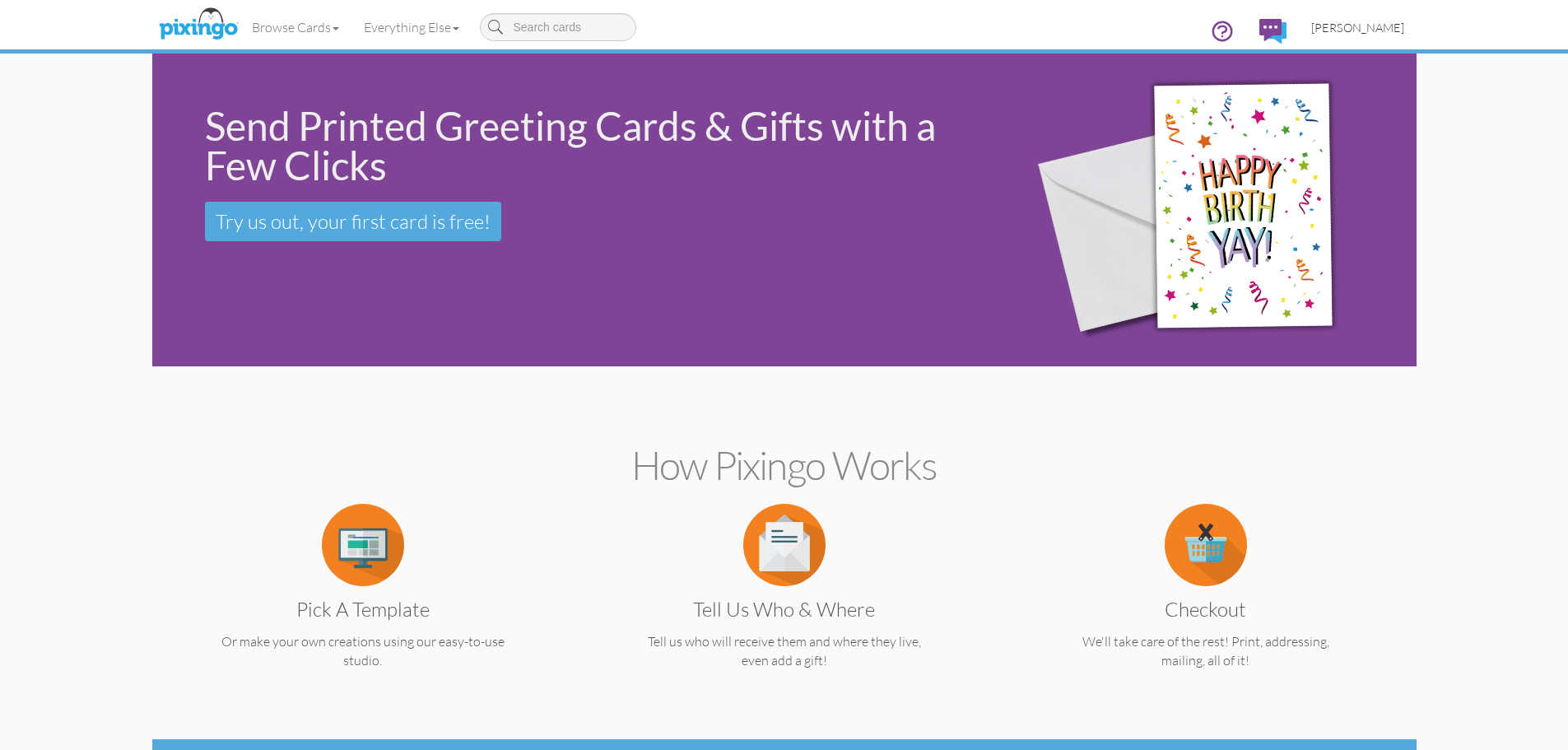
click at [1386, 29] on span "[PERSON_NAME]" at bounding box center [1357, 28] width 93 height 14
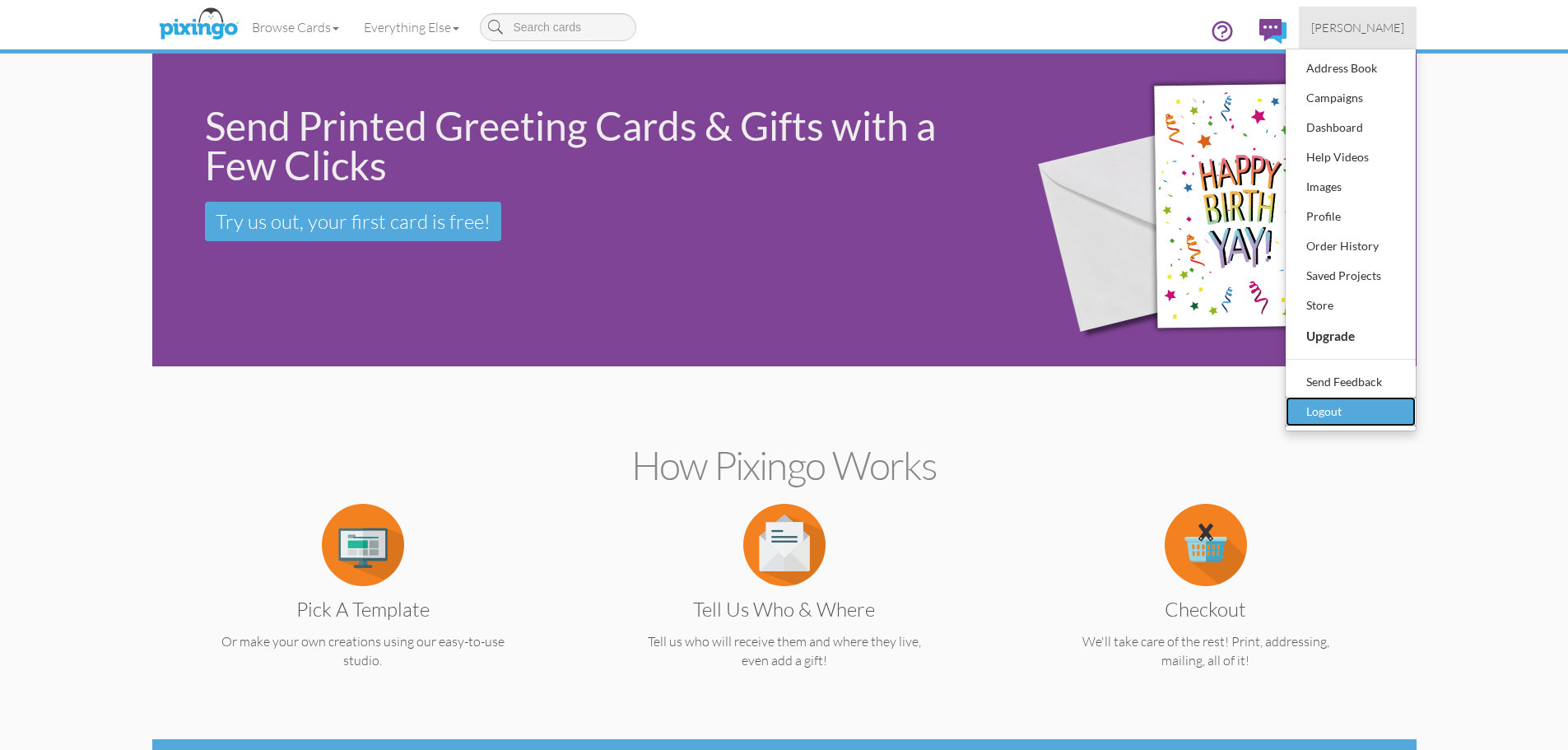
click at [1320, 414] on div "Logout" at bounding box center [1351, 411] width 97 height 25
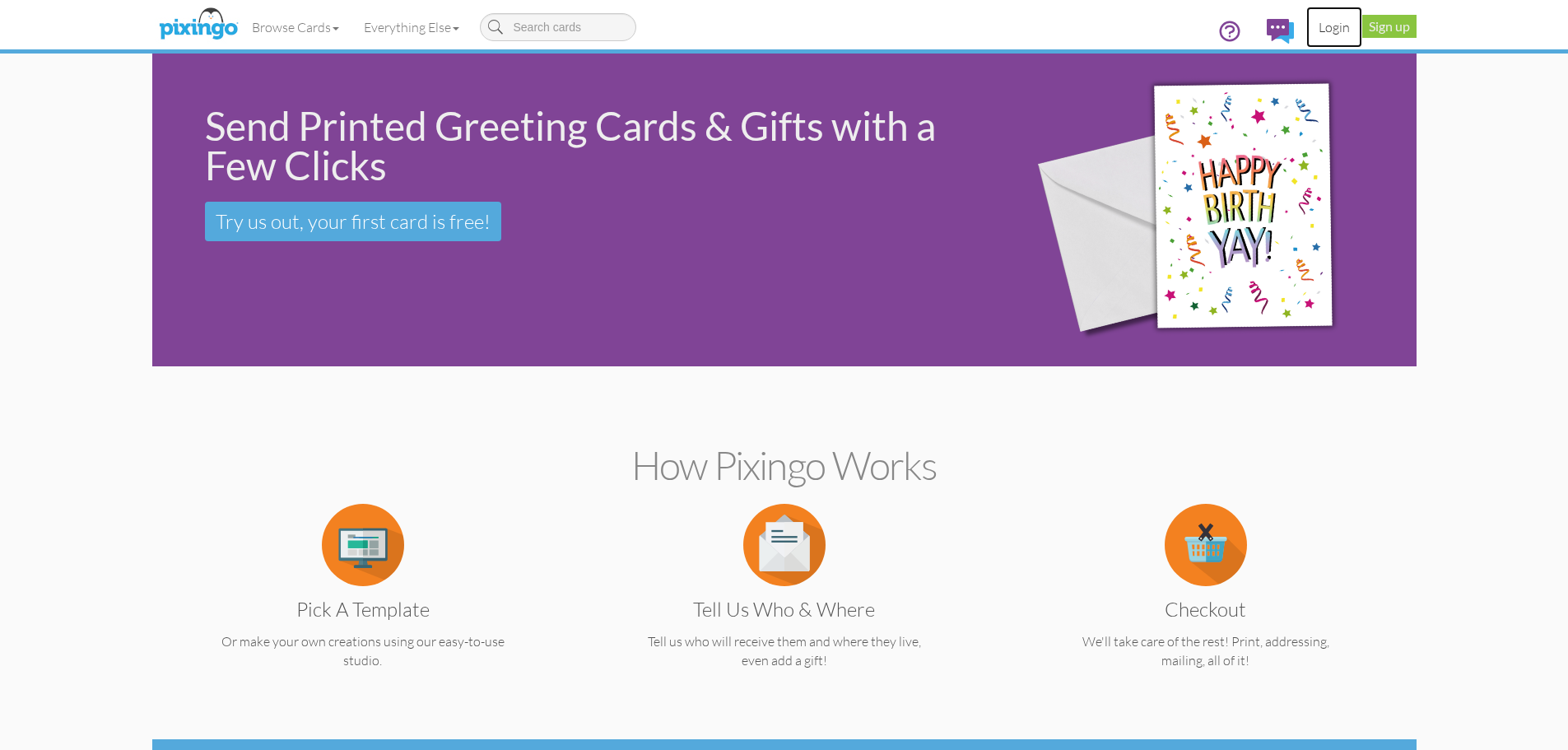
click at [1331, 30] on link "Login" at bounding box center [1334, 27] width 56 height 41
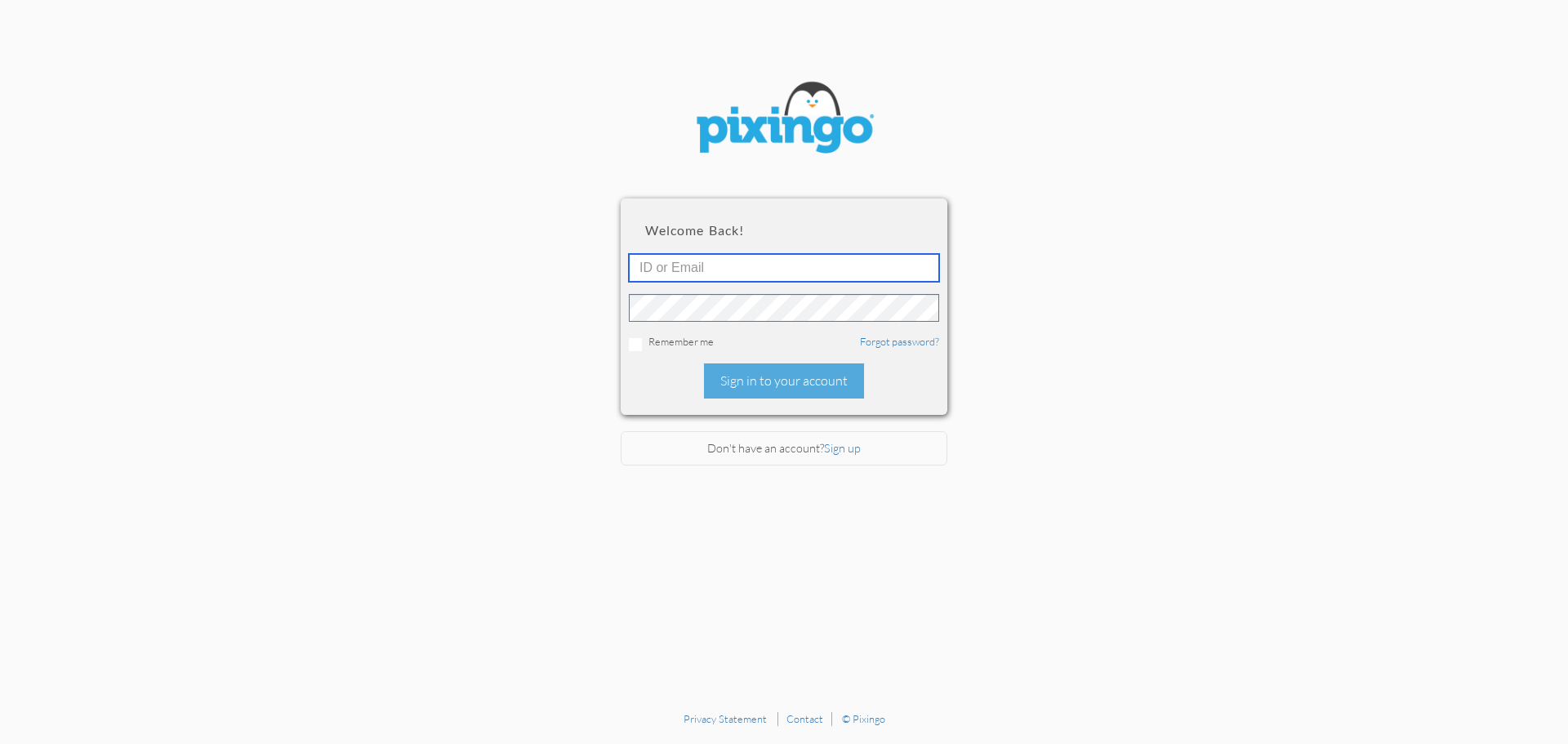
type input "[EMAIL_ADDRESS][DOMAIN_NAME]"
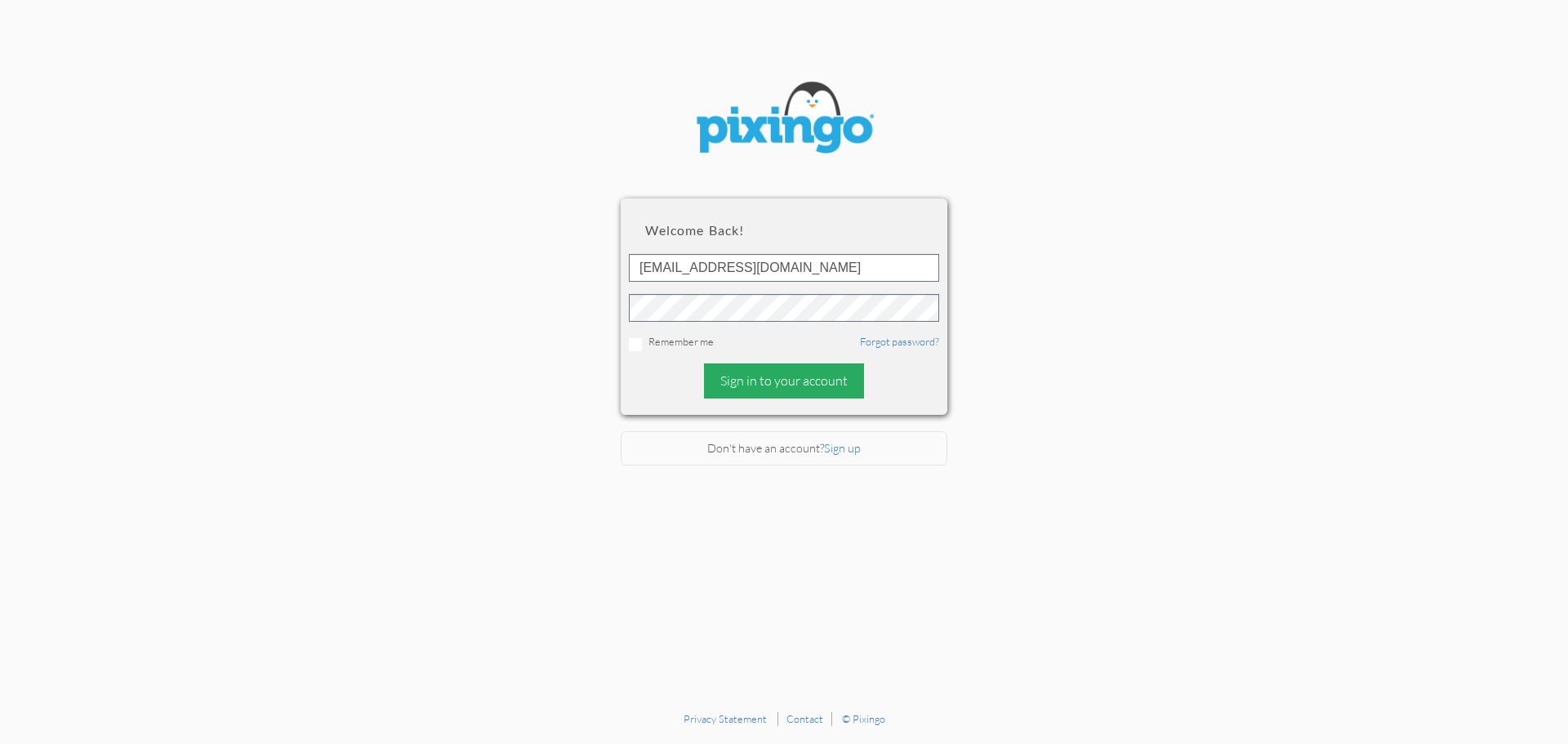
click at [786, 384] on div "Sign in to your account" at bounding box center [784, 381] width 160 height 35
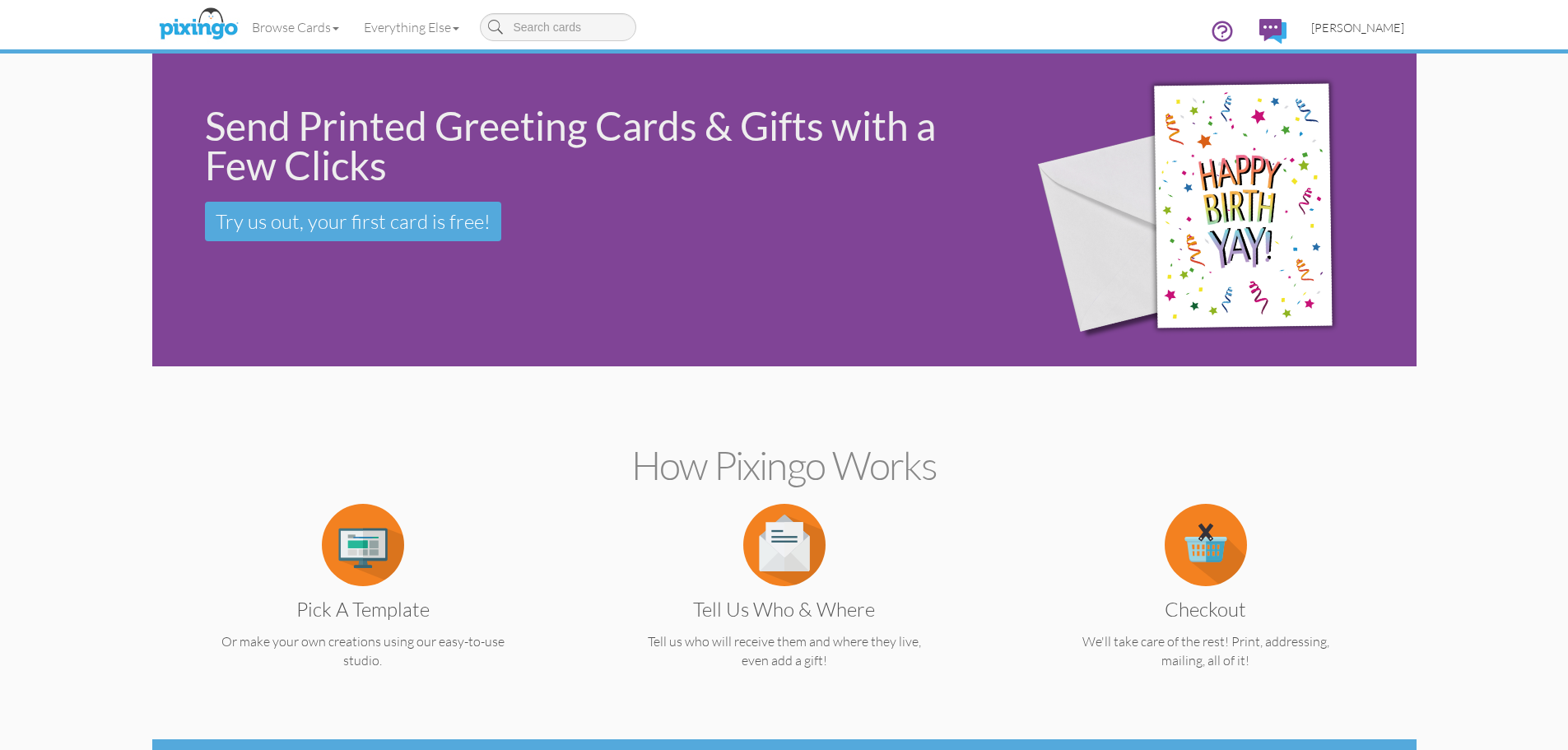
click at [1368, 31] on span "[PERSON_NAME]" at bounding box center [1357, 28] width 93 height 14
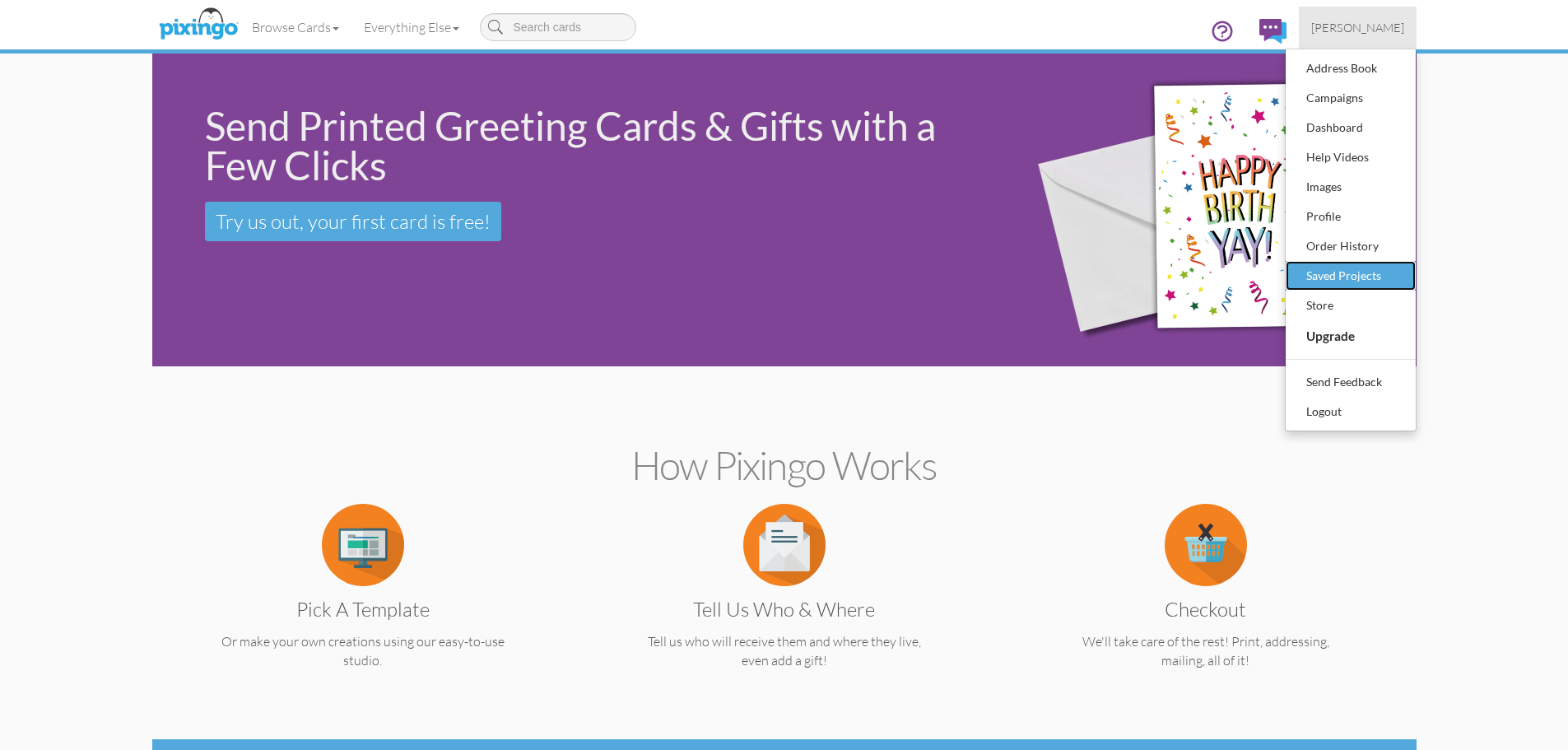
click at [1378, 282] on div "Saved Projects" at bounding box center [1351, 275] width 97 height 25
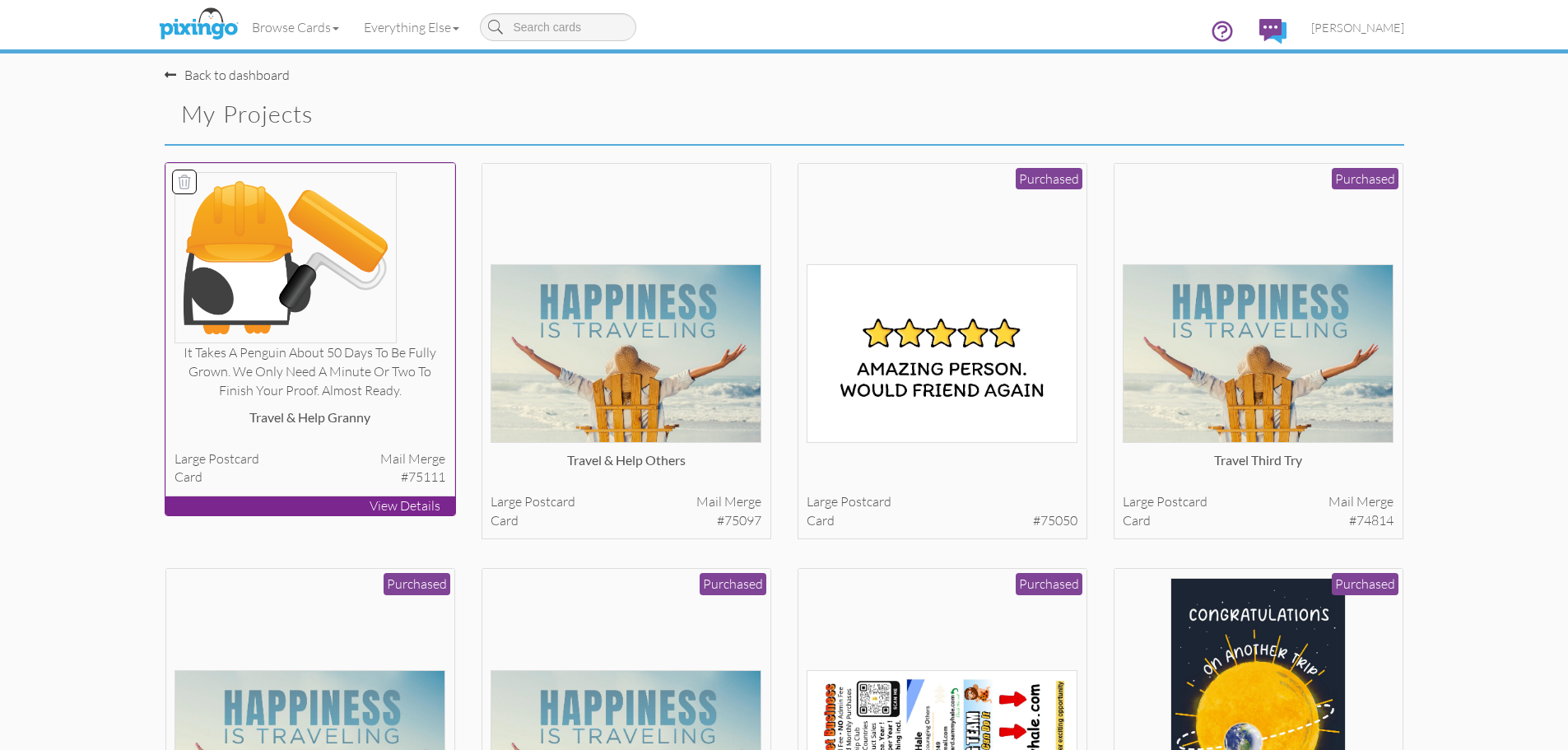
click at [433, 300] on div at bounding box center [310, 257] width 271 height 171
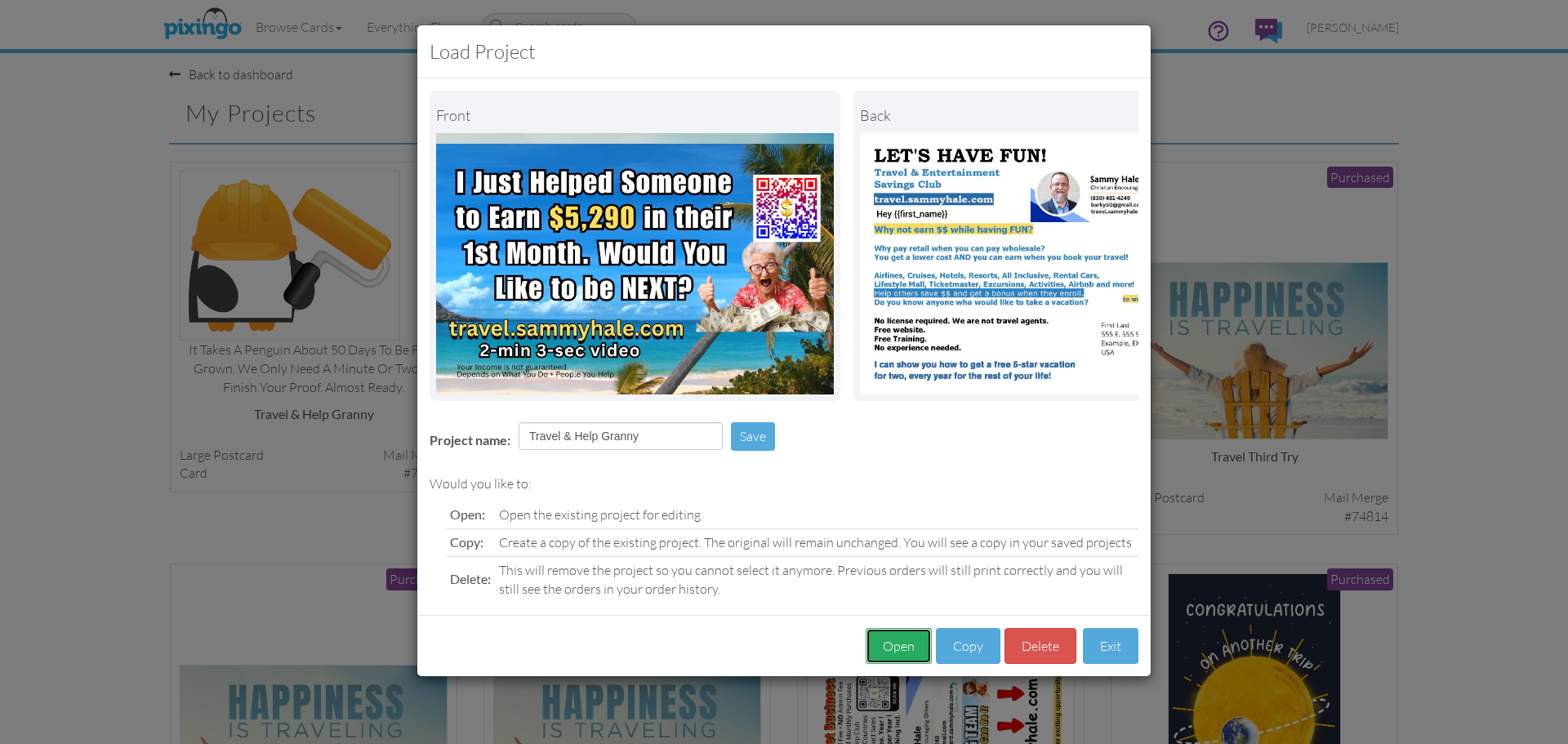
click at [901, 654] on button "Open" at bounding box center [898, 645] width 66 height 36
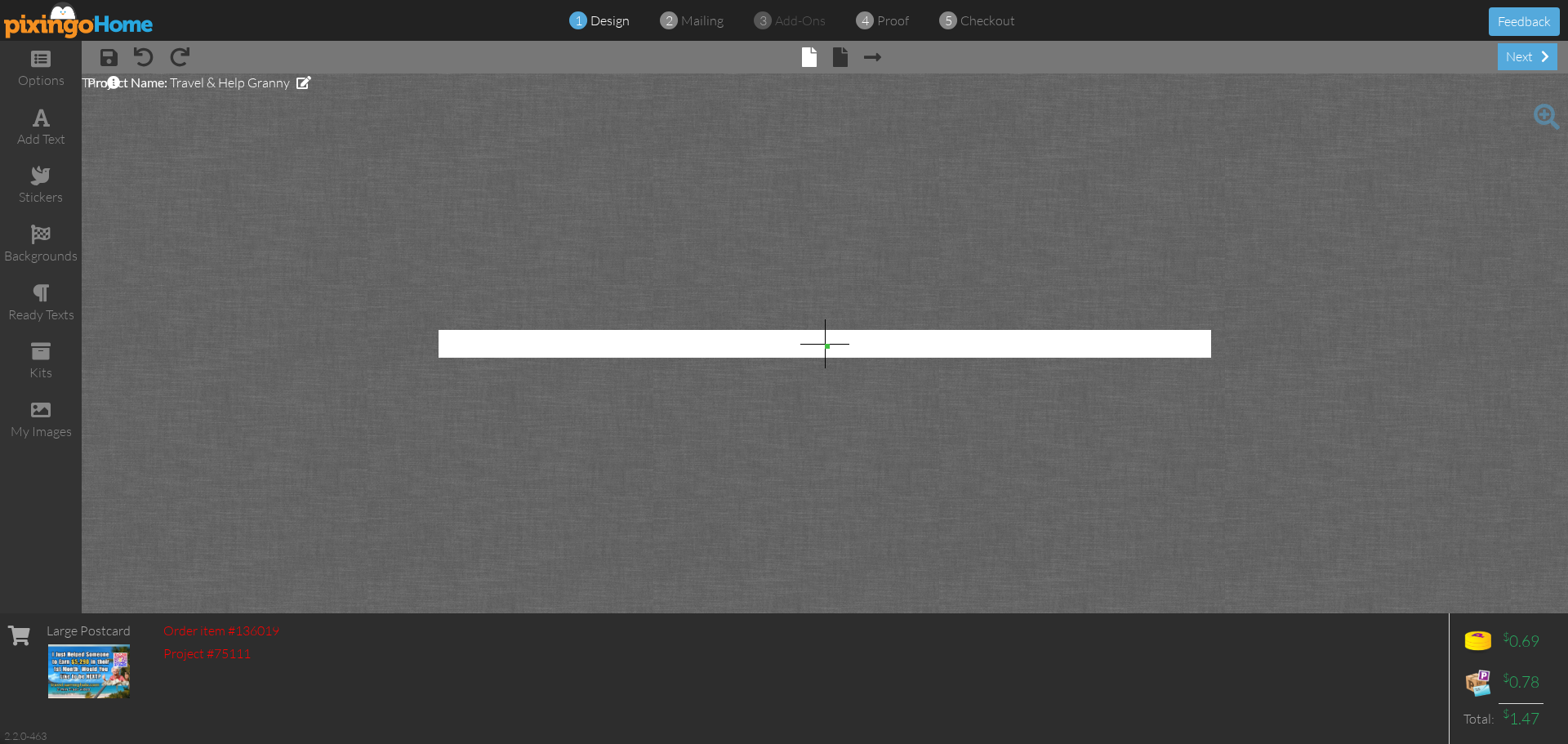
click at [79, 26] on img at bounding box center [79, 20] width 151 height 36
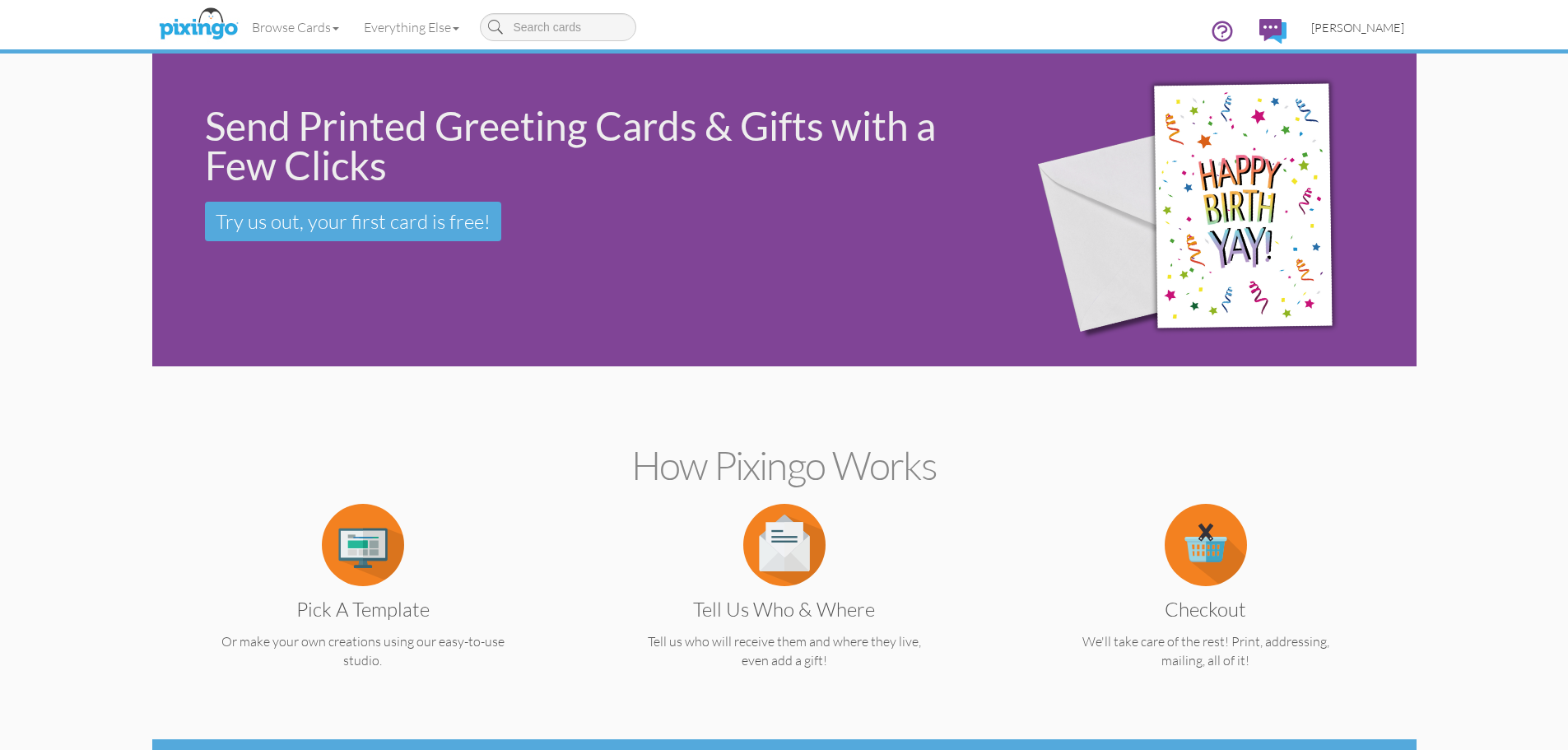
click at [1350, 28] on span "[PERSON_NAME]" at bounding box center [1357, 28] width 93 height 14
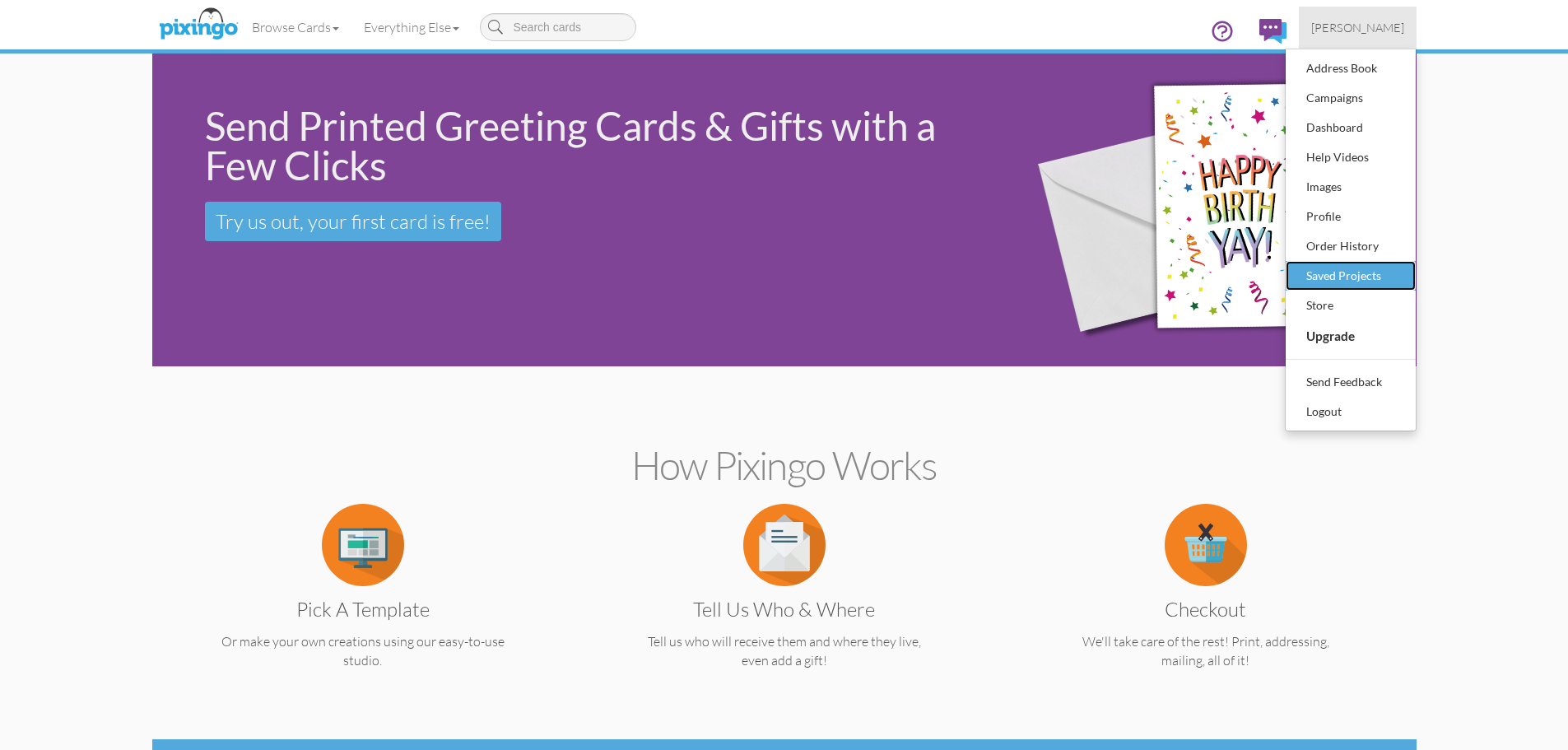
click at [1362, 279] on div "Saved Projects" at bounding box center [1351, 275] width 97 height 25
